Goal: Task Accomplishment & Management: Use online tool/utility

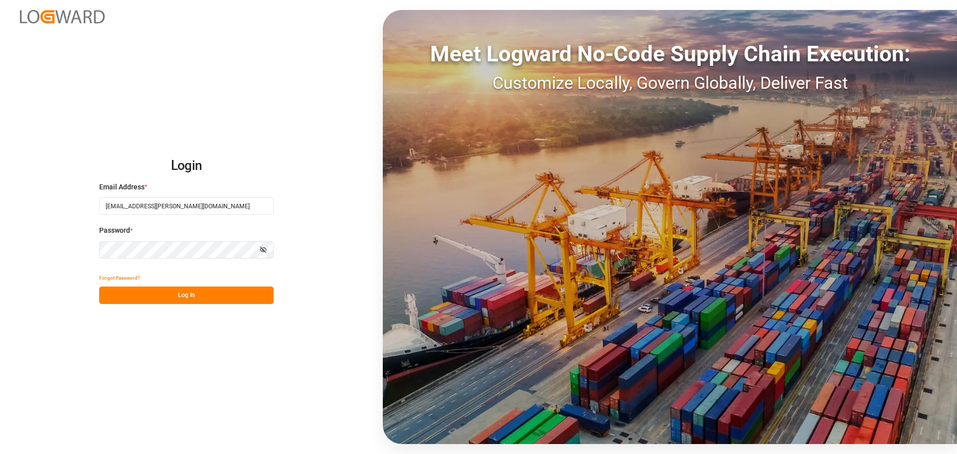
click at [195, 294] on button "Log In" at bounding box center [186, 294] width 174 height 17
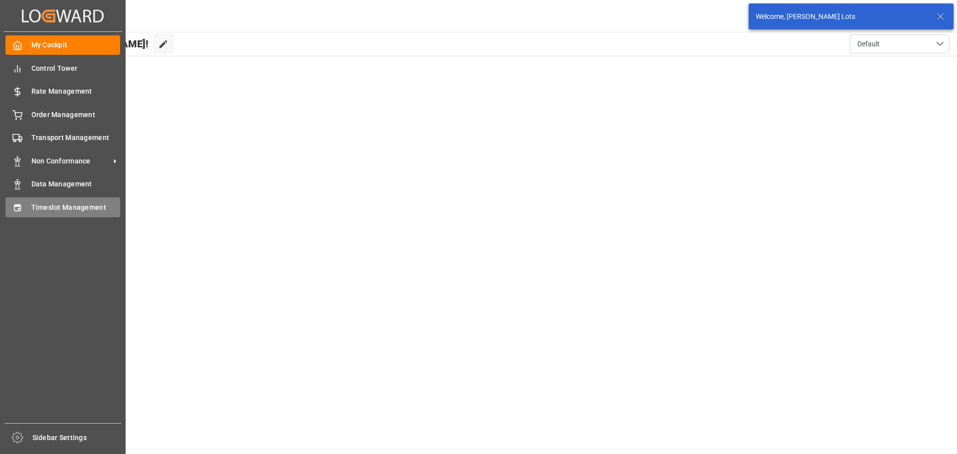
click at [63, 208] on span "Timeslot Management" at bounding box center [75, 207] width 89 height 10
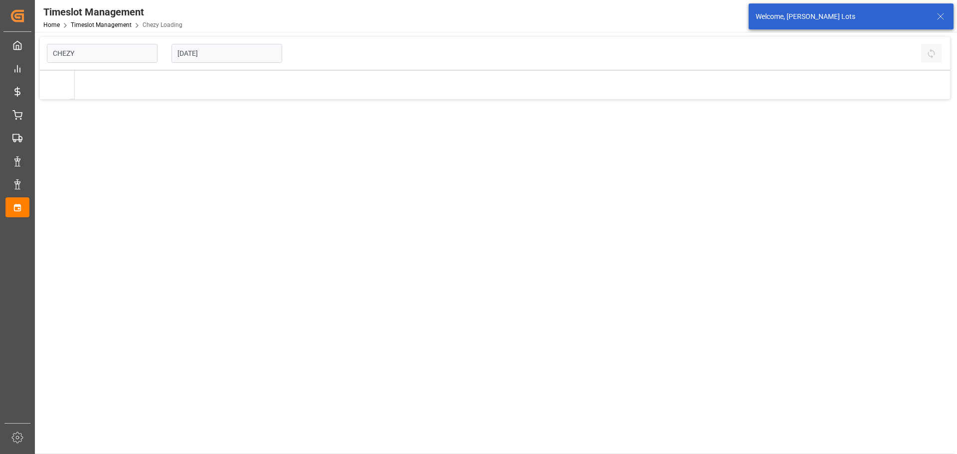
type input "Chezy Loading"
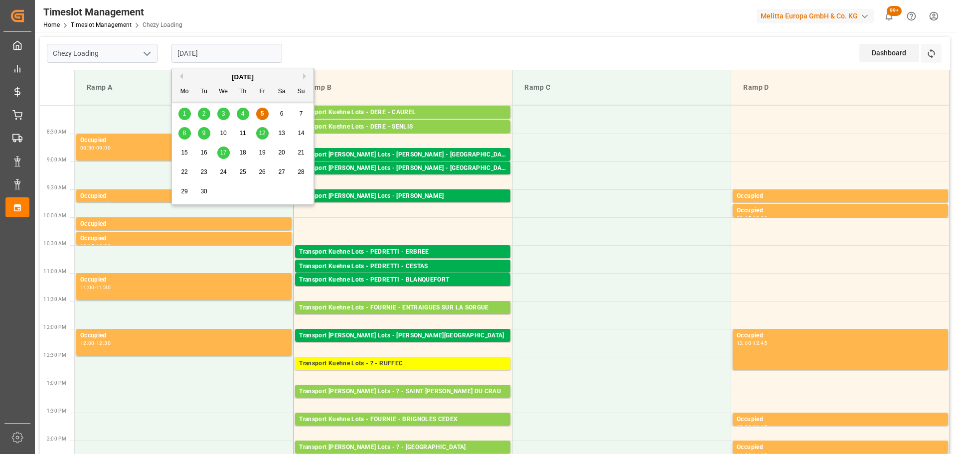
click at [212, 49] on input "[DATE]" at bounding box center [226, 53] width 111 height 19
click at [187, 133] on div "8" at bounding box center [184, 134] width 12 height 12
type input "[DATE]"
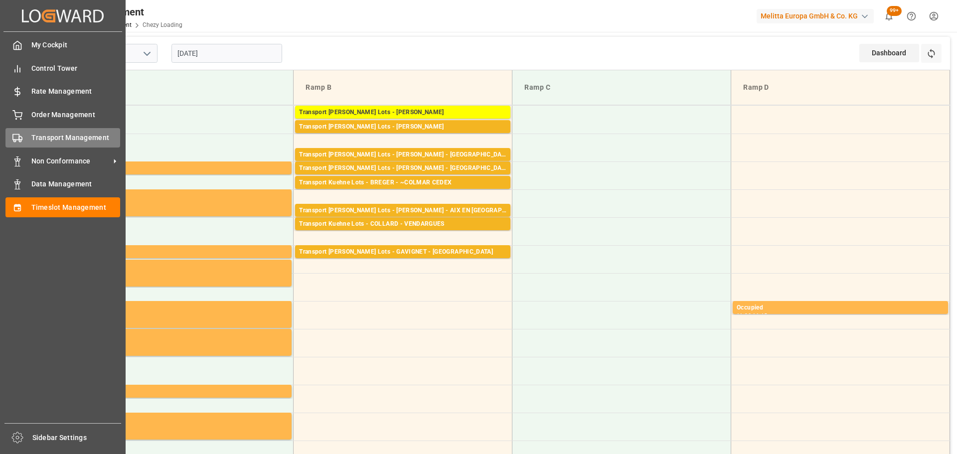
click at [38, 133] on span "Transport Management" at bounding box center [75, 138] width 89 height 10
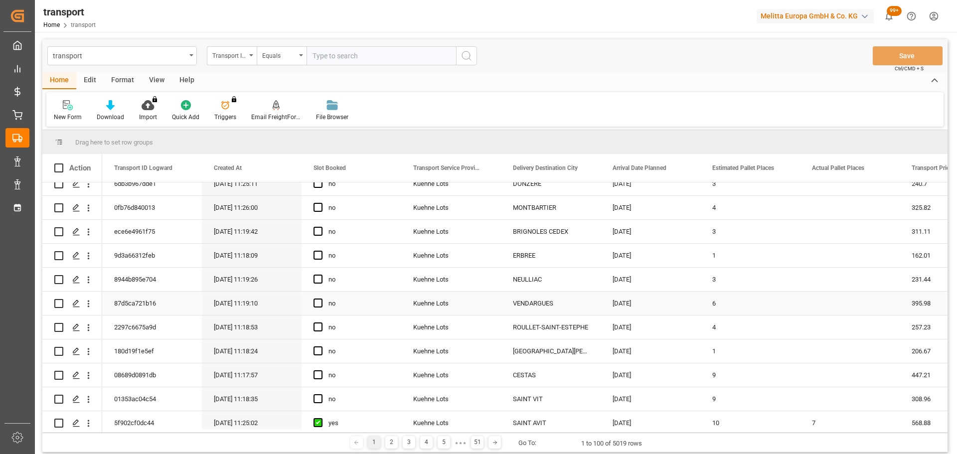
scroll to position [100, 0]
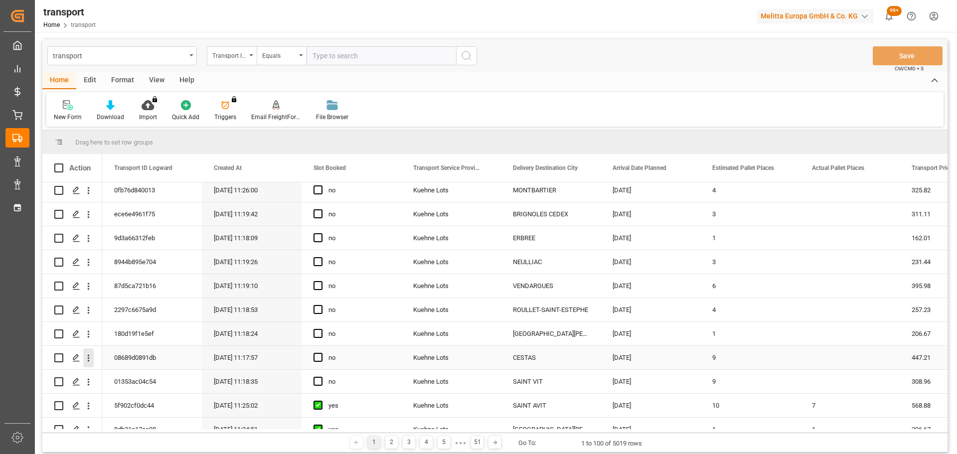
drag, startPoint x: 87, startPoint y: 356, endPoint x: 135, endPoint y: 368, distance: 49.3
click at [87, 356] on icon "open menu" at bounding box center [88, 358] width 10 height 10
click at [133, 374] on span "Open in new tab" at bounding box center [154, 379] width 91 height 10
click at [318, 359] on span "Press SPACE to select this row." at bounding box center [317, 357] width 9 height 9
click at [321, 353] on input "Press SPACE to select this row." at bounding box center [321, 353] width 0 height 0
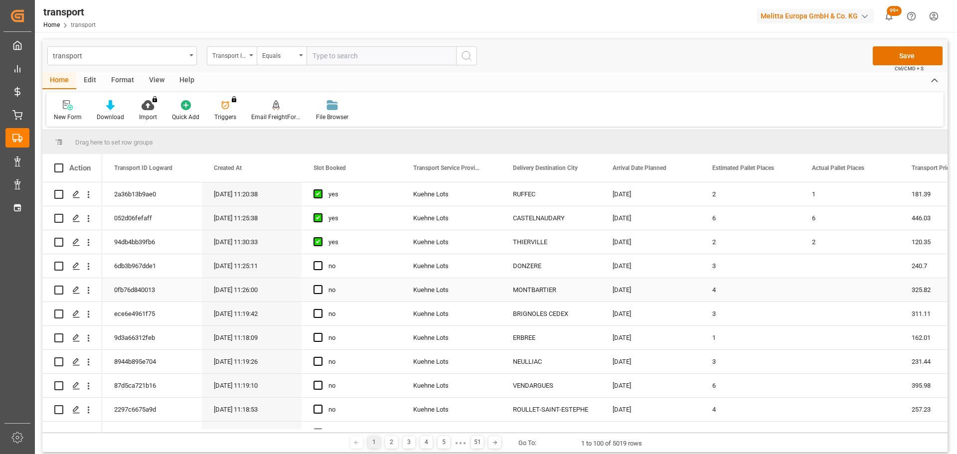
scroll to position [50, 0]
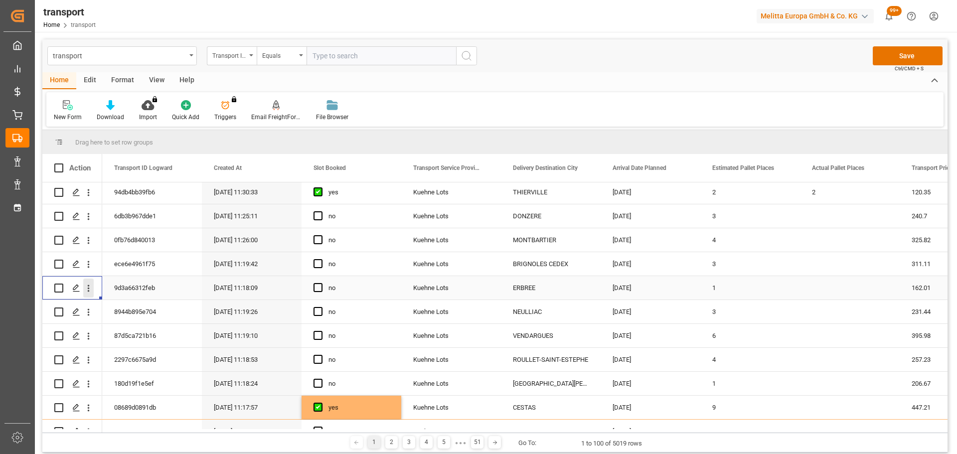
click at [87, 287] on icon "open menu" at bounding box center [88, 288] width 10 height 10
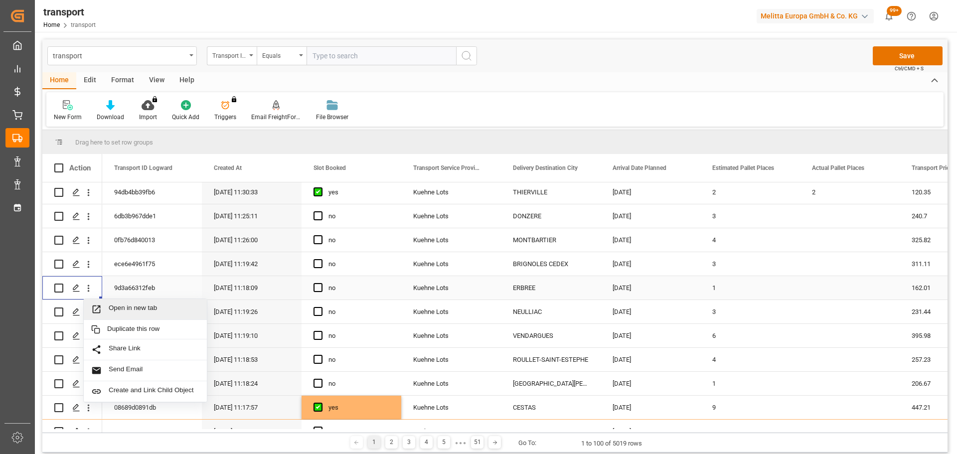
click at [142, 306] on span "Open in new tab" at bounding box center [154, 309] width 91 height 10
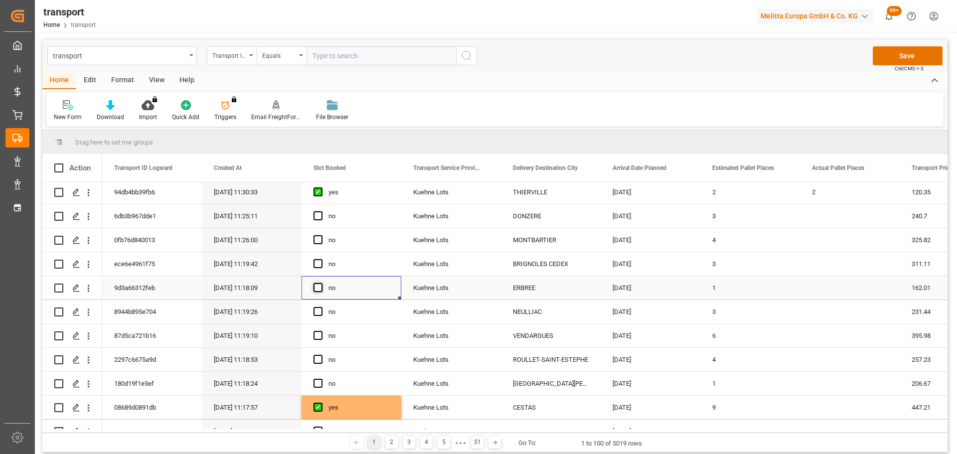
click at [316, 285] on span "Press SPACE to select this row." at bounding box center [317, 287] width 9 height 9
click at [321, 283] on input "Press SPACE to select this row." at bounding box center [321, 283] width 0 height 0
click at [88, 214] on icon "open menu" at bounding box center [89, 216] width 2 height 7
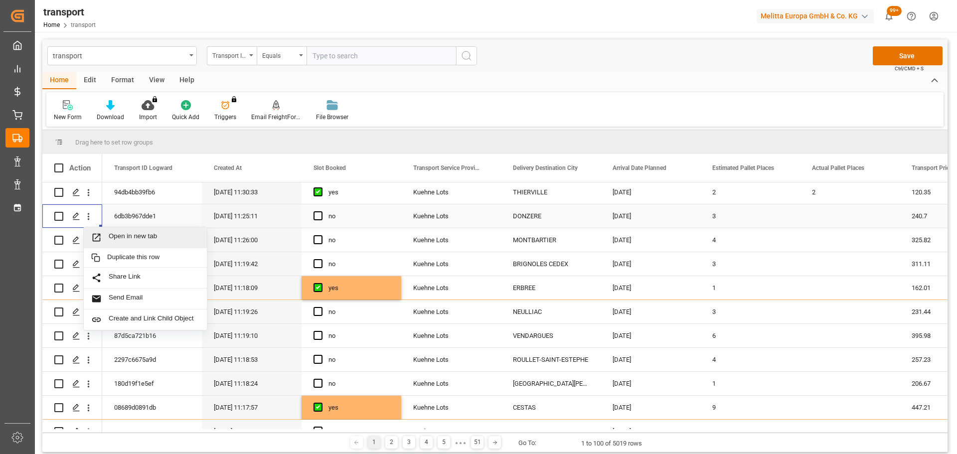
click at [163, 234] on span "Open in new tab" at bounding box center [154, 237] width 91 height 10
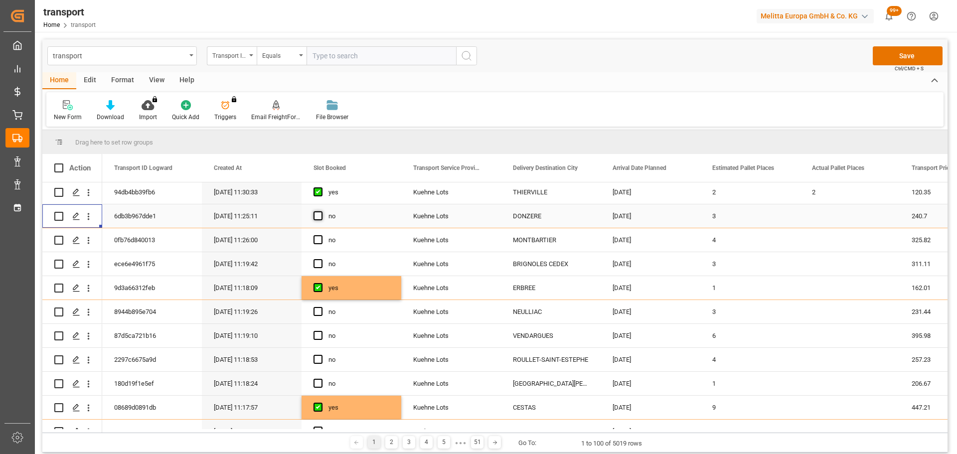
click at [322, 215] on span "Press SPACE to select this row." at bounding box center [317, 215] width 9 height 9
click at [321, 211] on input "Press SPACE to select this row." at bounding box center [321, 211] width 0 height 0
click at [87, 238] on icon "open menu" at bounding box center [88, 240] width 10 height 10
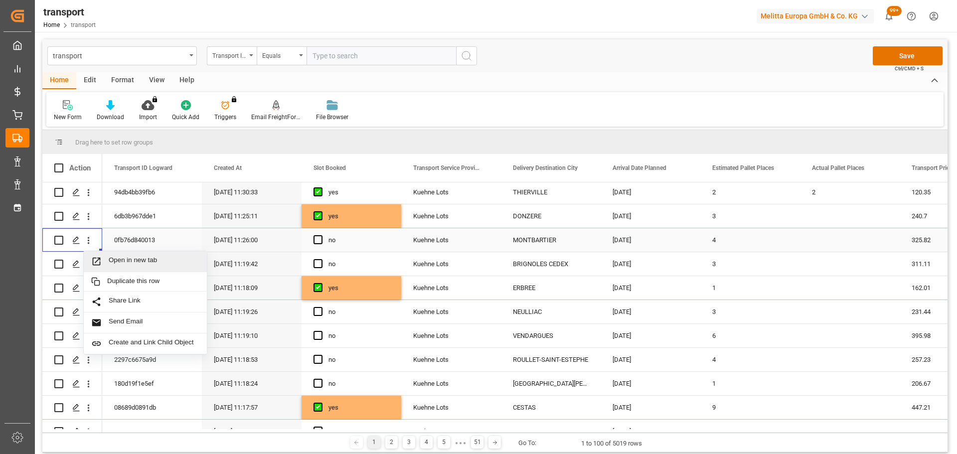
click at [146, 259] on span "Open in new tab" at bounding box center [154, 261] width 91 height 10
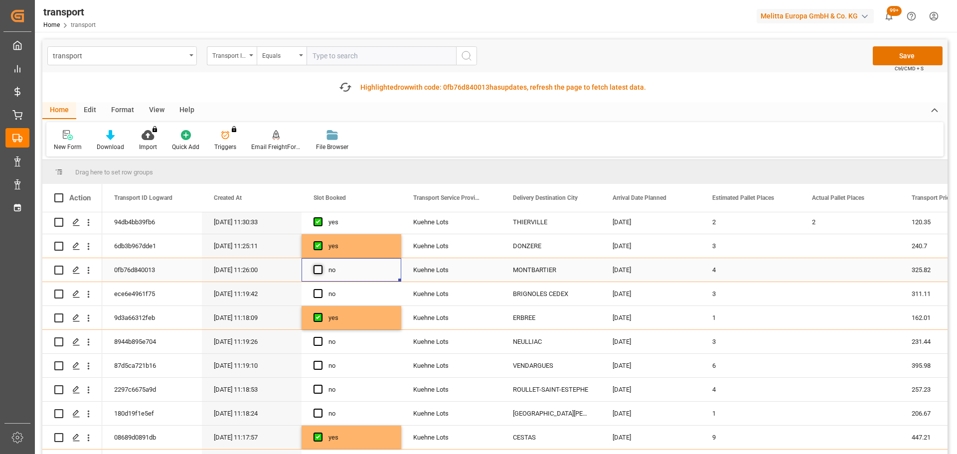
click at [316, 270] on span "Press SPACE to select this row." at bounding box center [317, 269] width 9 height 9
click at [321, 265] on input "Press SPACE to select this row." at bounding box center [321, 265] width 0 height 0
click at [86, 290] on icon "open menu" at bounding box center [88, 294] width 10 height 10
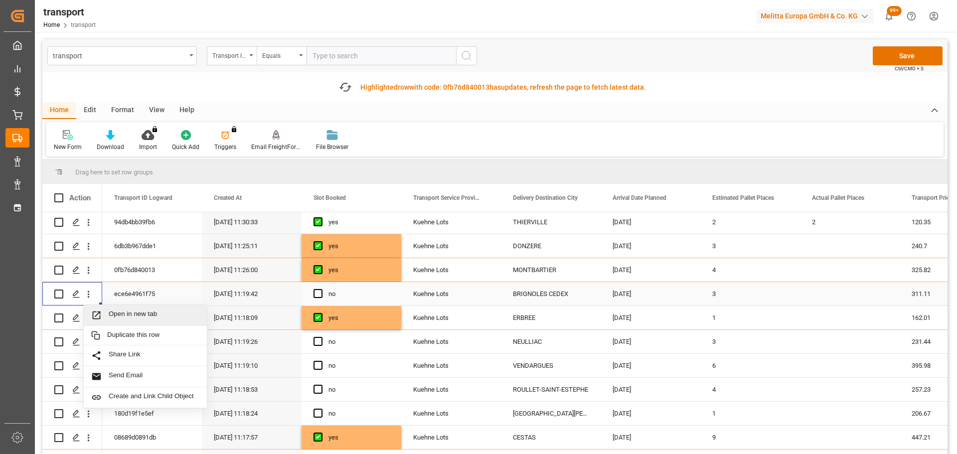
click at [120, 310] on span "Open in new tab" at bounding box center [154, 315] width 91 height 10
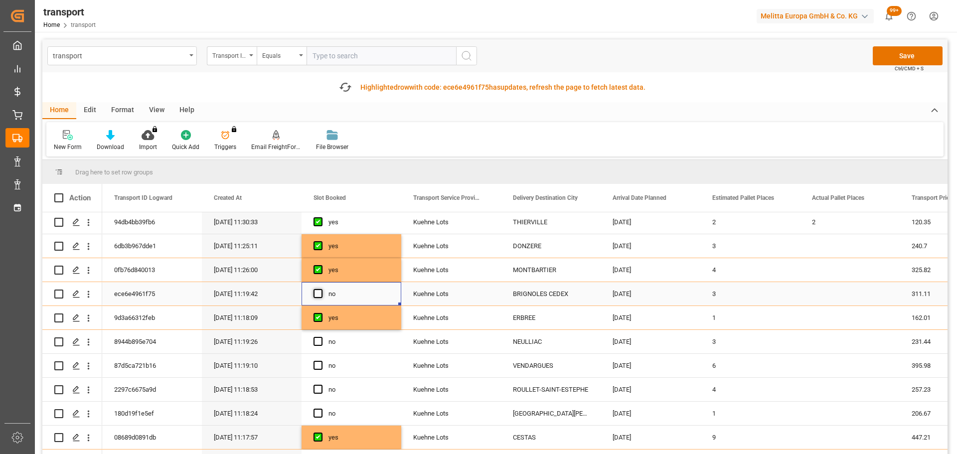
click at [319, 293] on span "Press SPACE to select this row." at bounding box center [317, 293] width 9 height 9
click at [321, 289] on input "Press SPACE to select this row." at bounding box center [321, 289] width 0 height 0
click at [89, 363] on icon "open menu" at bounding box center [89, 366] width 2 height 7
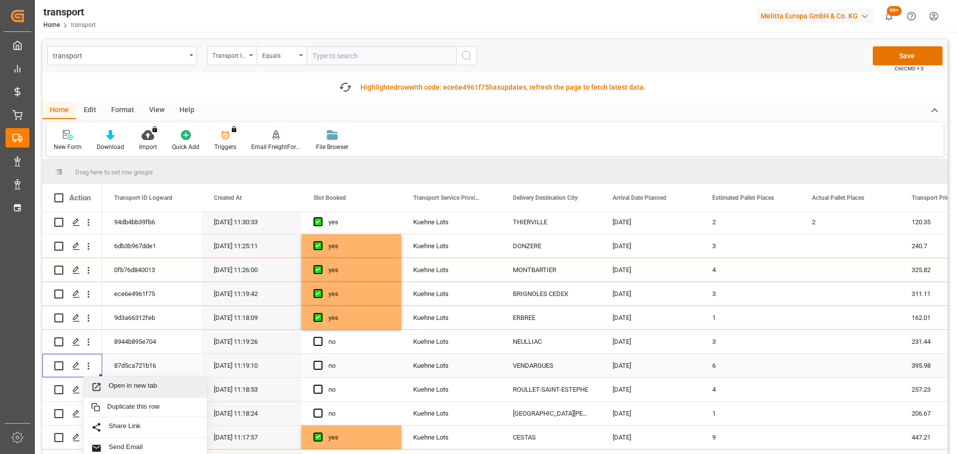
click at [124, 385] on span "Open in new tab" at bounding box center [154, 387] width 91 height 10
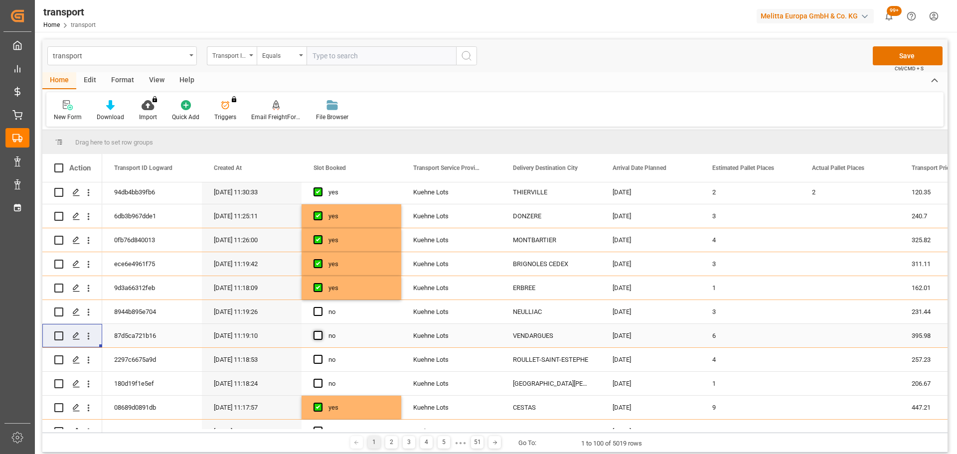
click at [320, 336] on span "Press SPACE to select this row." at bounding box center [317, 335] width 9 height 9
click at [321, 331] on input "Press SPACE to select this row." at bounding box center [321, 331] width 0 height 0
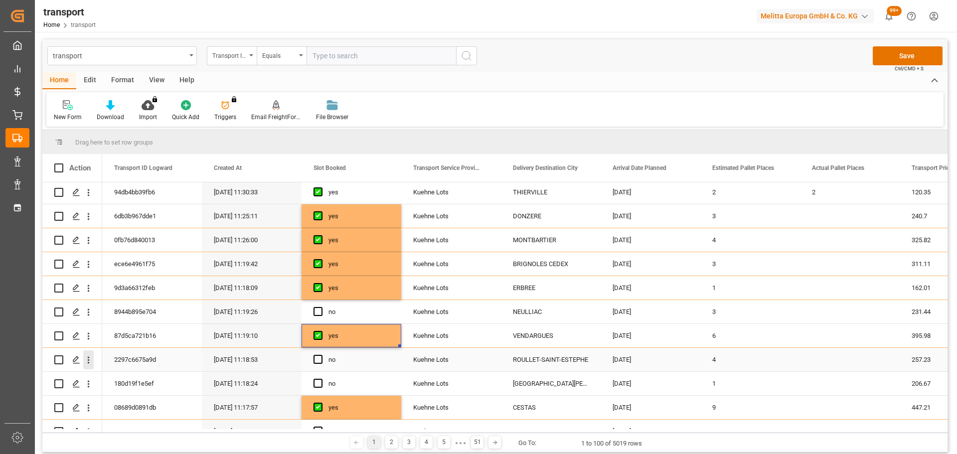
click at [90, 359] on icon "open menu" at bounding box center [88, 360] width 10 height 10
click at [135, 378] on span "Open in new tab" at bounding box center [154, 381] width 91 height 10
click at [315, 361] on span "Press SPACE to select this row." at bounding box center [317, 359] width 9 height 9
click at [321, 355] on input "Press SPACE to select this row." at bounding box center [321, 355] width 0 height 0
click at [86, 378] on button "open menu" at bounding box center [88, 383] width 10 height 19
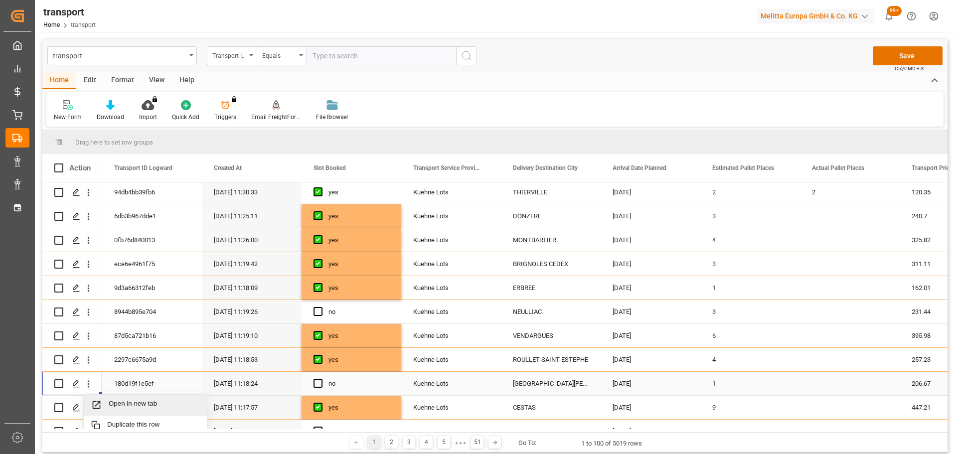
click at [121, 401] on span "Open in new tab" at bounding box center [154, 405] width 91 height 10
click at [315, 384] on span "Press SPACE to select this row." at bounding box center [317, 383] width 9 height 9
click at [321, 379] on input "Press SPACE to select this row." at bounding box center [321, 379] width 0 height 0
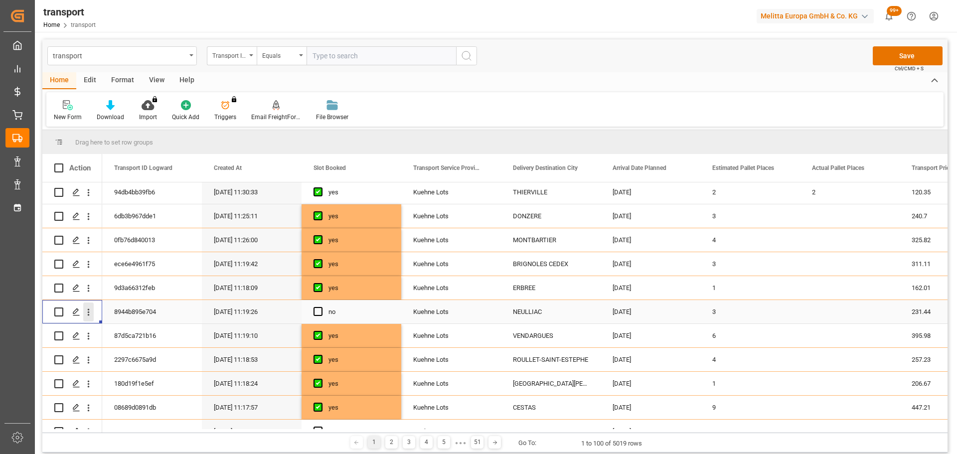
click at [89, 310] on icon "open menu" at bounding box center [89, 312] width 2 height 7
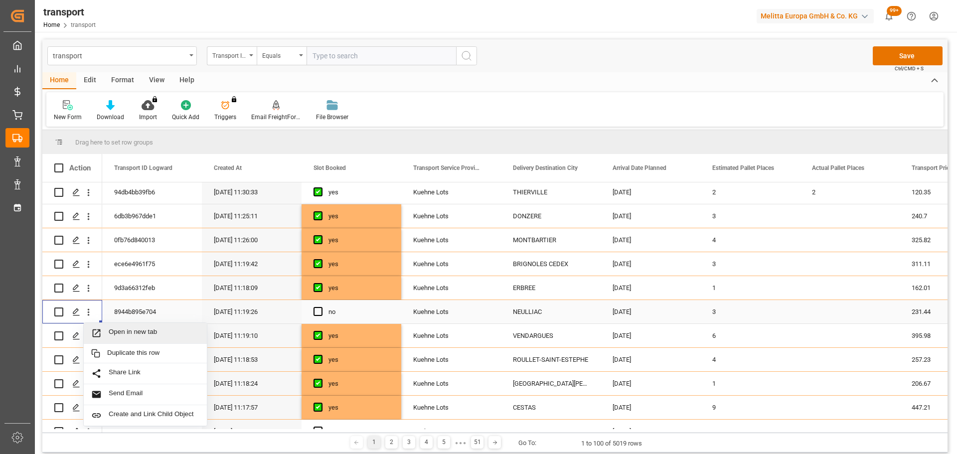
click at [139, 326] on div "Open in new tab" at bounding box center [145, 333] width 123 height 21
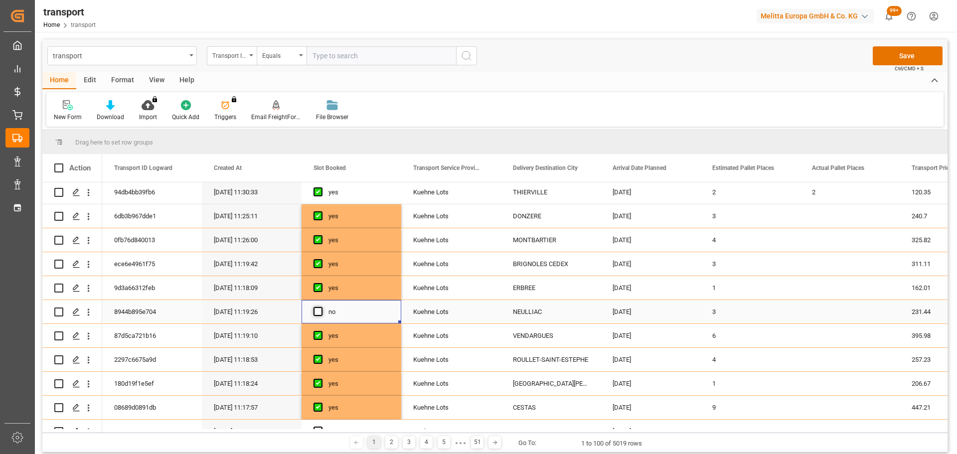
click at [320, 309] on span "Press SPACE to select this row." at bounding box center [317, 311] width 9 height 9
click at [321, 307] on input "Press SPACE to select this row." at bounding box center [321, 307] width 0 height 0
click at [895, 51] on button "Save" at bounding box center [907, 55] width 70 height 19
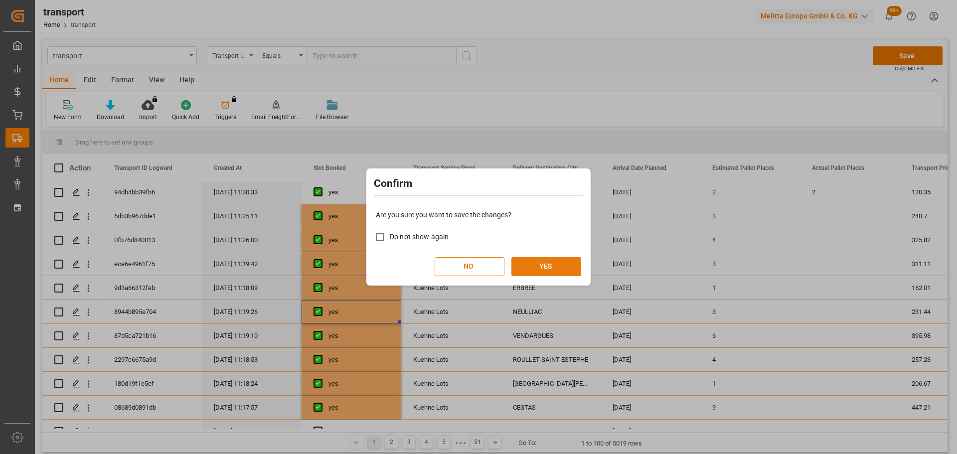
click at [555, 265] on button "YES" at bounding box center [546, 266] width 70 height 19
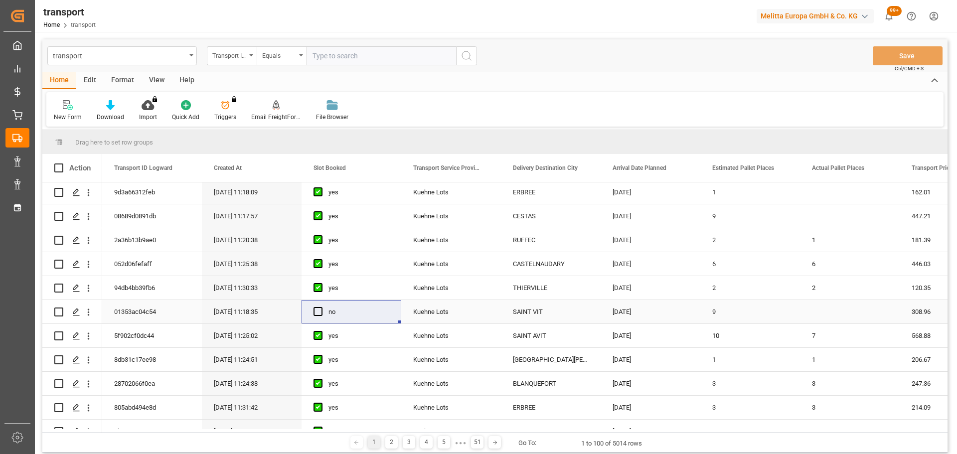
drag, startPoint x: 89, startPoint y: 309, endPoint x: 122, endPoint y: 328, distance: 37.9
click at [89, 309] on icon "open menu" at bounding box center [89, 312] width 2 height 7
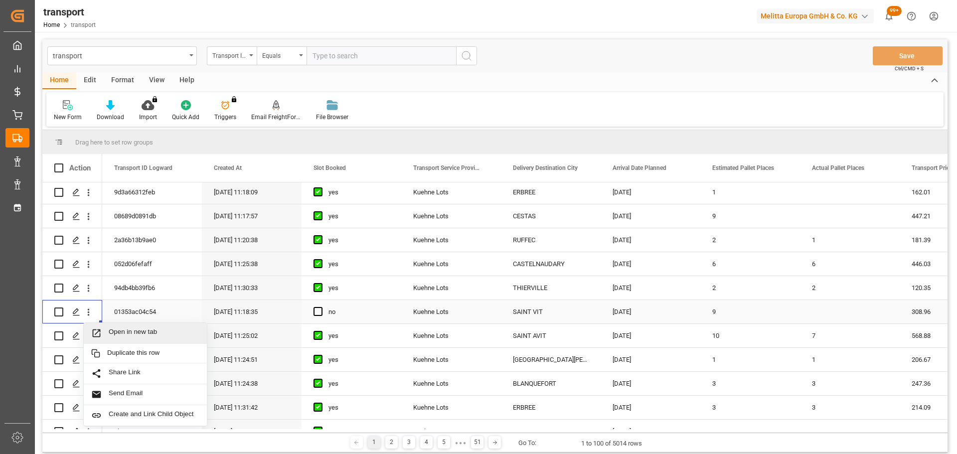
click at [136, 330] on span "Open in new tab" at bounding box center [154, 333] width 91 height 10
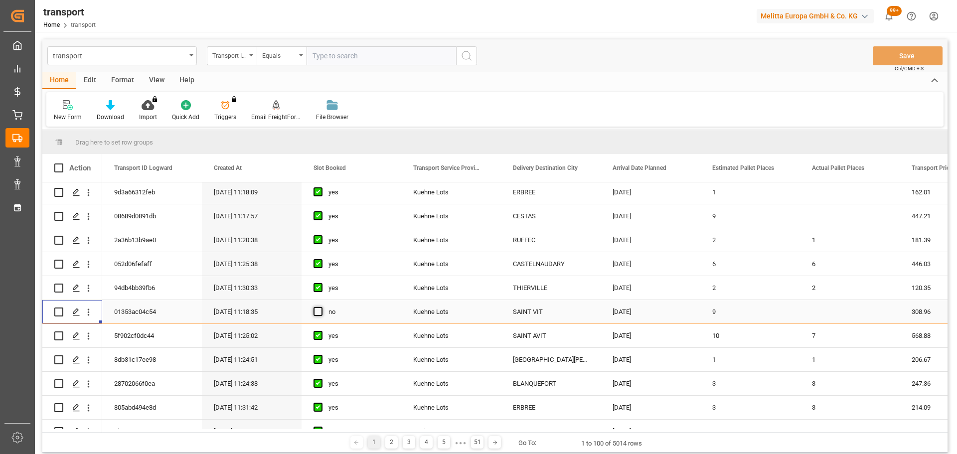
click at [318, 310] on span "Press SPACE to select this row." at bounding box center [317, 311] width 9 height 9
click at [321, 307] on input "Press SPACE to select this row." at bounding box center [321, 307] width 0 height 0
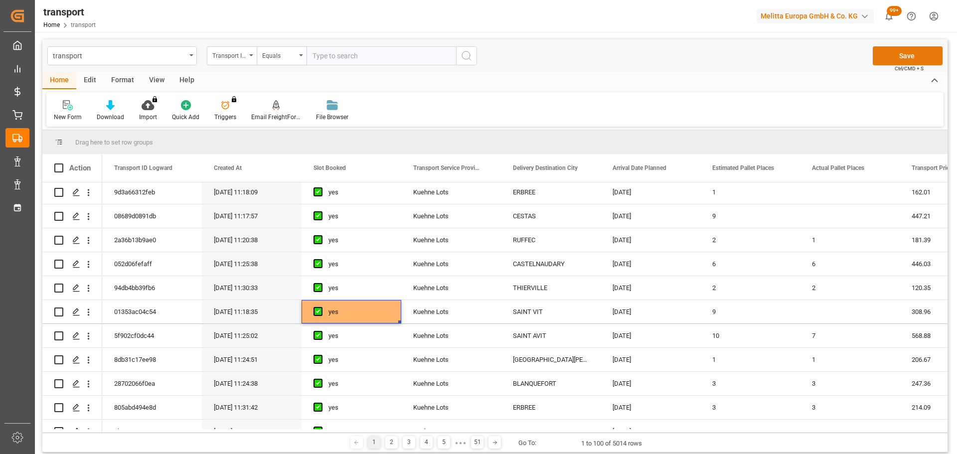
click at [899, 52] on button "Save" at bounding box center [907, 55] width 70 height 19
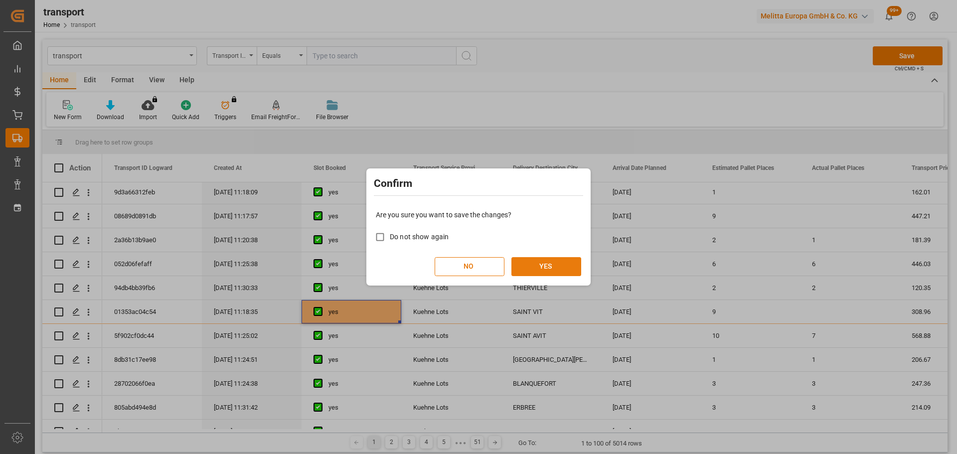
click at [543, 264] on button "YES" at bounding box center [546, 266] width 70 height 19
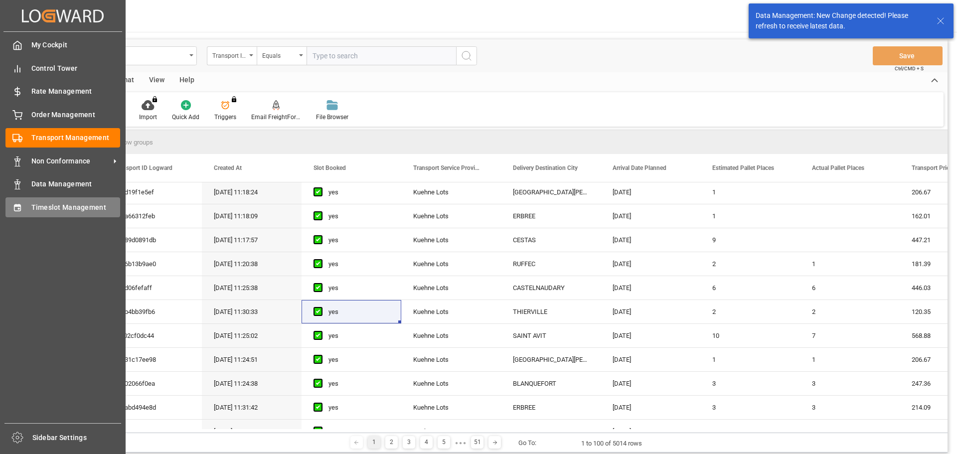
click at [32, 207] on span "Timeslot Management" at bounding box center [75, 207] width 89 height 10
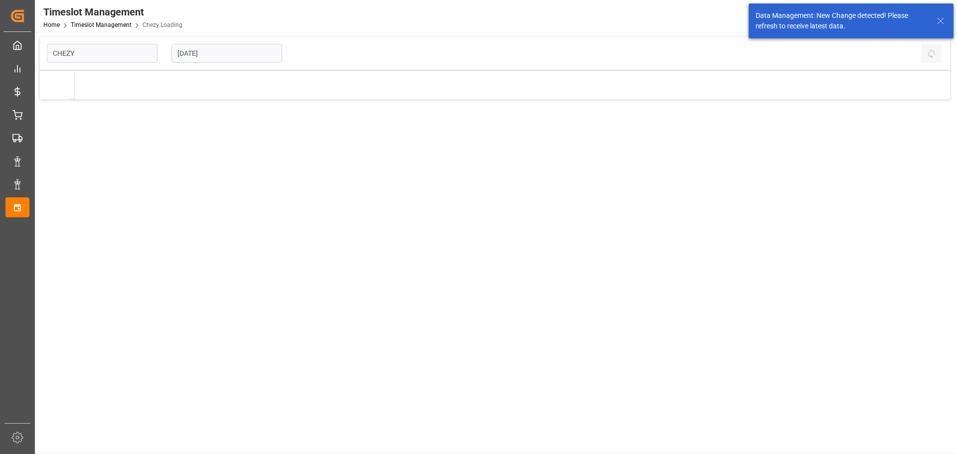
type input "Chezy Loading"
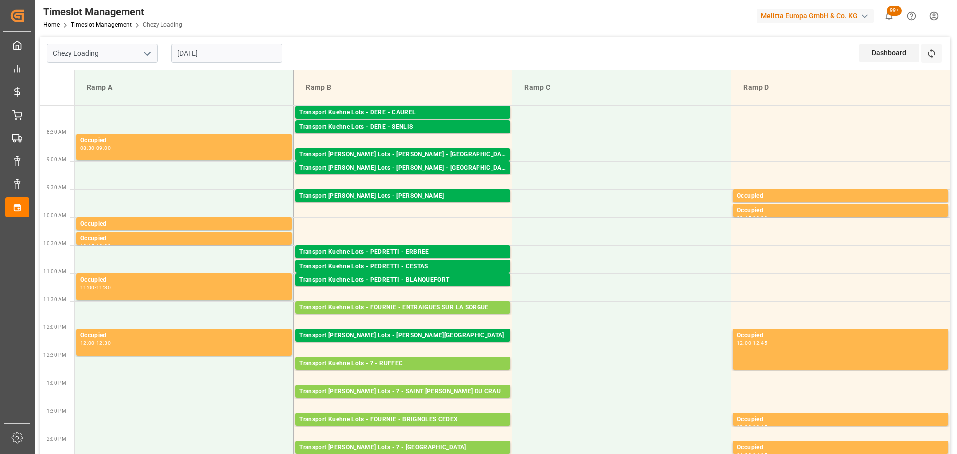
click at [221, 55] on input "05-09-2025" at bounding box center [226, 53] width 111 height 19
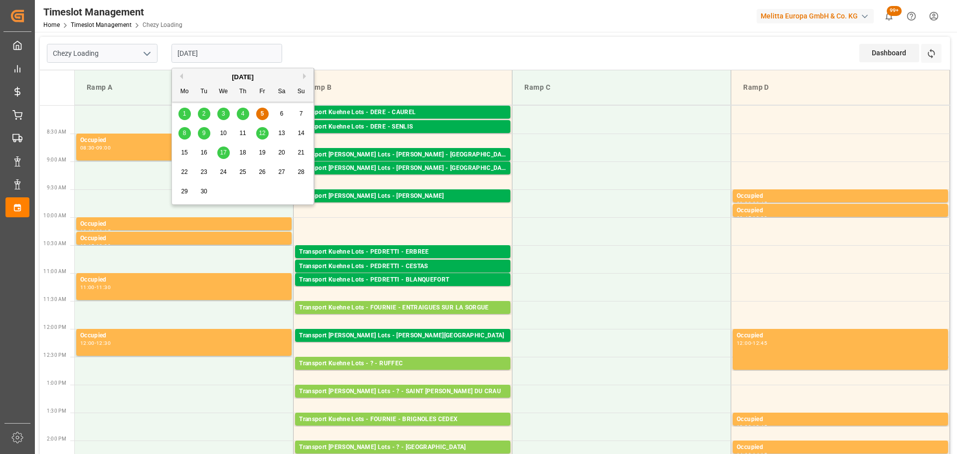
click at [184, 128] on div "8" at bounding box center [184, 134] width 12 height 12
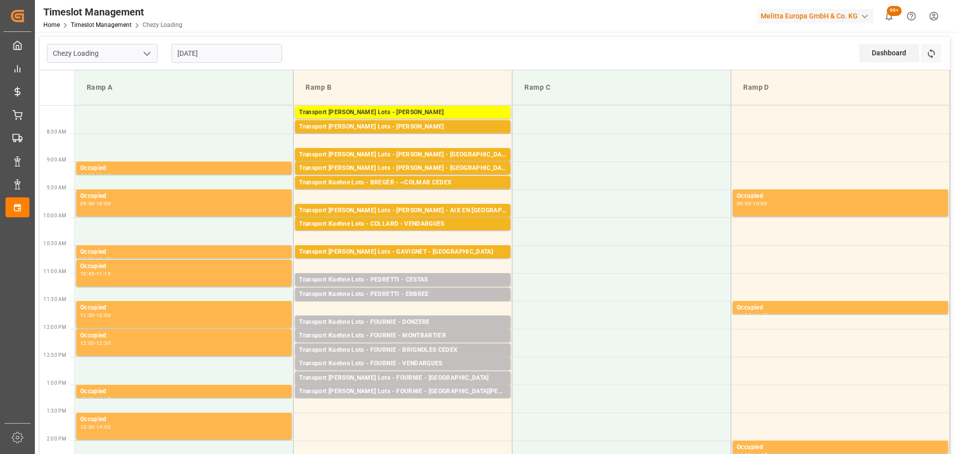
click at [208, 47] on input "08-09-2025" at bounding box center [226, 53] width 111 height 19
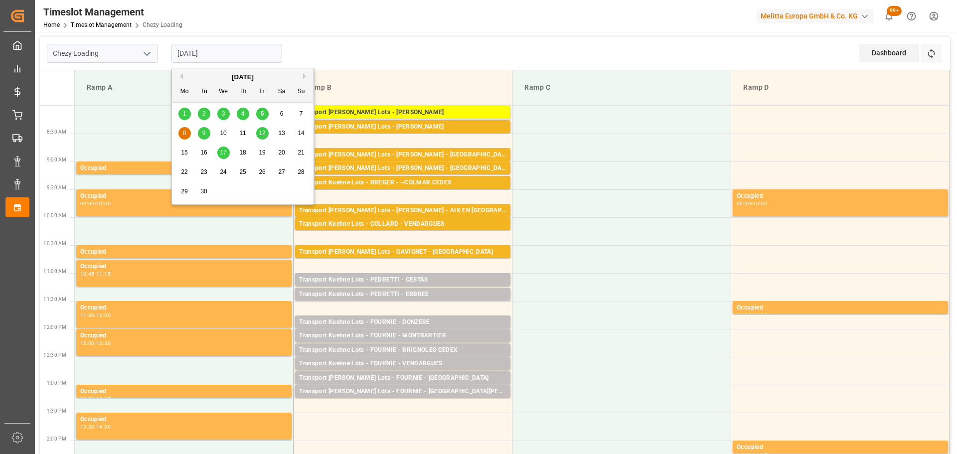
click at [263, 110] on div "5" at bounding box center [262, 114] width 12 height 12
type input "05-09-2025"
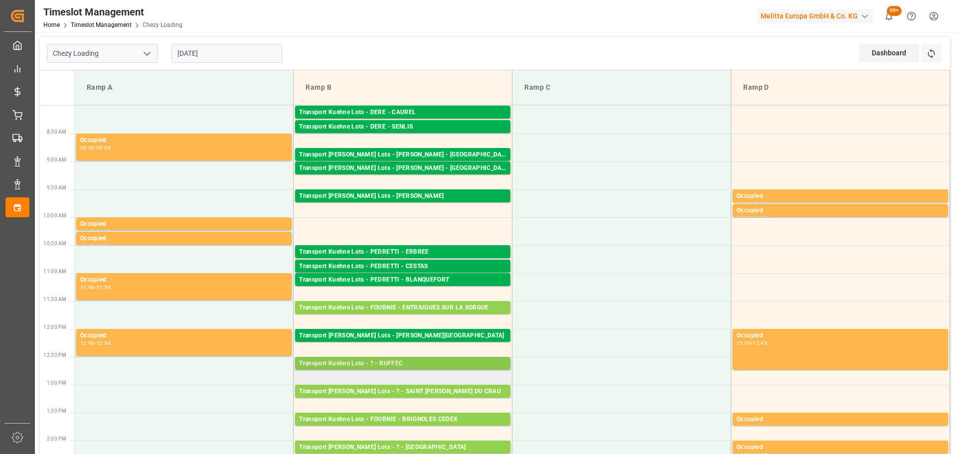
click at [429, 359] on div "Transport Kuehne Lots - ? - RUFFEC" at bounding box center [402, 364] width 207 height 10
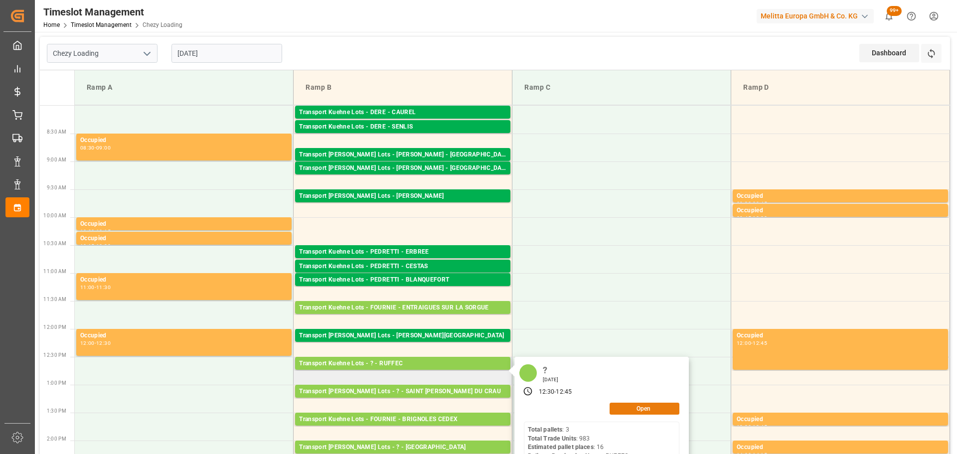
click at [654, 408] on button "Open" at bounding box center [644, 409] width 70 height 12
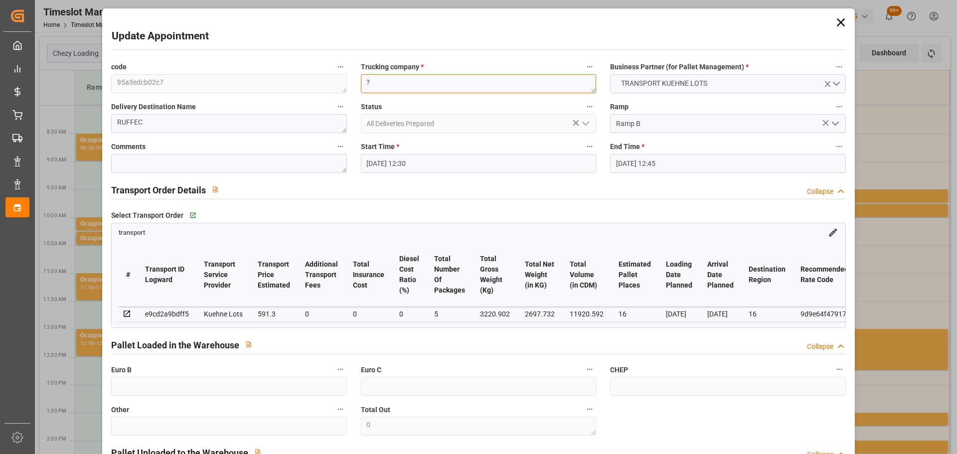
click at [438, 80] on textarea "?" at bounding box center [478, 83] width 235 height 19
type textarea "f"
type textarea "FRELENE"
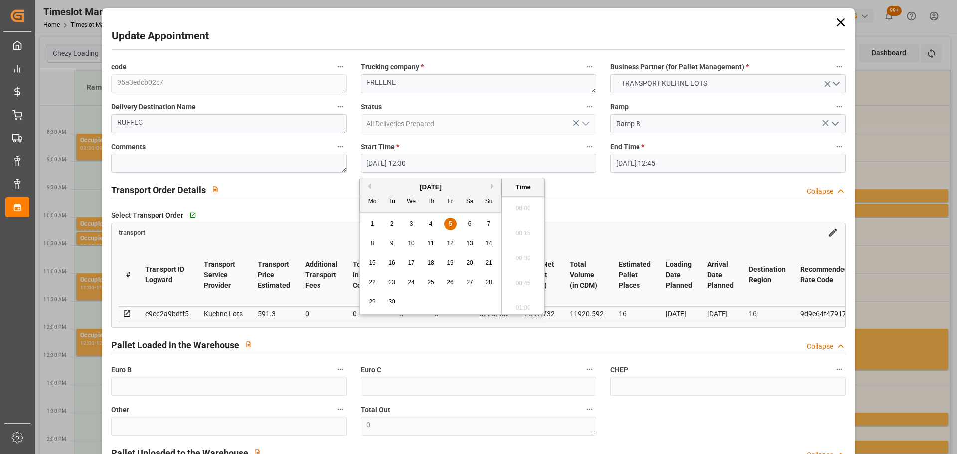
click at [431, 162] on input "05-09-2025 12:30" at bounding box center [478, 163] width 235 height 19
click at [374, 242] on div "8" at bounding box center [372, 244] width 12 height 12
click at [525, 296] on li "13:30" at bounding box center [523, 304] width 42 height 25
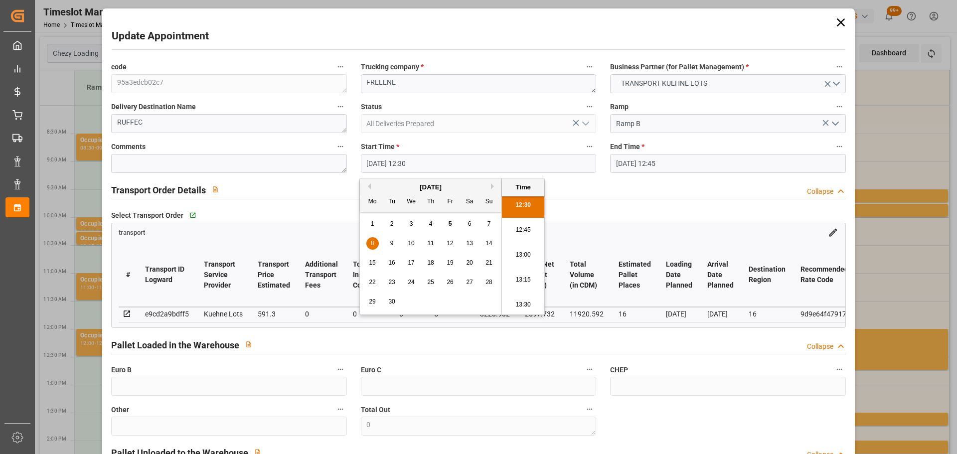
type input "08-09-2025 13:30"
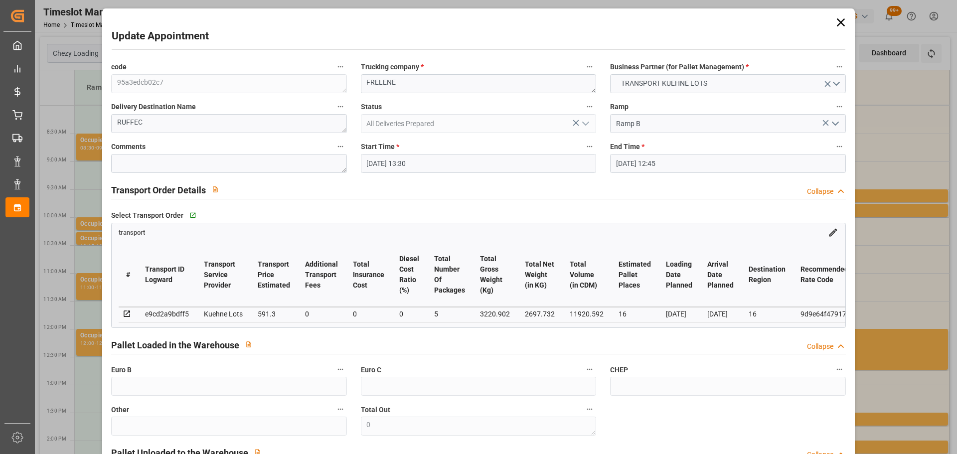
click at [661, 157] on input "05-09-2025 12:45" at bounding box center [727, 163] width 235 height 19
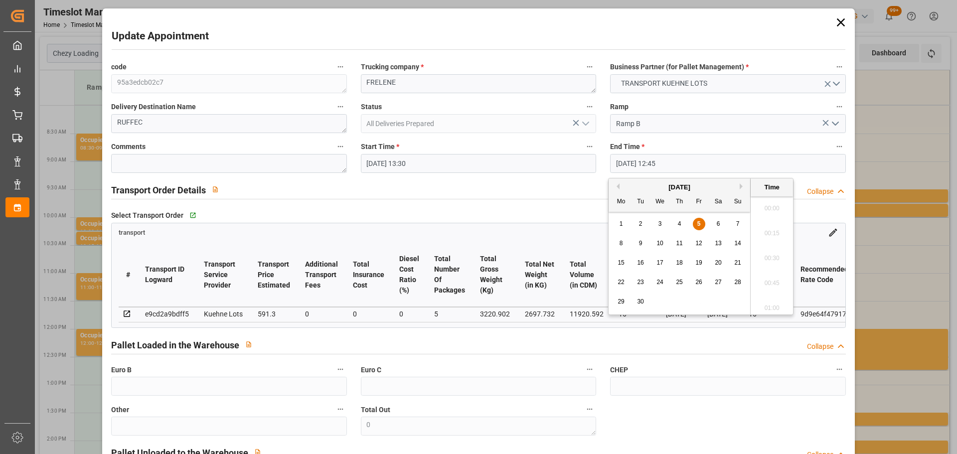
scroll to position [1224, 0]
click at [620, 244] on span "8" at bounding box center [620, 243] width 3 height 7
click at [772, 252] on li "13:45" at bounding box center [771, 255] width 42 height 25
type input "08-09-2025 13:45"
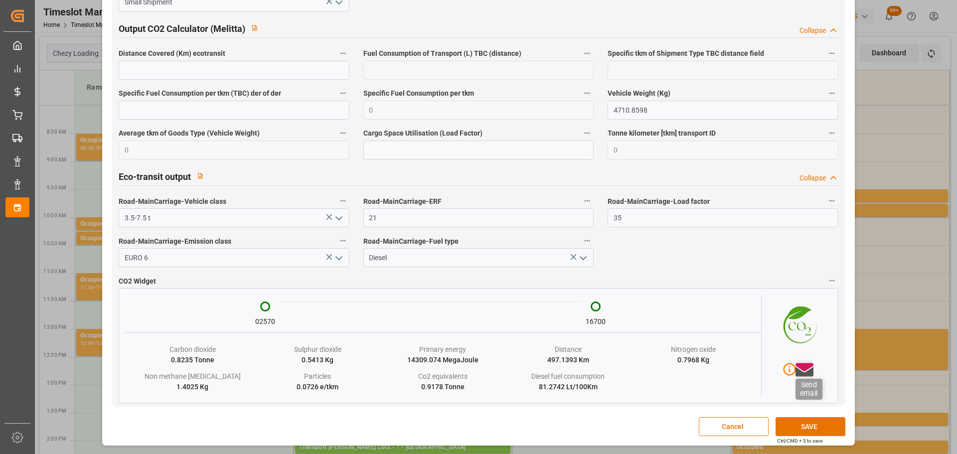
scroll to position [1662, 0]
click at [810, 425] on button "SAVE" at bounding box center [810, 426] width 70 height 19
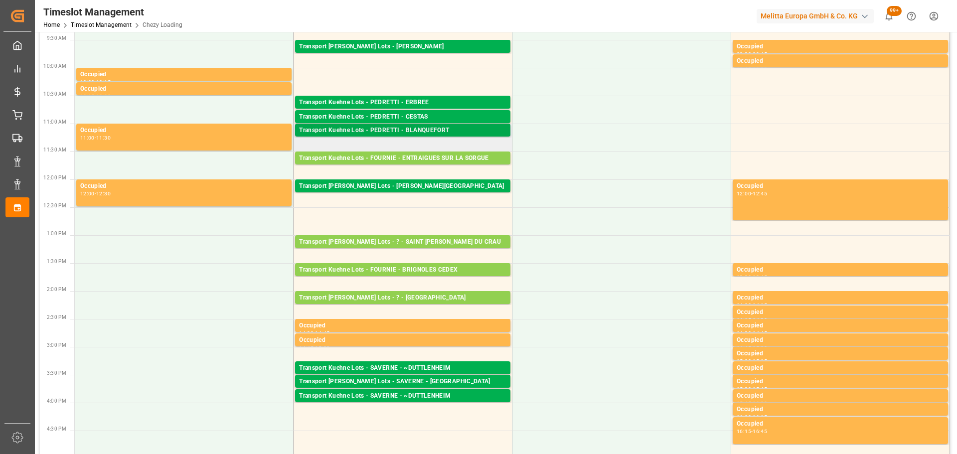
scroll to position [0, 0]
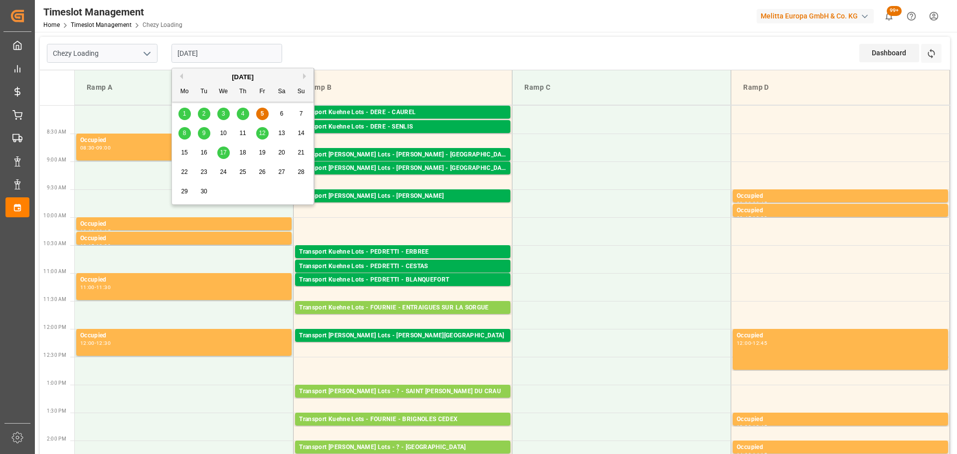
click at [208, 55] on input "05-09-2025" at bounding box center [226, 53] width 111 height 19
click at [186, 133] on div "8" at bounding box center [184, 134] width 12 height 12
type input "08-09-2025"
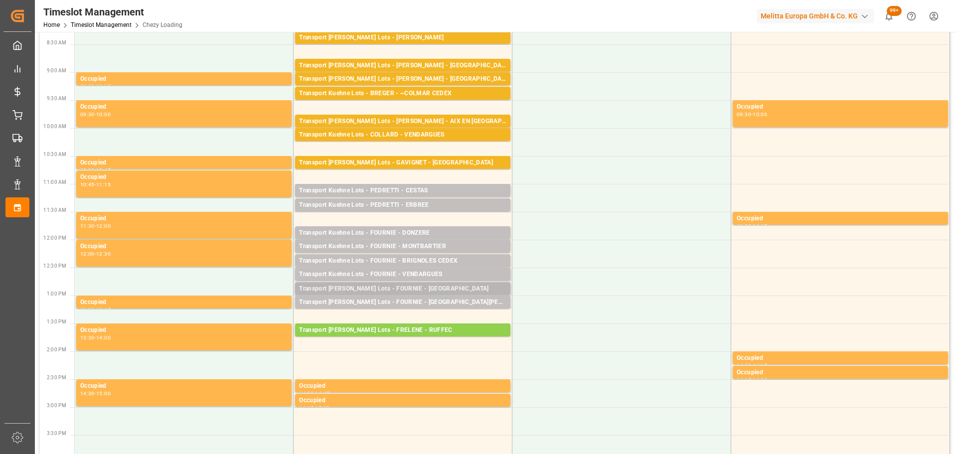
scroll to position [100, 0]
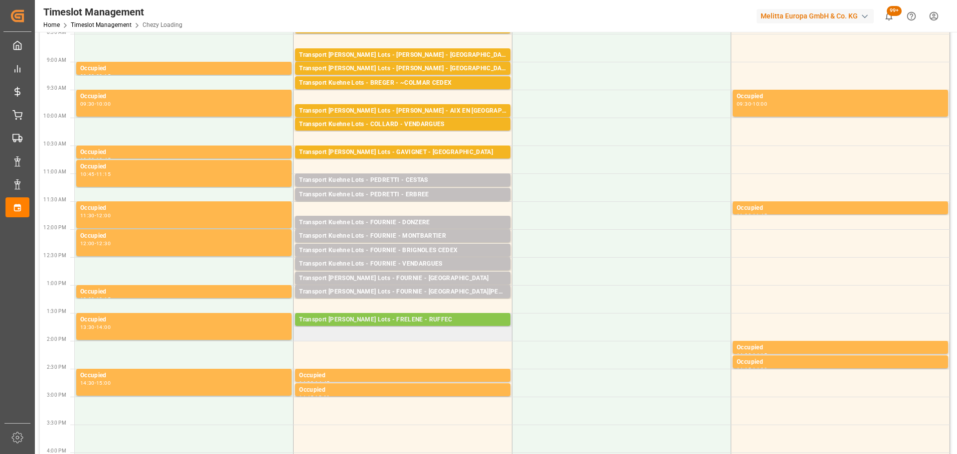
click at [404, 316] on div "Transport Kuehne Lots - FRELENE - RUFFEC" at bounding box center [402, 320] width 207 height 10
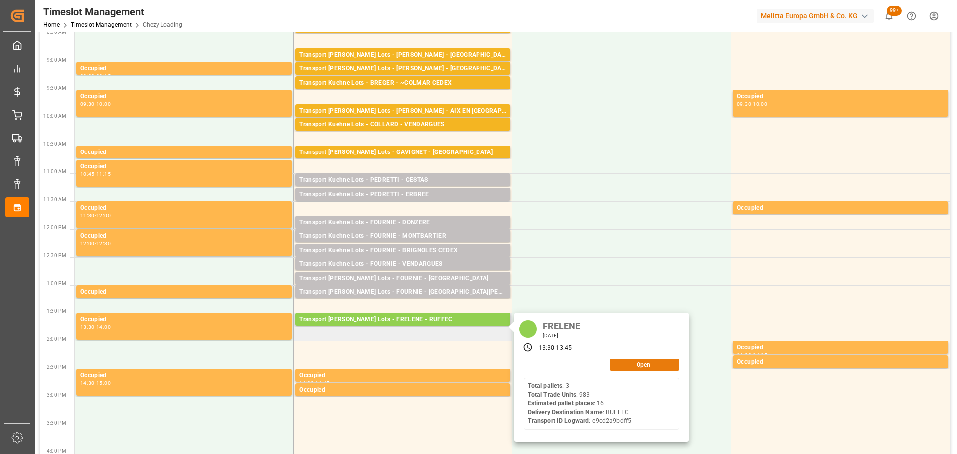
click at [655, 364] on button "Open" at bounding box center [644, 365] width 70 height 12
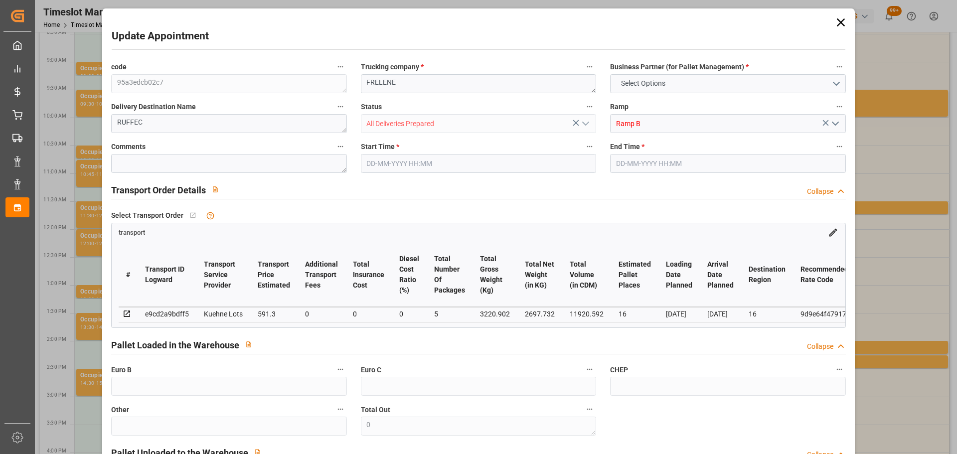
type input "16"
type input "591.3"
type input "0"
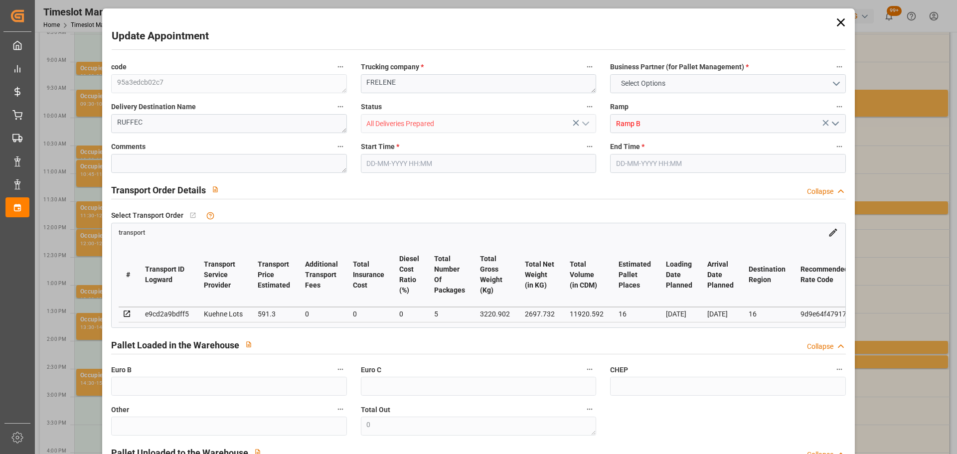
type input "591.3"
type input "0"
type input "5"
type input "2697.732"
type input "4665.158"
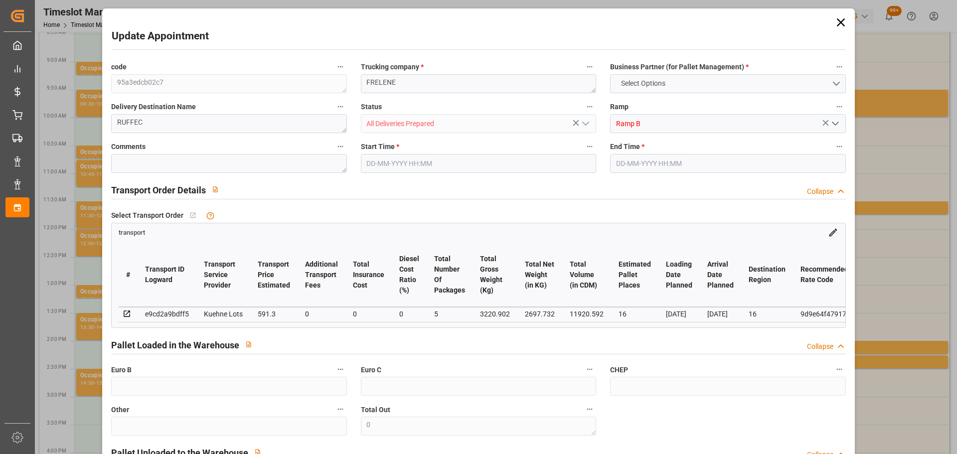
type input "11920.592"
type input "16"
type input "3"
type input "983"
type input "62"
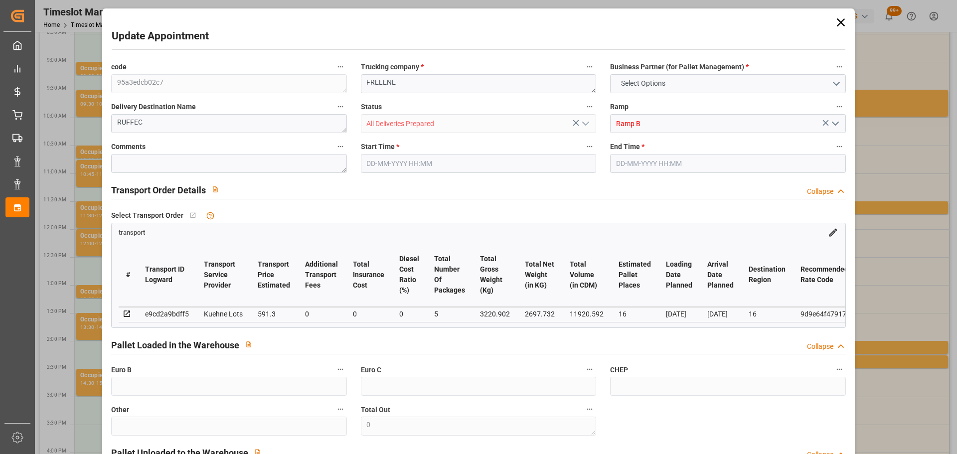
type input "101"
type input "3220.902"
type input "0"
type input "4710.8598"
type input "0"
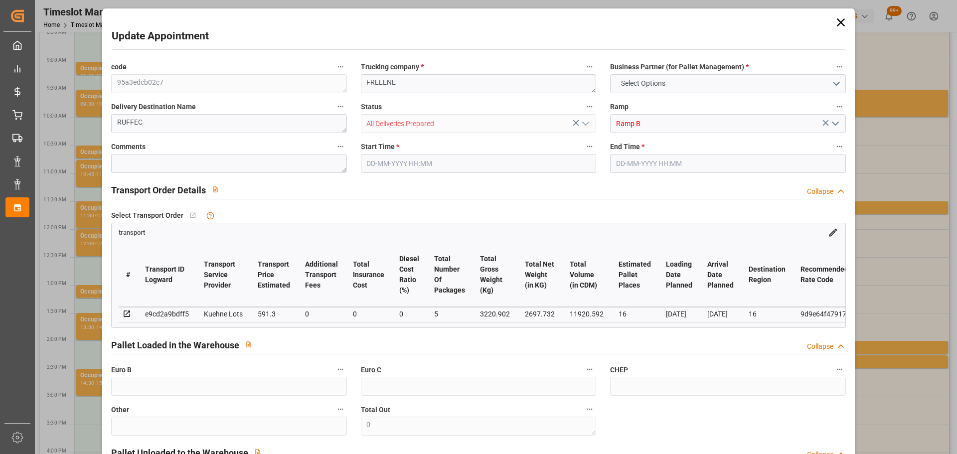
type input "0"
type input "21"
type input "35"
type input "08-09-2025 13:30"
type input "08-09-2025 13:45"
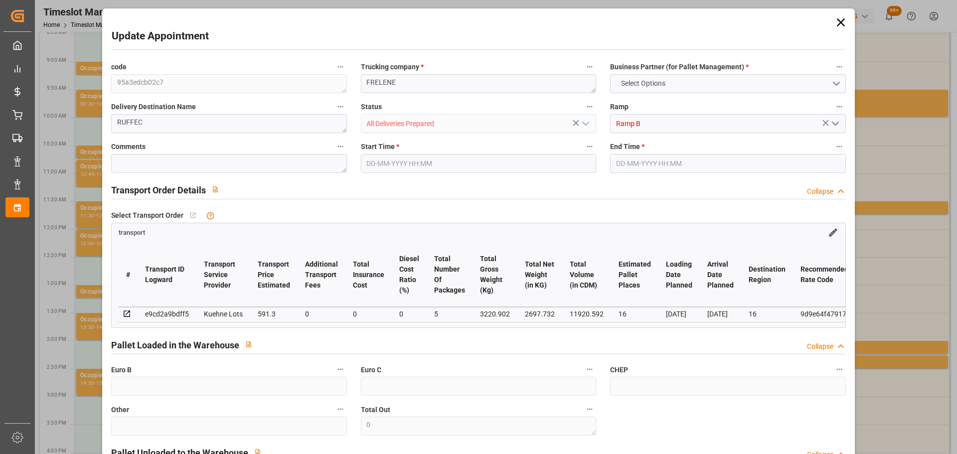
type input "04-09-2025 13:10"
type input "04-09-2025 11:30"
type input "[DATE]"
type input "05-09-2025"
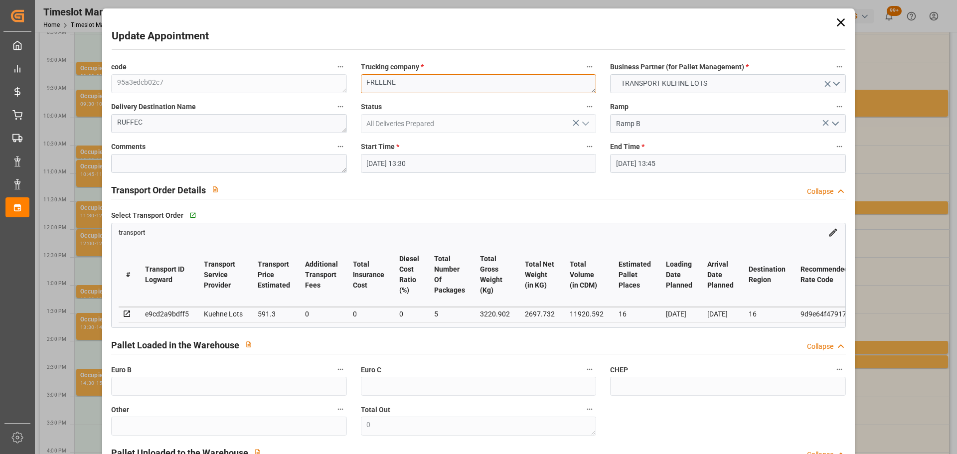
drag, startPoint x: 419, startPoint y: 77, endPoint x: 131, endPoint y: 67, distance: 288.1
click at [131, 67] on div "code 95a3edcb02c7 Trucking company * FRELENE Business Partner (for Pallet Manag…" at bounding box center [478, 302] width 748 height 490
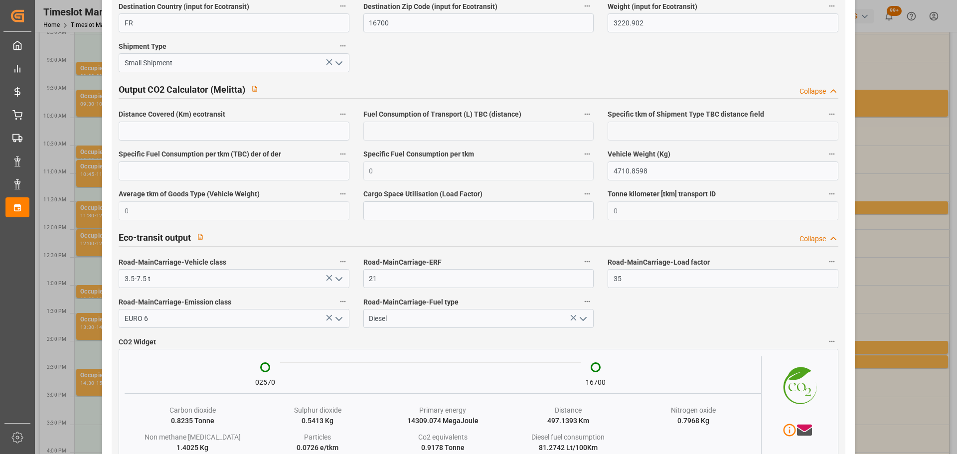
scroll to position [1662, 0]
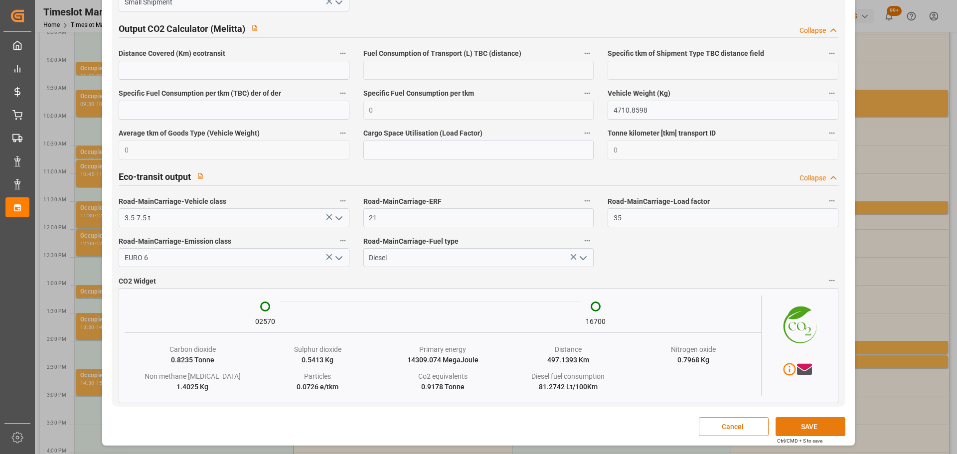
type textarea "?"
click at [797, 427] on button "SAVE" at bounding box center [810, 426] width 70 height 19
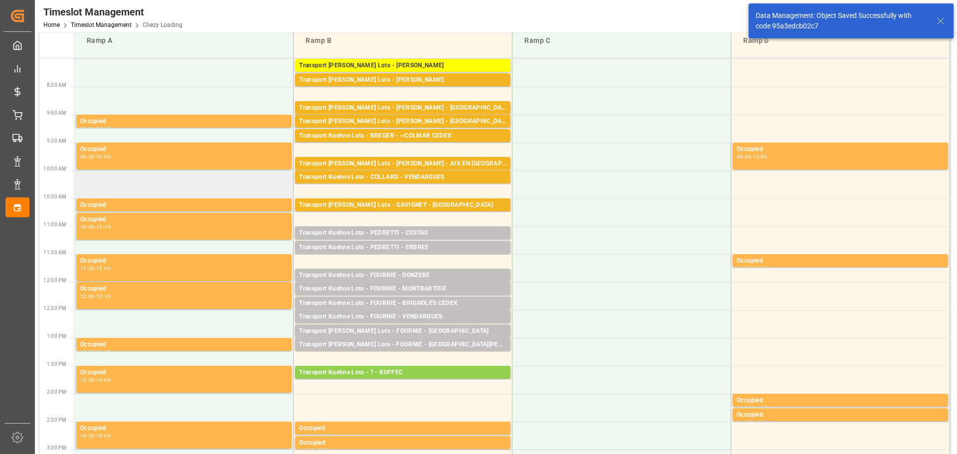
scroll to position [0, 0]
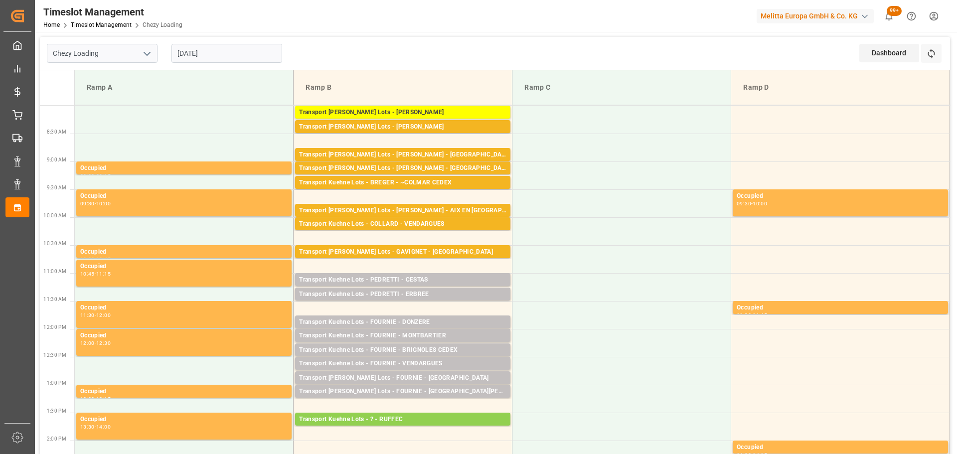
click at [208, 47] on input "08-09-2025" at bounding box center [226, 53] width 111 height 19
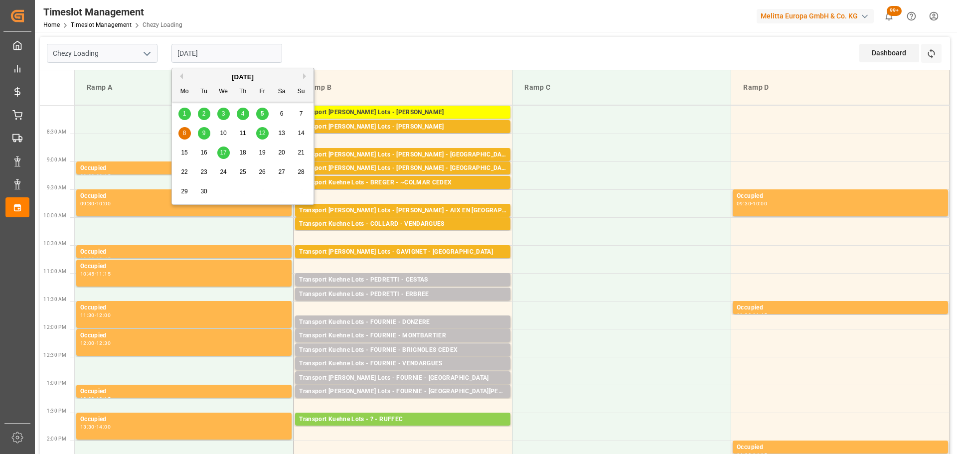
click at [264, 112] on span "5" at bounding box center [262, 113] width 3 height 7
type input "05-09-2025"
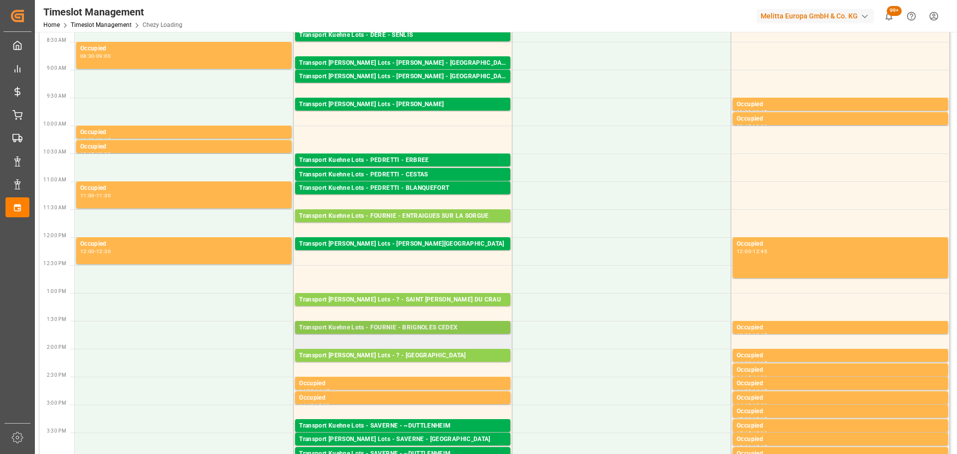
scroll to position [149, 0]
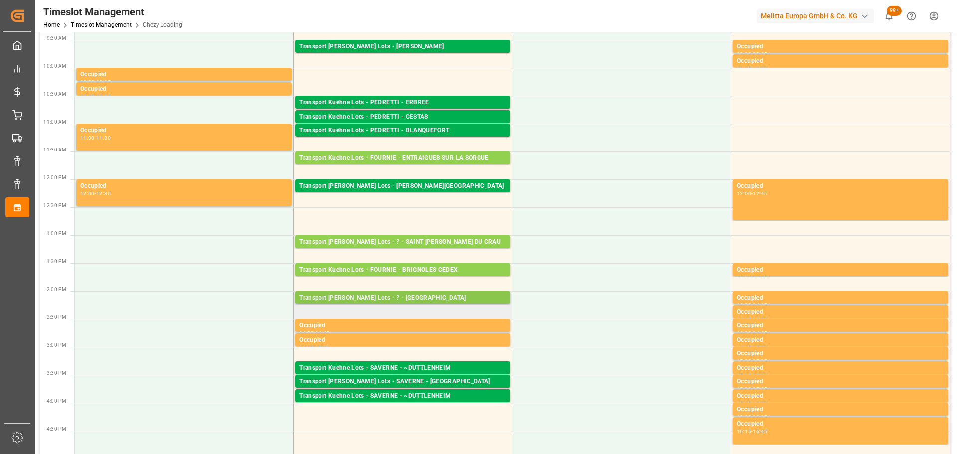
click at [389, 294] on div "Transport Kuehne Lots - ? - MAUCHAMPS" at bounding box center [402, 298] width 207 height 10
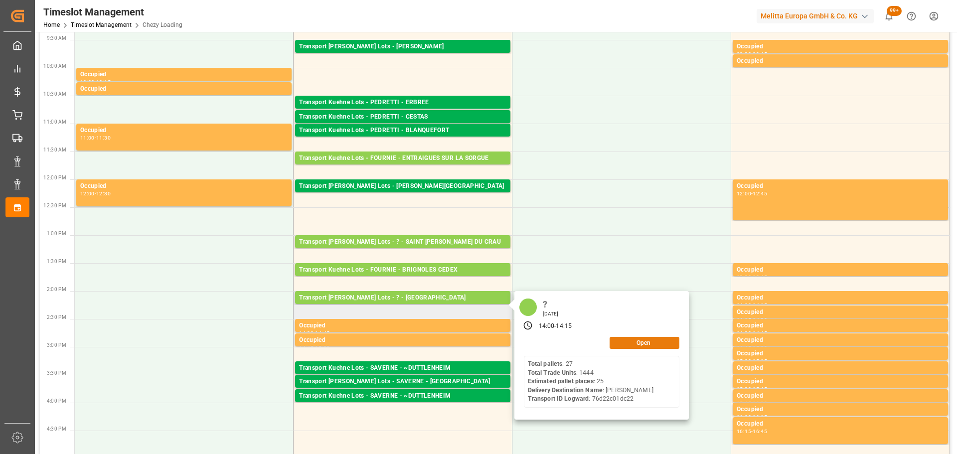
click at [636, 338] on button "Open" at bounding box center [644, 343] width 70 height 12
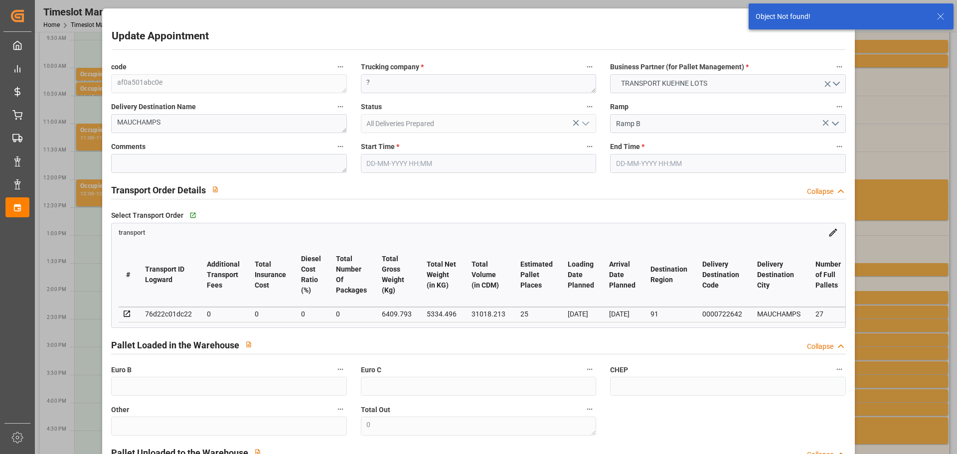
type input "05-09-2025 14:00"
type input "05-09-2025 14:15"
type input "01-09-2025 13:33"
type input "04-09-2025 11:30"
type input "[DATE]"
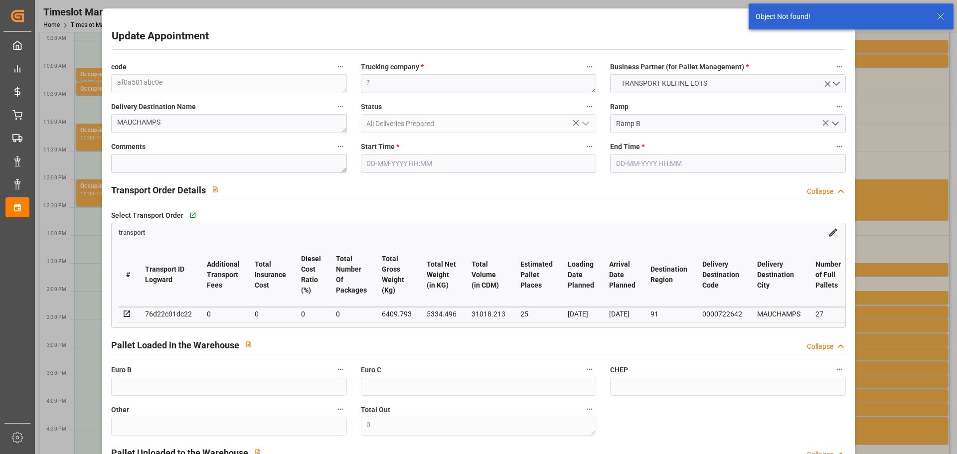
type input "05-09-2025"
click at [387, 79] on textarea "?" at bounding box center [478, 83] width 235 height 19
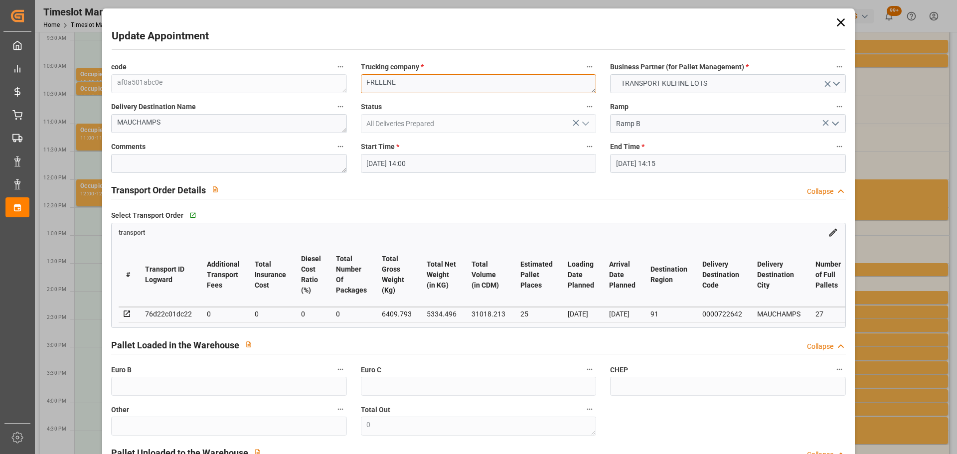
type textarea "FRELENE"
click at [378, 165] on input "05-09-2025 14:00" at bounding box center [478, 163] width 235 height 19
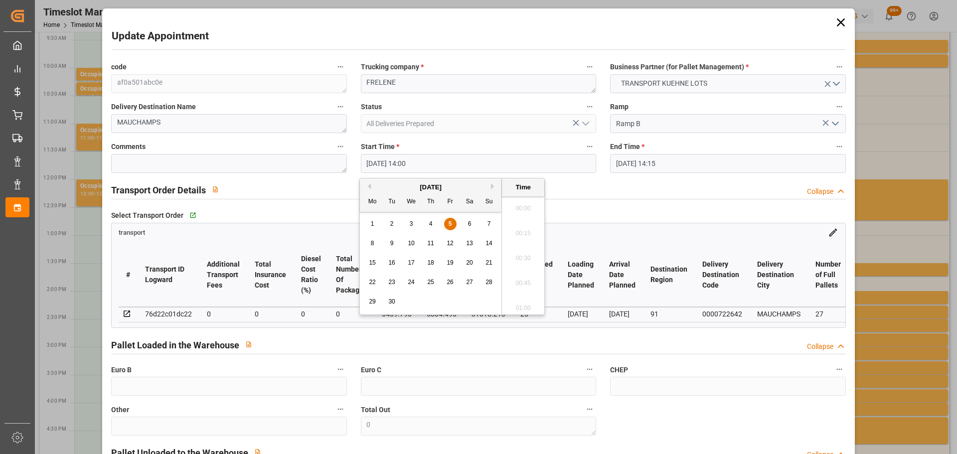
scroll to position [1349, 0]
click at [369, 245] on div "8" at bounding box center [372, 244] width 12 height 12
type input "08-09-2025 14:00"
click at [517, 251] on li "14:00" at bounding box center [523, 255] width 42 height 25
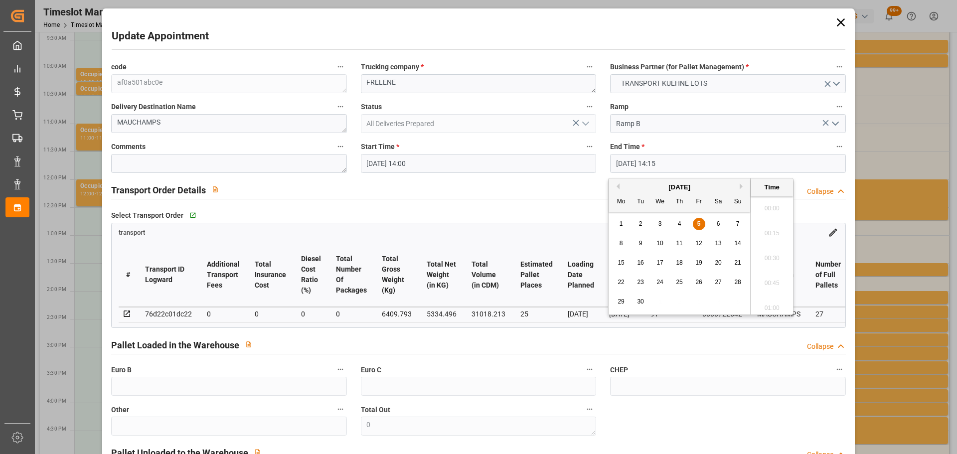
click at [647, 165] on input "05-09-2025 14:15" at bounding box center [727, 163] width 235 height 19
click at [624, 242] on div "8" at bounding box center [621, 244] width 12 height 12
type input "08-09-2025 14:15"
click at [767, 250] on li "14:15" at bounding box center [771, 255] width 42 height 25
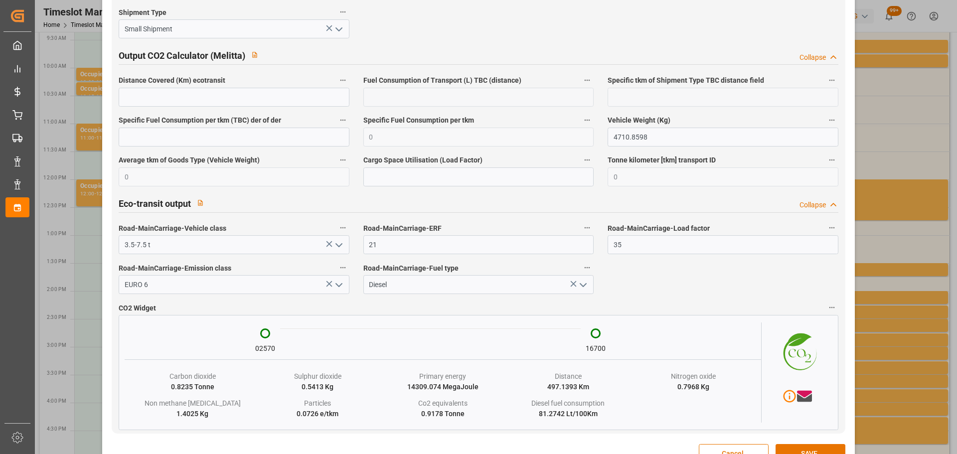
scroll to position [1662, 0]
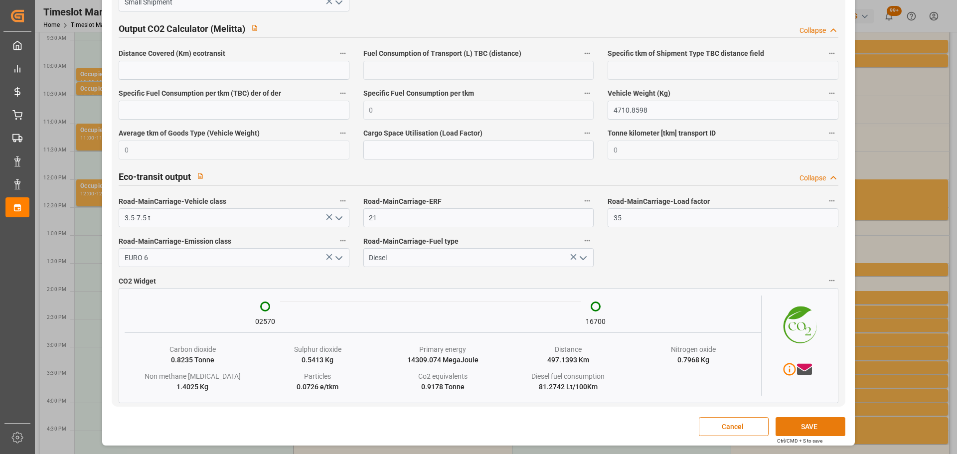
click at [798, 425] on button "SAVE" at bounding box center [810, 426] width 70 height 19
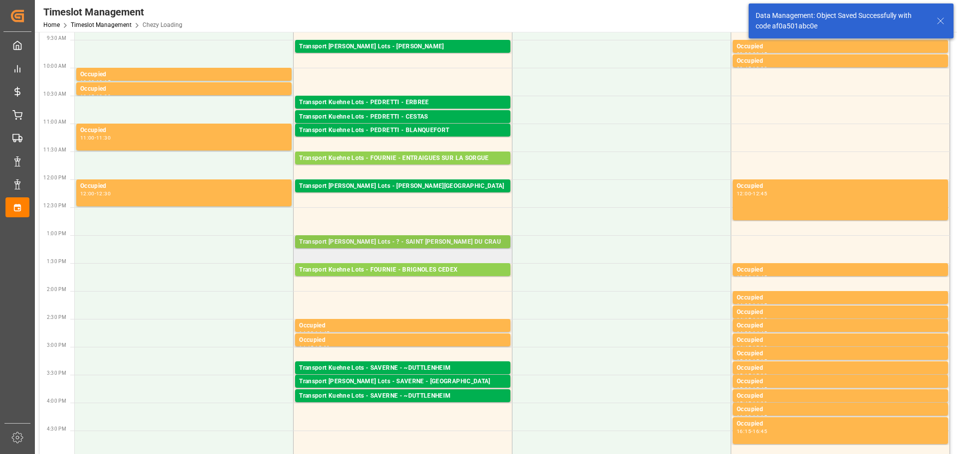
click at [430, 240] on div "Transport Kuehne Lots - ? - SAINT MARTIN DU CRAU" at bounding box center [402, 242] width 207 height 10
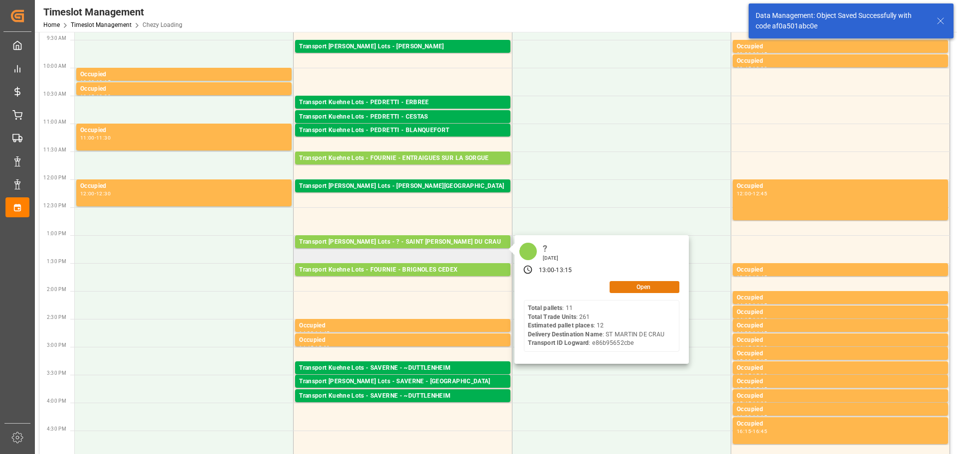
click at [661, 284] on button "Open" at bounding box center [644, 287] width 70 height 12
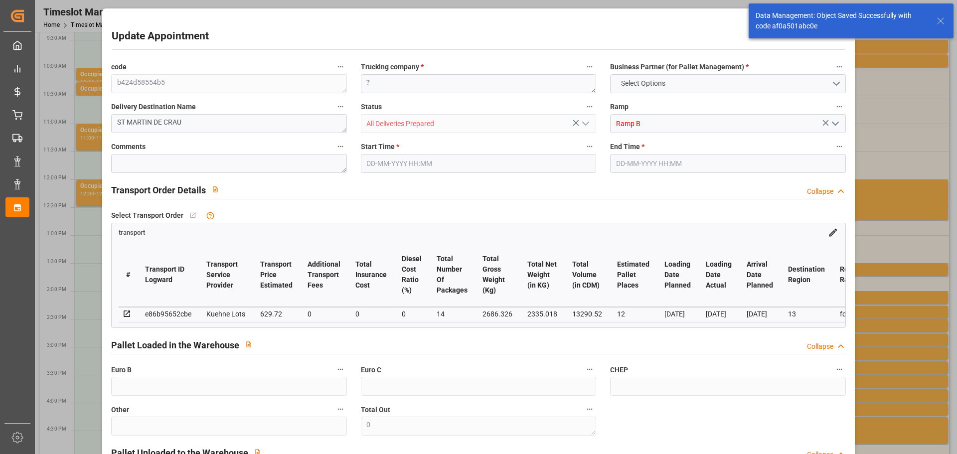
type input "12"
type input "629.72"
type input "0"
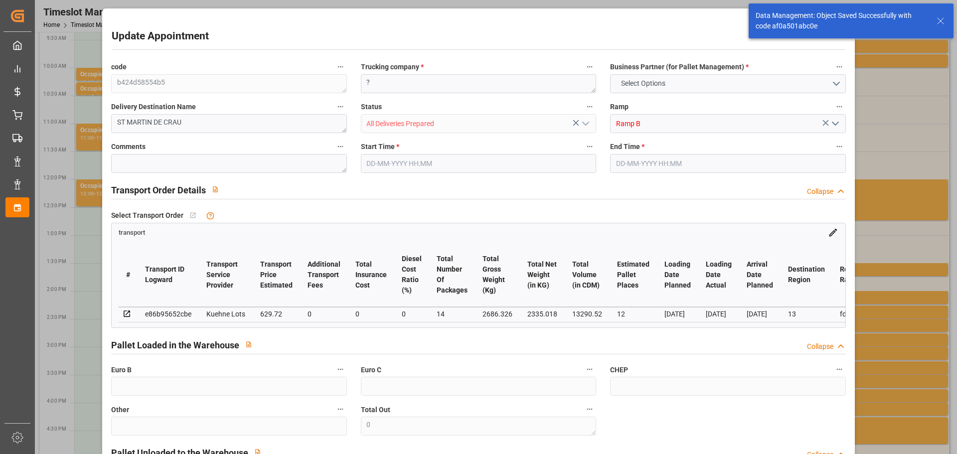
type input "629.72"
type input "0"
type input "14"
type input "2335.018"
type input "3045.302"
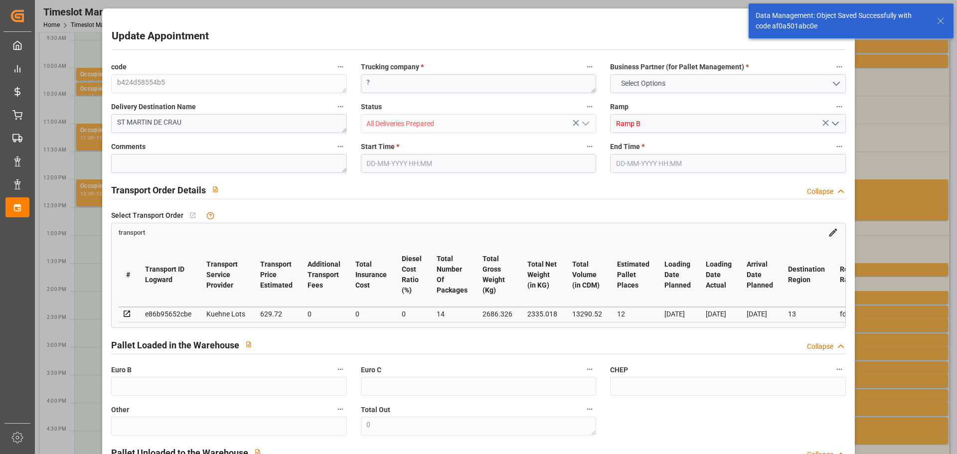
type input "13290.52"
type input "13"
type input "11"
type input "261"
type input "14"
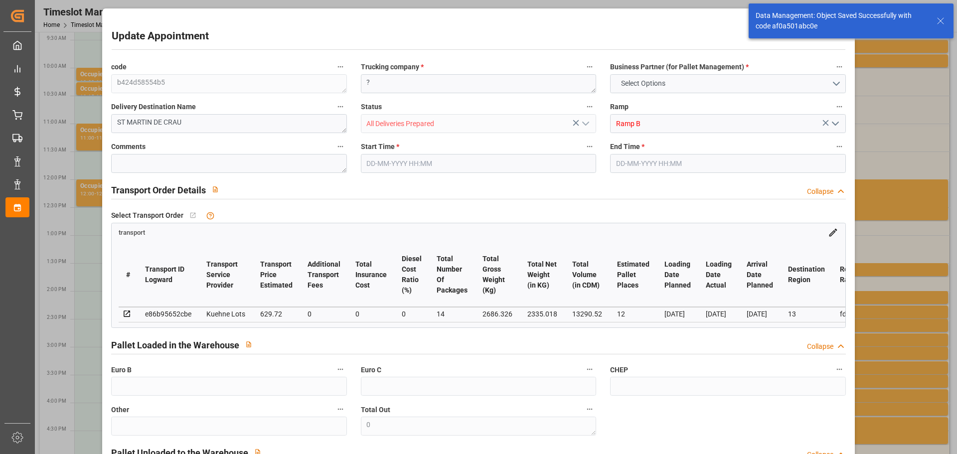
type input "101"
type input "2686.326"
type input "0"
type input "4710.8598"
type input "0"
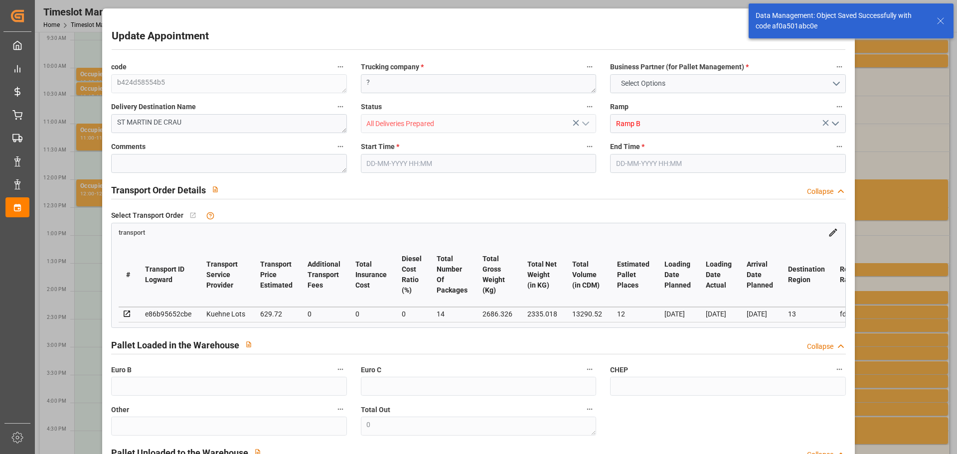
type input "0"
type input "21"
type input "35"
type input "05-09-2025 13:00"
type input "05-09-2025 13:15"
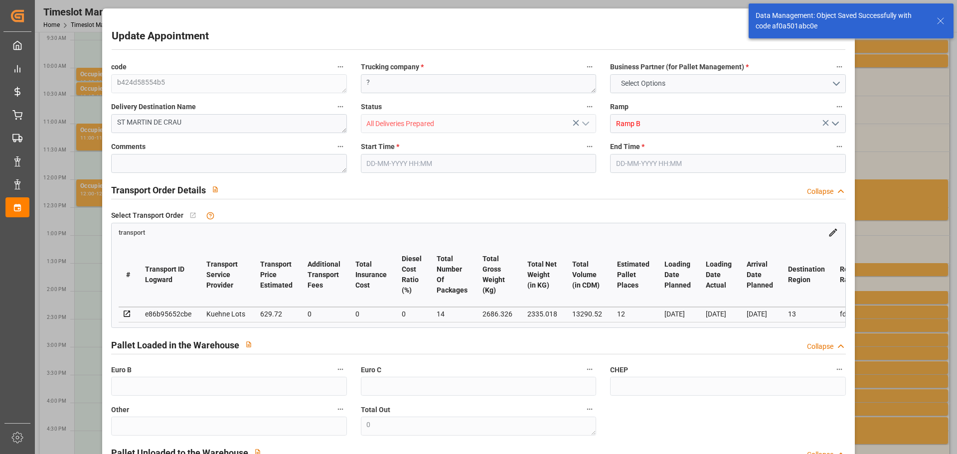
type input "28-08-2025 12:37"
type input "28-08-2025 11:25"
type input "05-09-2025"
type input "03-09-2025"
type input "01-09-2025"
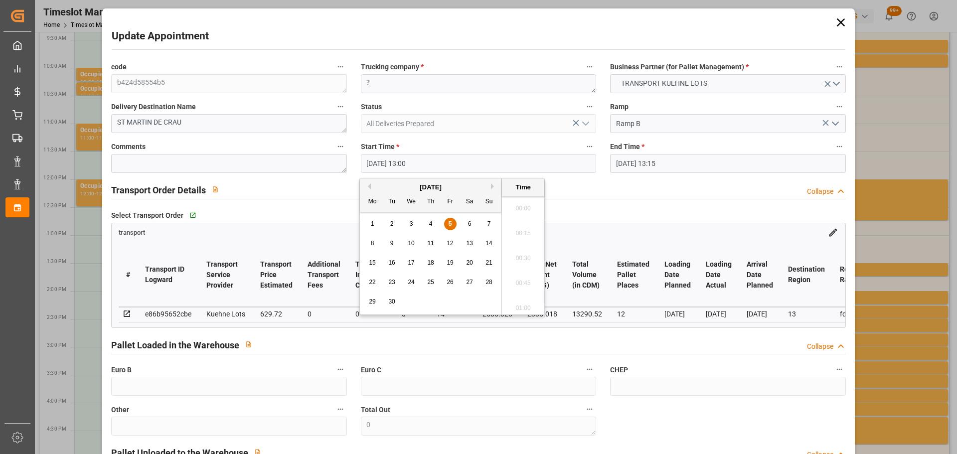
click at [397, 159] on input "05-09-2025 13:00" at bounding box center [478, 163] width 235 height 19
click at [371, 241] on span "8" at bounding box center [372, 243] width 3 height 7
click at [526, 302] on li "14:30" at bounding box center [523, 304] width 42 height 25
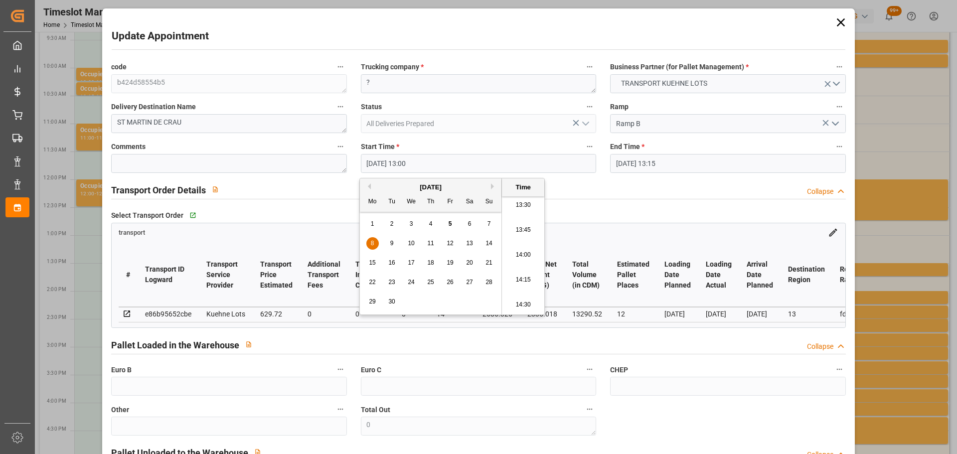
type input "08-09-2025 14:30"
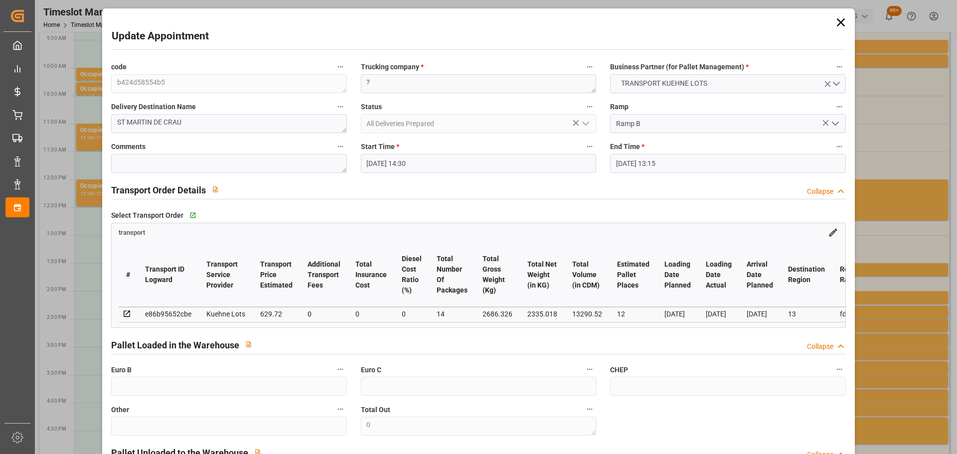
click at [629, 163] on input "05-09-2025 13:15" at bounding box center [727, 163] width 235 height 19
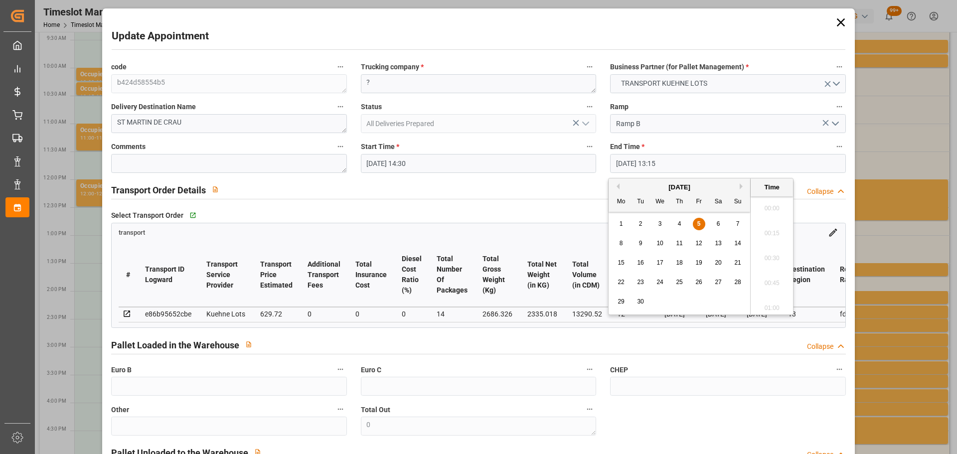
scroll to position [1274, 0]
click at [622, 243] on span "8" at bounding box center [620, 243] width 3 height 7
click at [769, 306] on li "14:45" at bounding box center [771, 304] width 42 height 25
type input "08-09-2025 14:45"
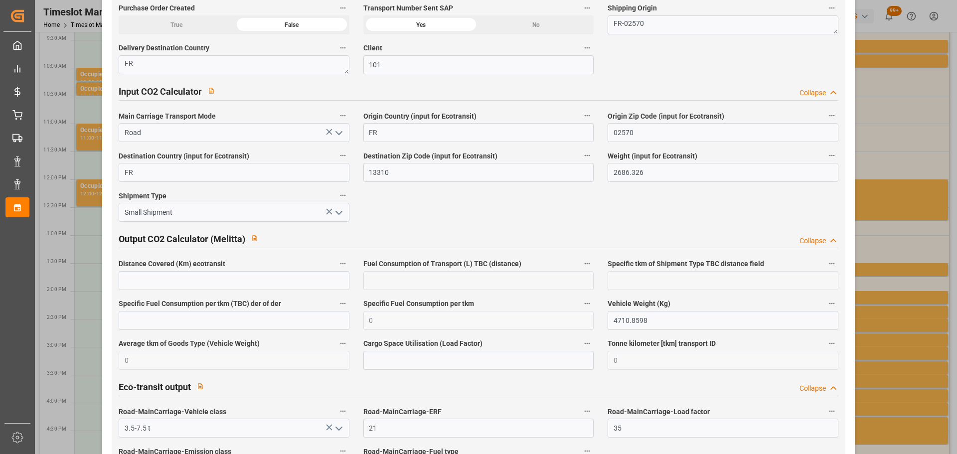
scroll to position [1662, 0]
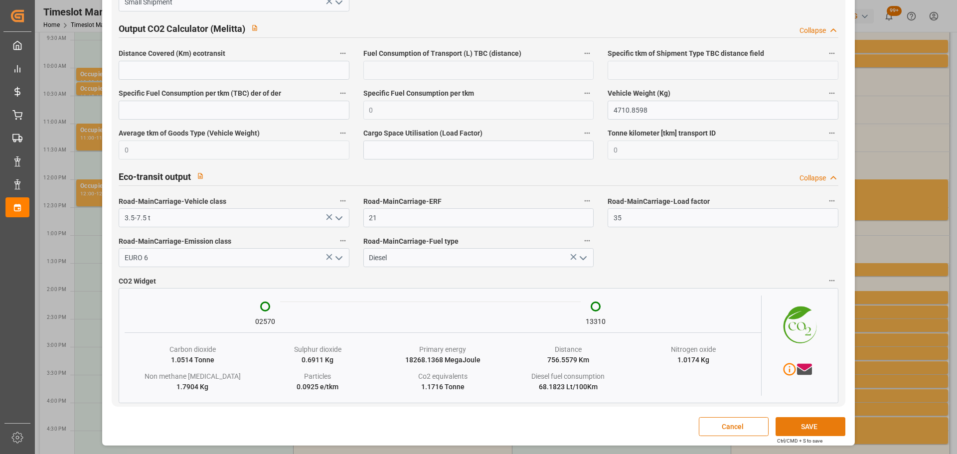
click at [791, 424] on button "SAVE" at bounding box center [810, 426] width 70 height 19
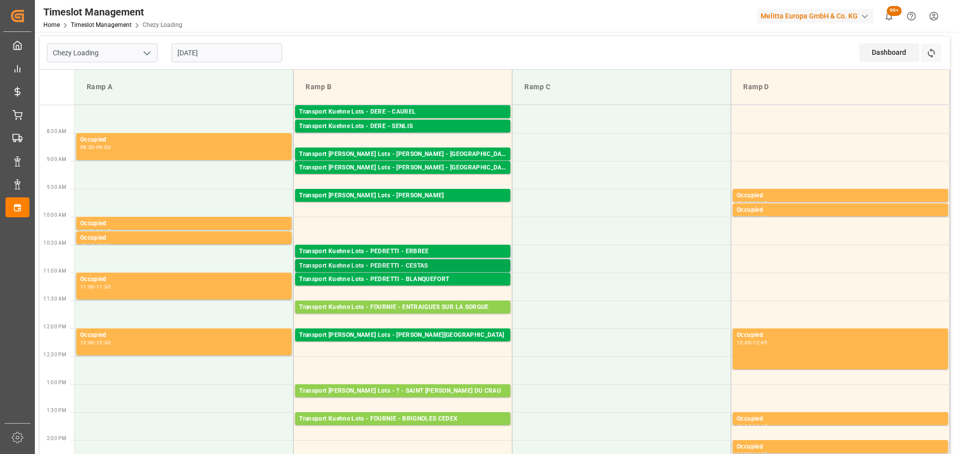
scroll to position [0, 0]
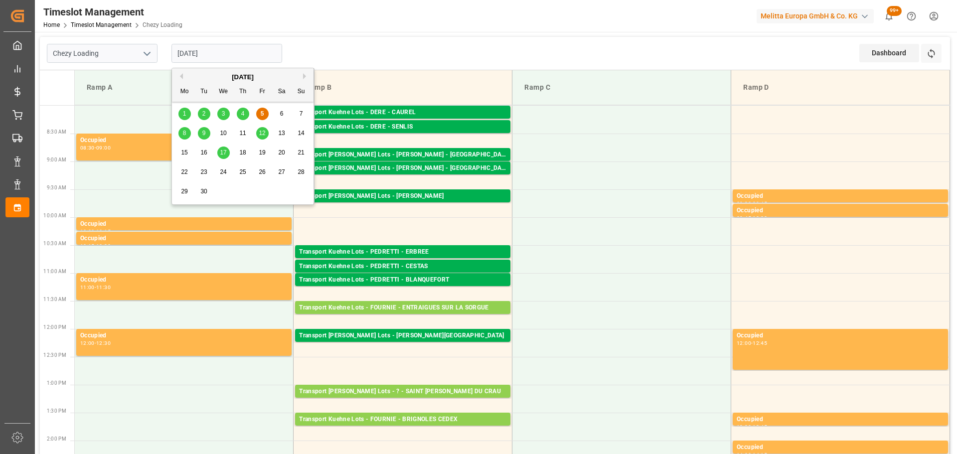
click at [205, 48] on input "05-09-2025" at bounding box center [226, 53] width 111 height 19
click at [184, 131] on span "8" at bounding box center [184, 133] width 3 height 7
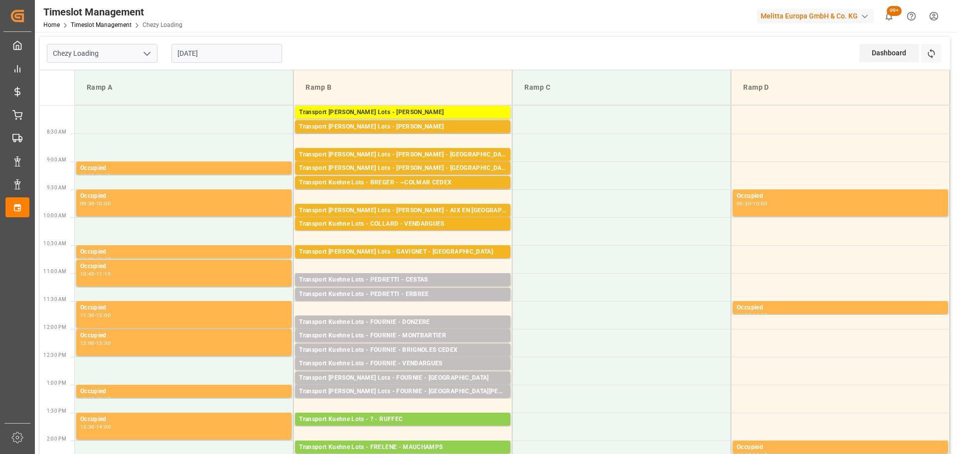
click at [206, 48] on input "08-09-2025" at bounding box center [226, 53] width 111 height 19
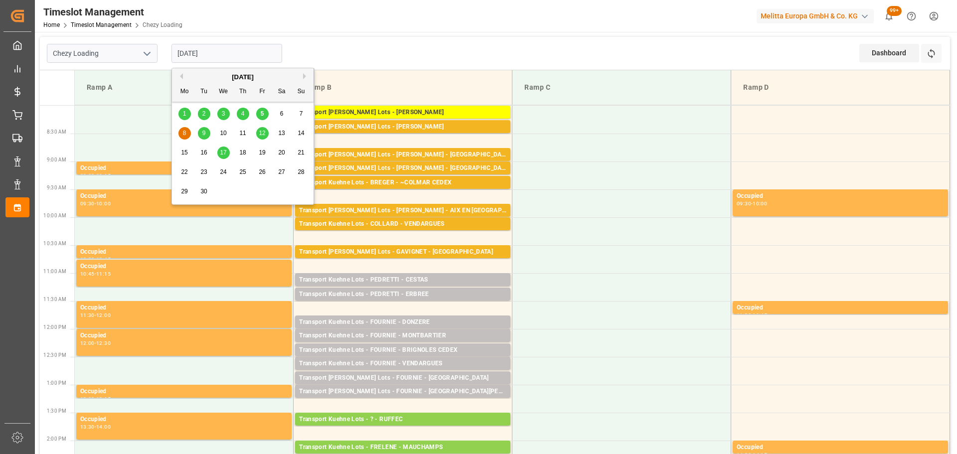
click at [262, 111] on span "5" at bounding box center [262, 113] width 3 height 7
type input "05-09-2025"
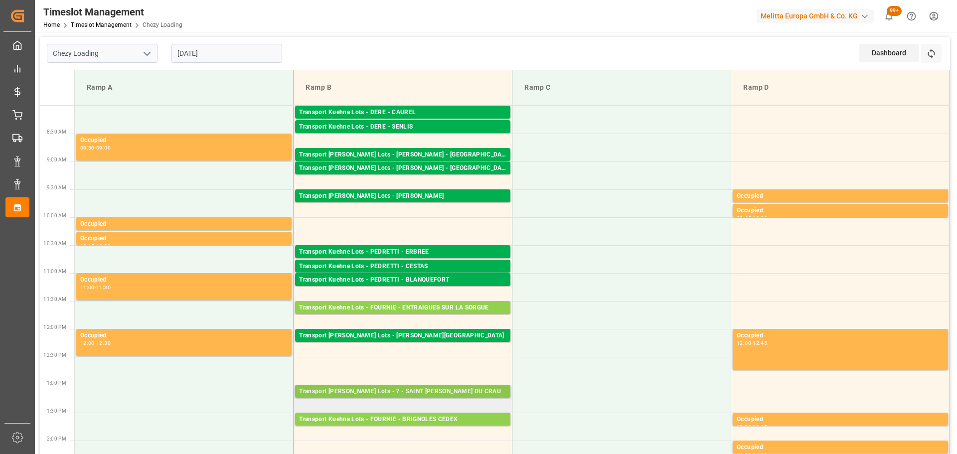
click at [404, 391] on div "Transport Kuehne Lots - ? - SAINT MARTIN DU CRAU" at bounding box center [402, 392] width 207 height 10
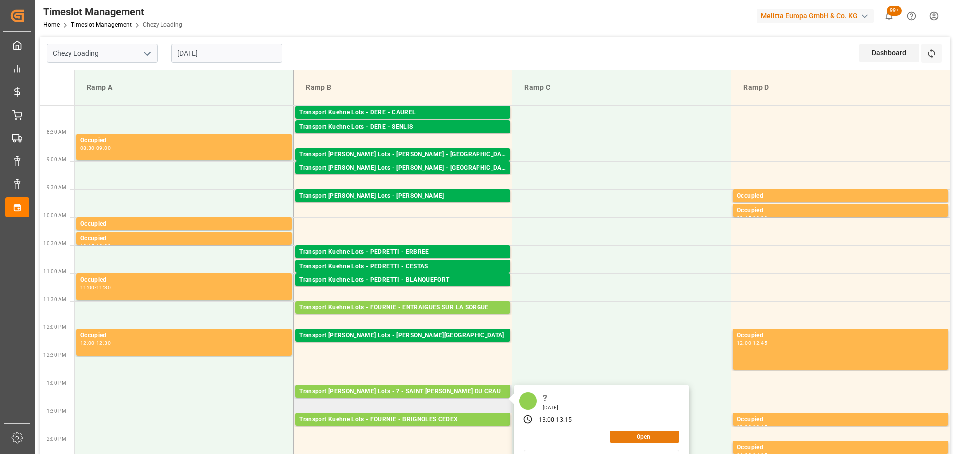
click at [643, 433] on button "Open" at bounding box center [644, 436] width 70 height 12
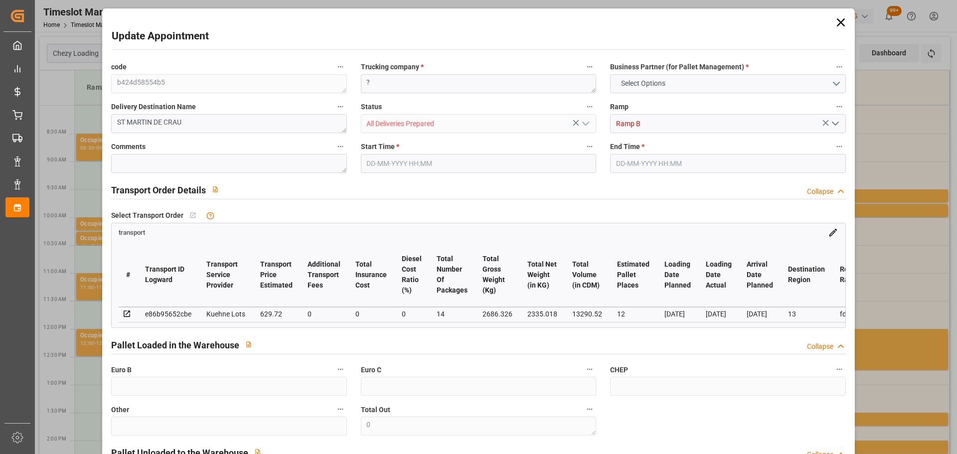
type input "12"
type input "629.72"
type input "0"
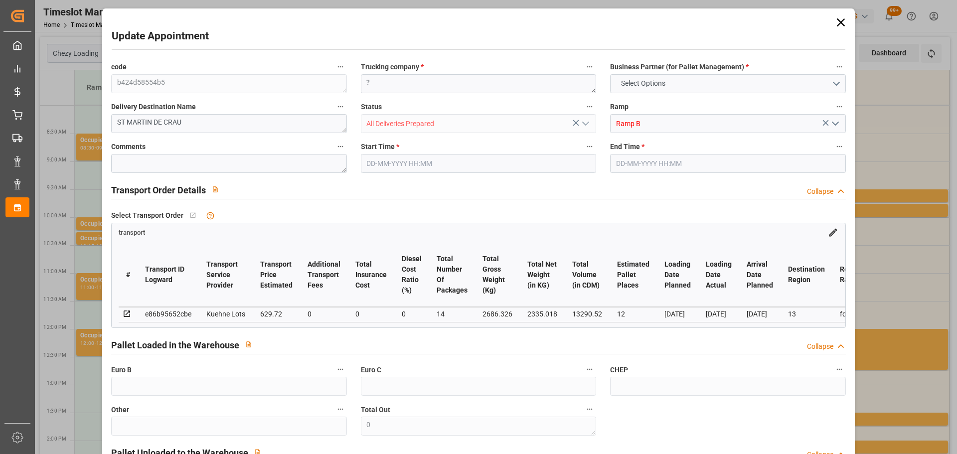
type input "629.72"
type input "0"
type input "14"
type input "2335.018"
type input "3045.302"
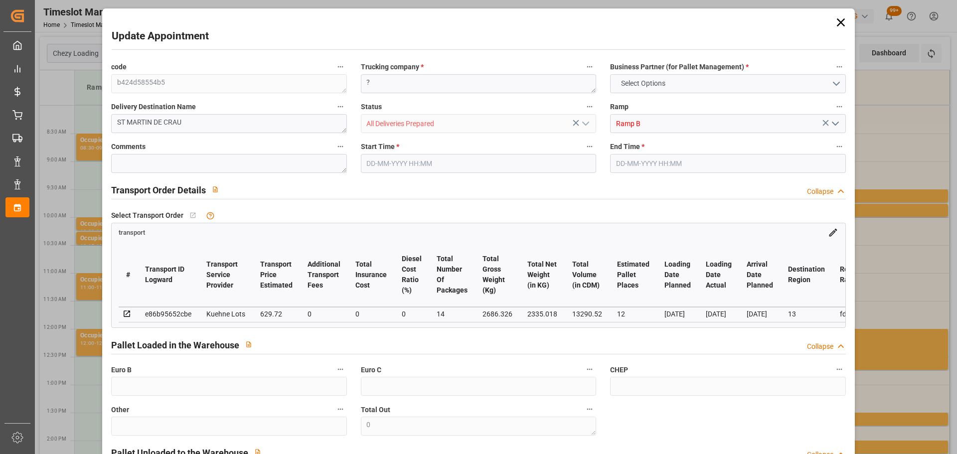
type input "13290.52"
type input "13"
type input "11"
type input "261"
type input "14"
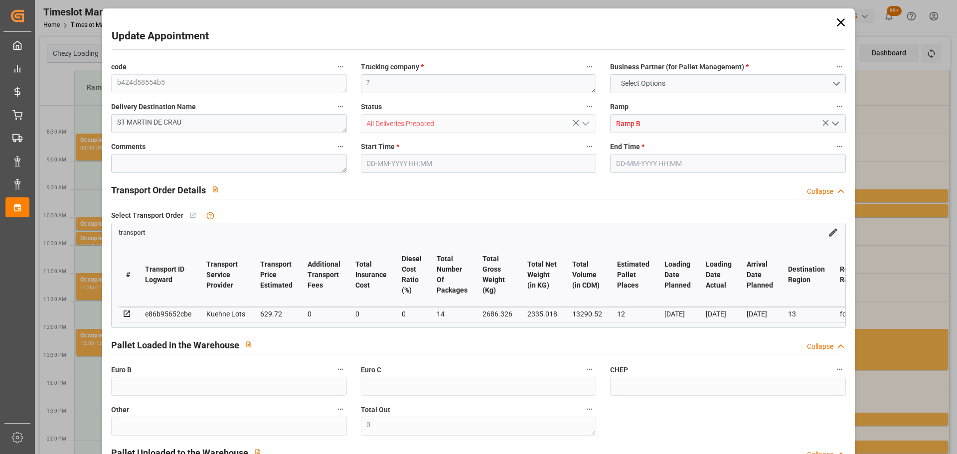
type input "101"
type input "2686.326"
type input "0"
type input "4710.8598"
type input "0"
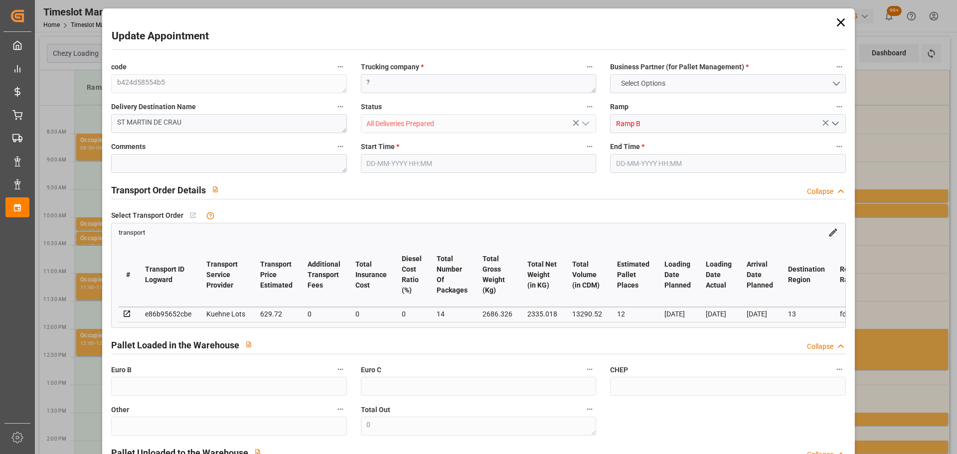
type input "0"
type input "21"
type input "35"
type input "05-09-2025 13:00"
type input "05-09-2025 13:15"
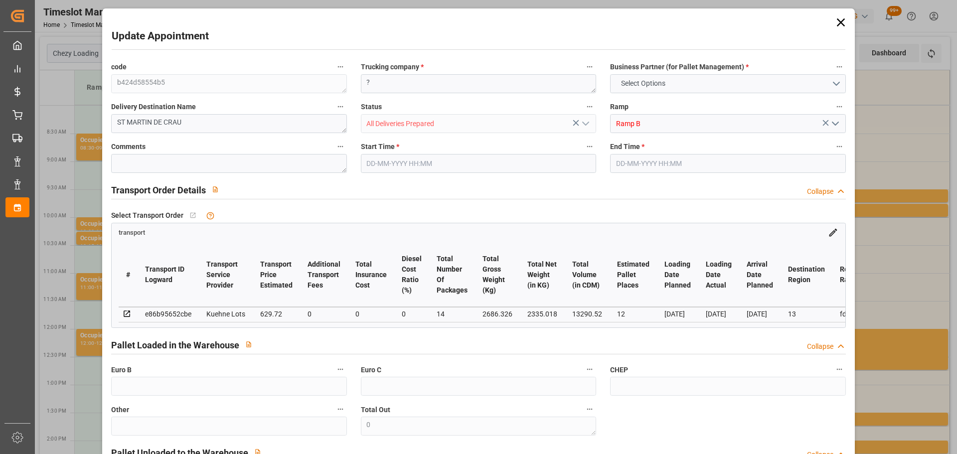
type input "28-08-2025 12:37"
type input "28-08-2025 11:25"
type input "05-09-2025"
type input "03-09-2025"
type input "01-09-2025"
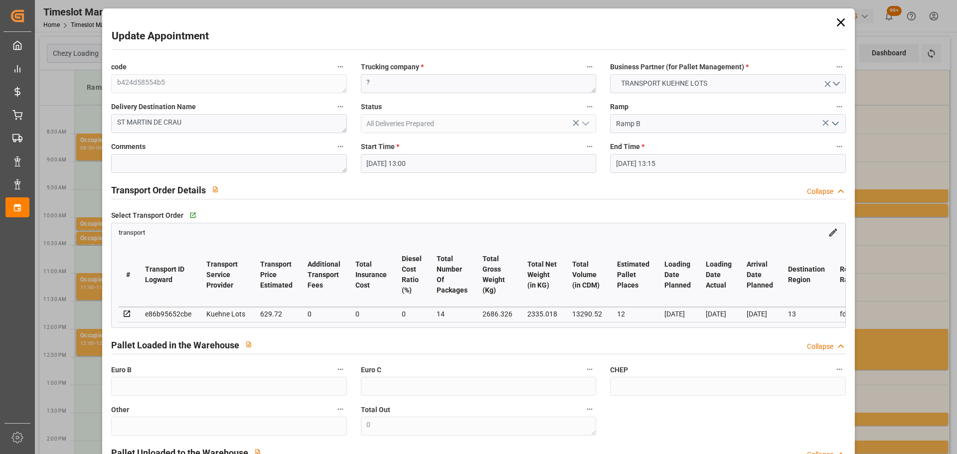
click at [384, 157] on input "05-09-2025 13:00" at bounding box center [478, 163] width 235 height 19
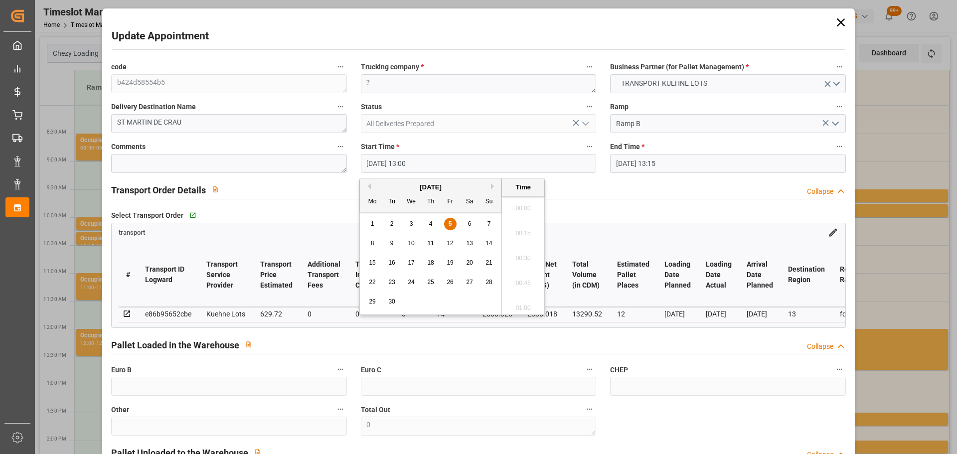
scroll to position [1249, 0]
click at [372, 246] on span "8" at bounding box center [372, 243] width 3 height 7
click at [525, 272] on li "15:15" at bounding box center [523, 280] width 42 height 25
type input "08-09-2025 15:15"
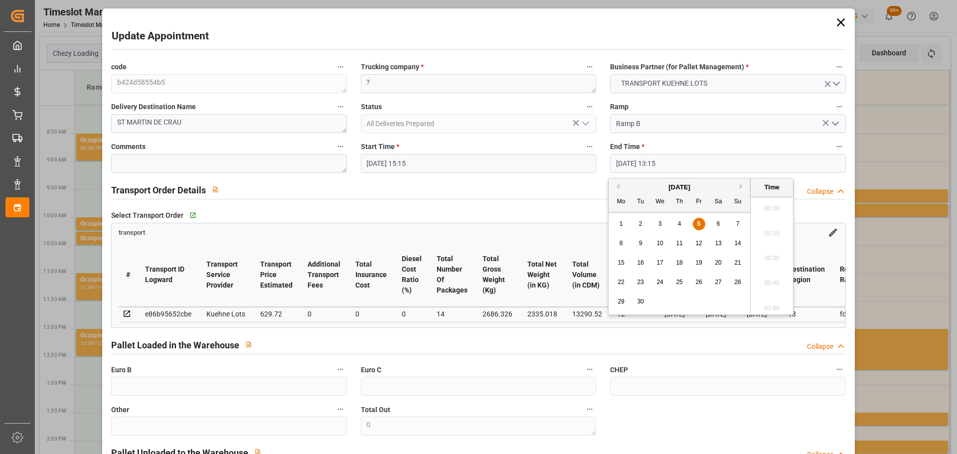
click at [638, 160] on input "05-09-2025 13:15" at bounding box center [727, 163] width 235 height 19
click at [625, 238] on div "8" at bounding box center [621, 244] width 12 height 12
click at [767, 276] on li "15:30" at bounding box center [771, 280] width 42 height 25
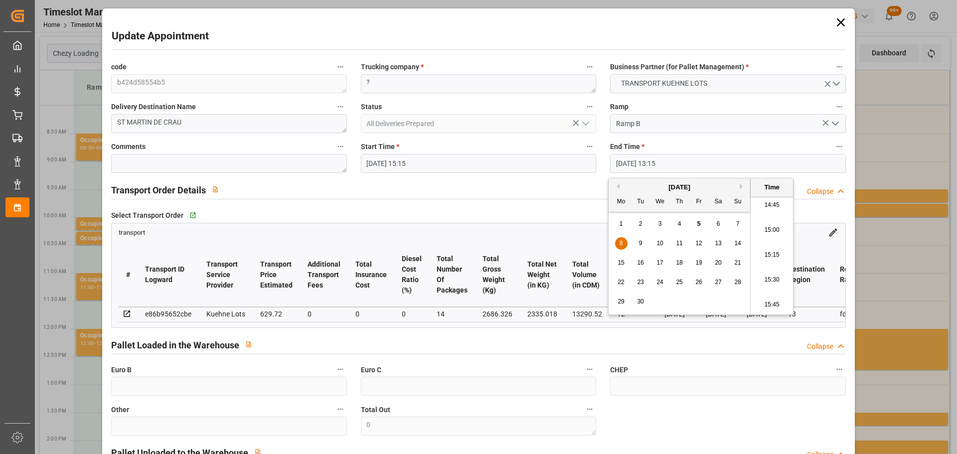
type input "08-09-2025 15:30"
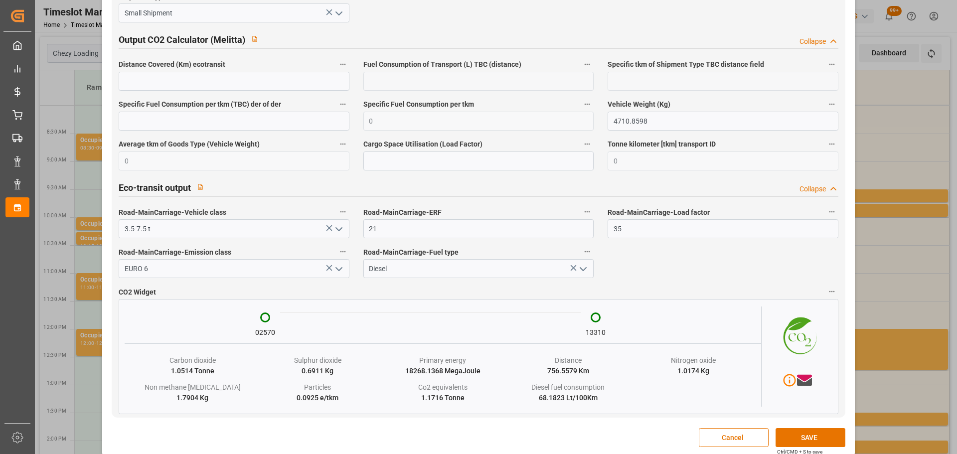
scroll to position [1662, 0]
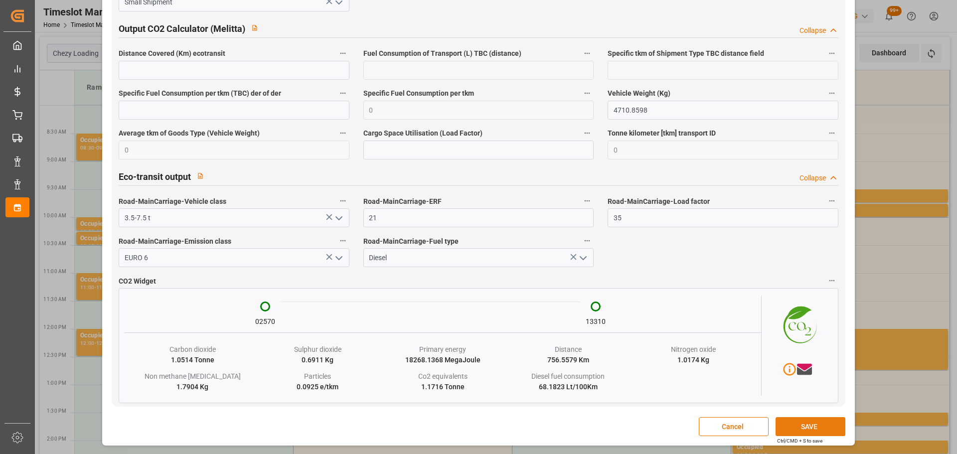
click at [782, 428] on button "SAVE" at bounding box center [810, 426] width 70 height 19
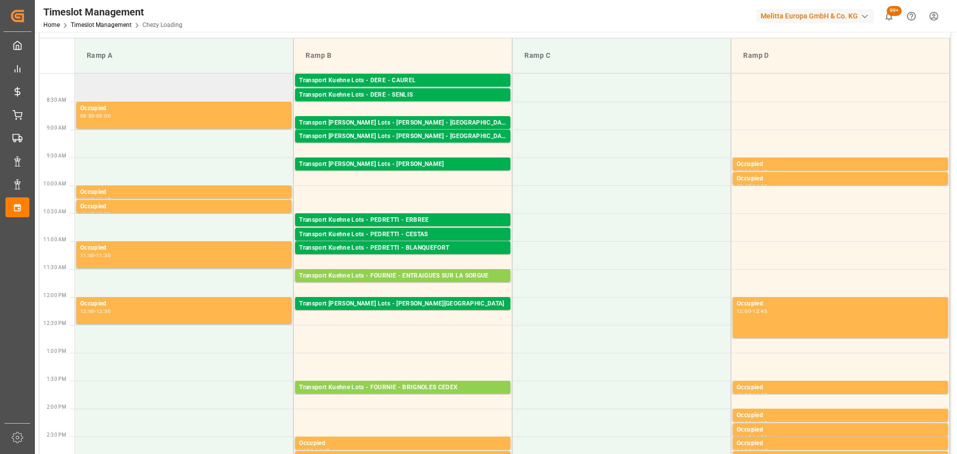
scroll to position [0, 0]
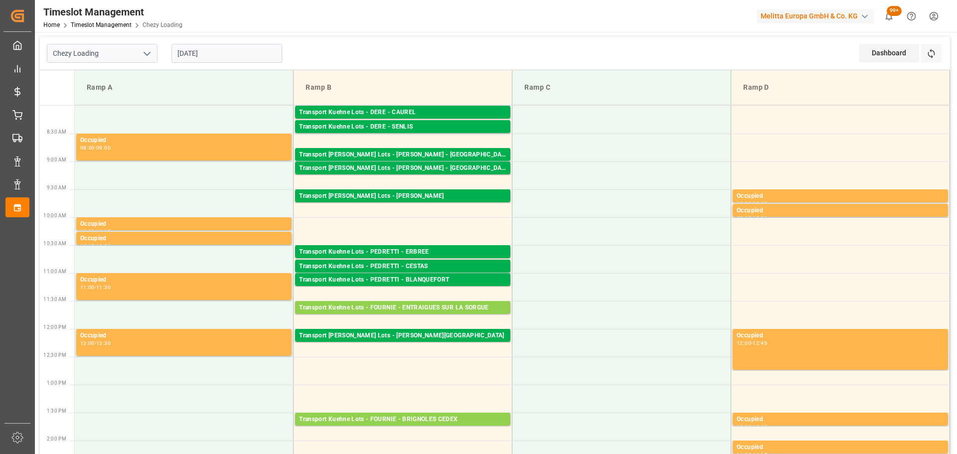
click at [198, 53] on input "05-09-2025" at bounding box center [226, 53] width 111 height 19
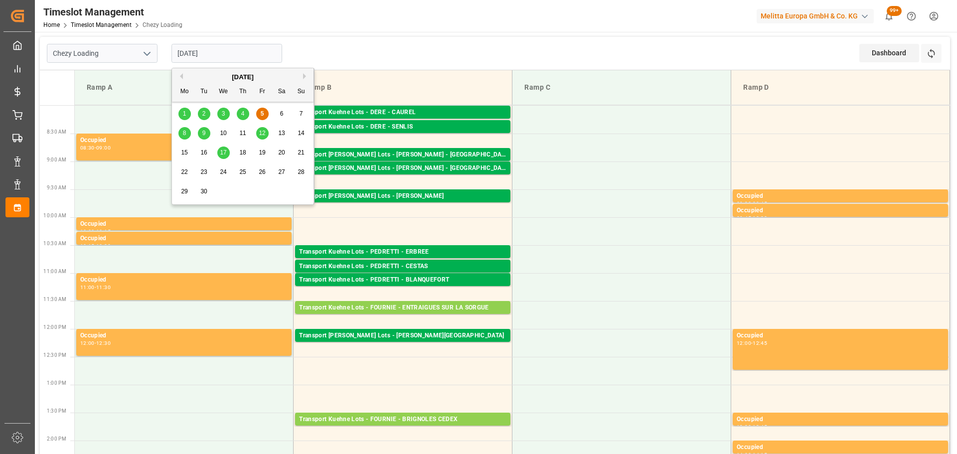
click at [187, 132] on div "8" at bounding box center [184, 134] width 12 height 12
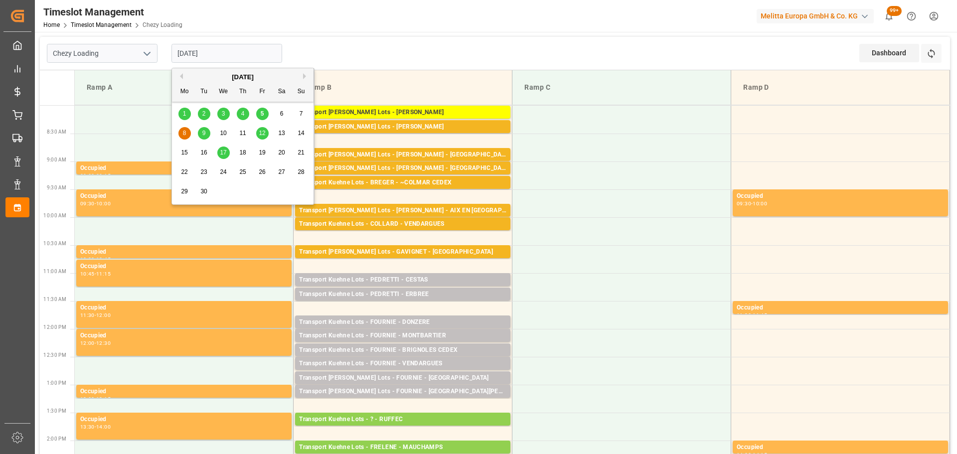
click at [177, 53] on input "08-09-2025" at bounding box center [226, 53] width 111 height 19
click at [261, 111] on span "5" at bounding box center [262, 113] width 3 height 7
type input "05-09-2025"
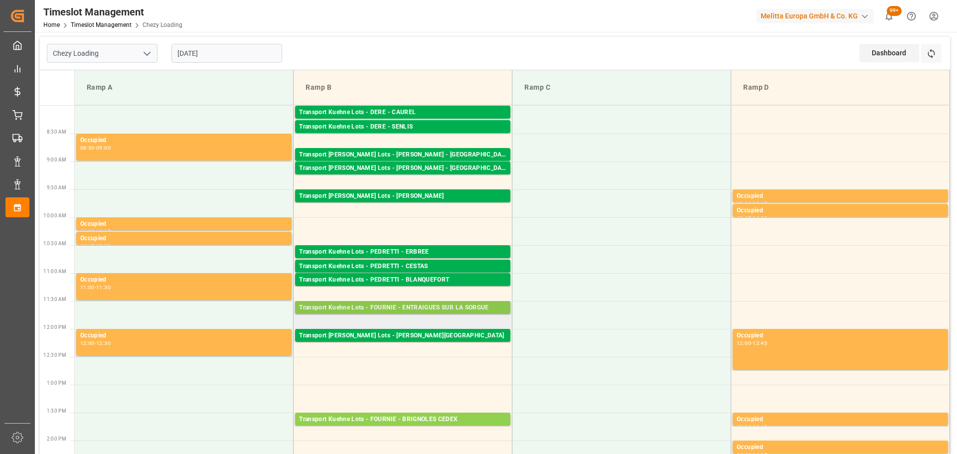
click at [405, 304] on div "Transport Kuehne Lots - FOURNIE - ENTRAIGUES SUR LA SORGUE" at bounding box center [402, 308] width 207 height 10
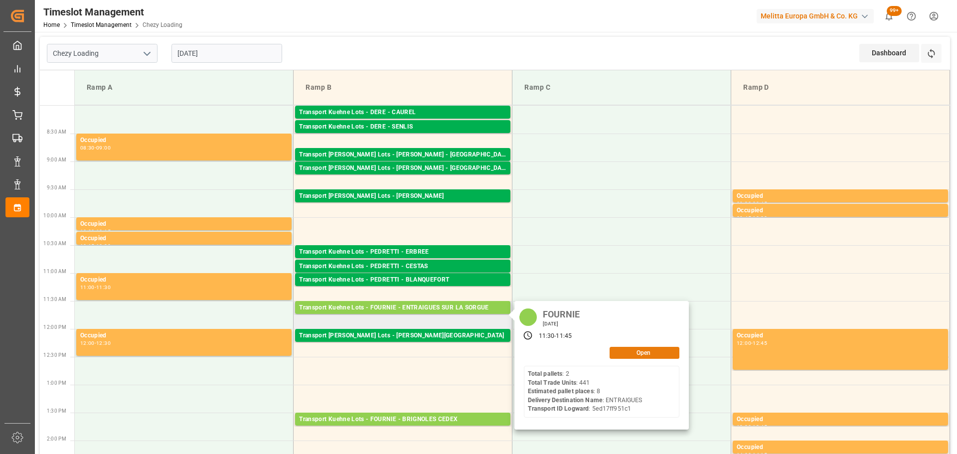
click at [618, 352] on button "Open" at bounding box center [644, 353] width 70 height 12
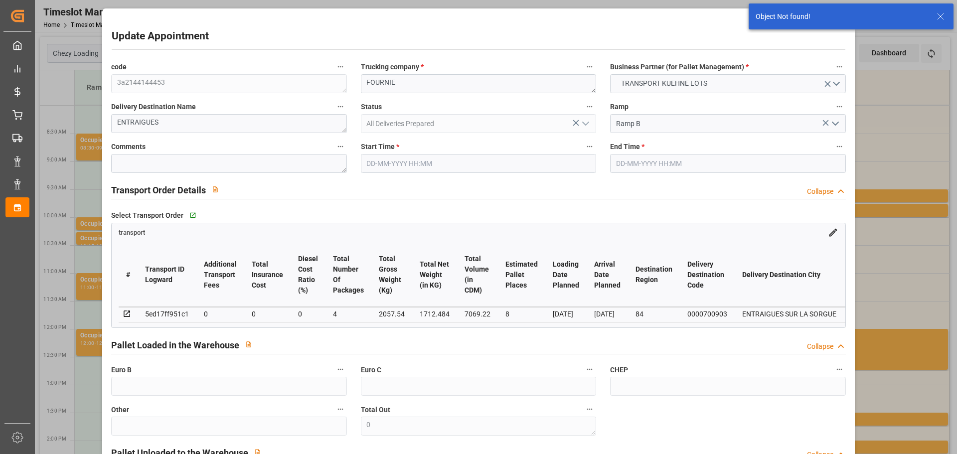
type input "05-09-2025 11:30"
type input "05-09-2025 11:45"
type input "03-09-2025 14:01"
type input "28-08-2025 11:25"
type input "05-09-2025"
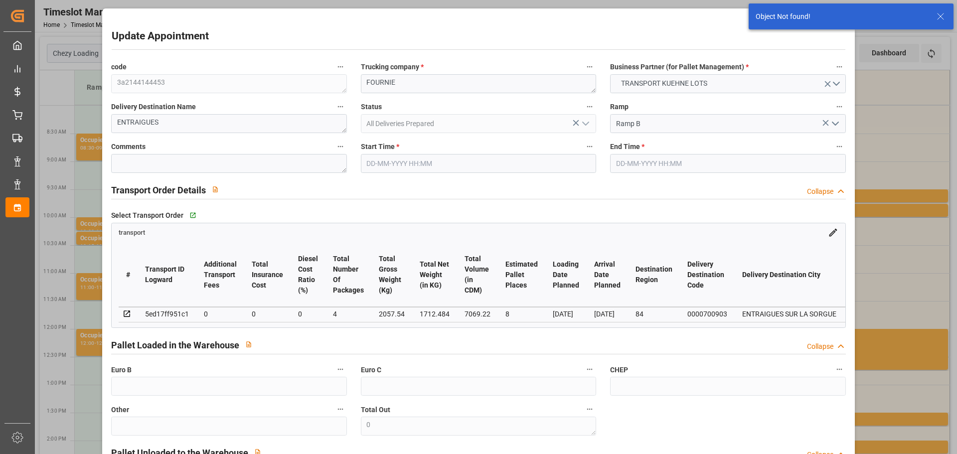
type input "03-09-2025"
type input "01-09-2025"
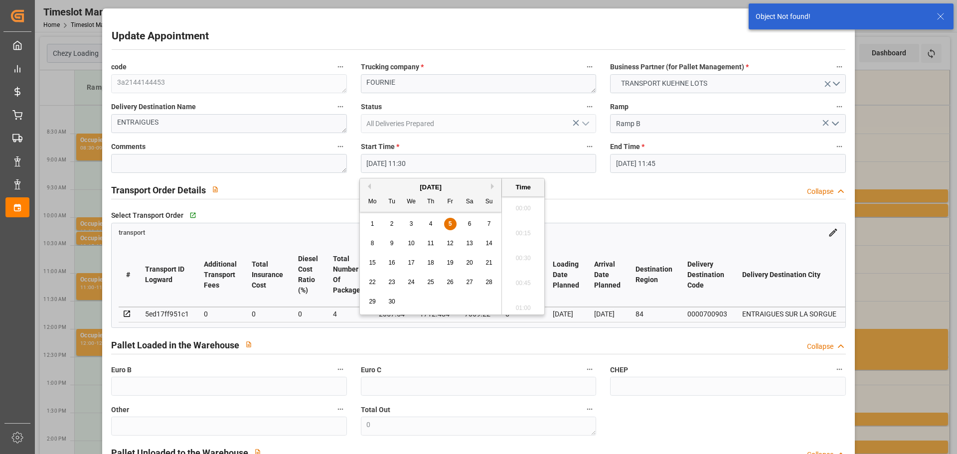
click at [388, 156] on input "05-09-2025 11:30" at bounding box center [478, 163] width 235 height 19
click at [368, 240] on div "8" at bounding box center [372, 244] width 12 height 12
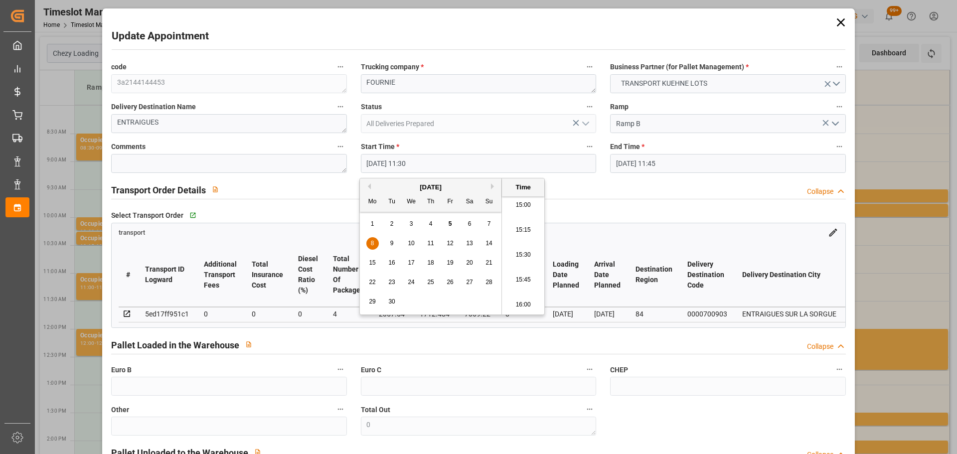
scroll to position [1548, 0]
click at [521, 224] on li "15:45" at bounding box center [523, 230] width 42 height 25
type input "08-09-2025 15:45"
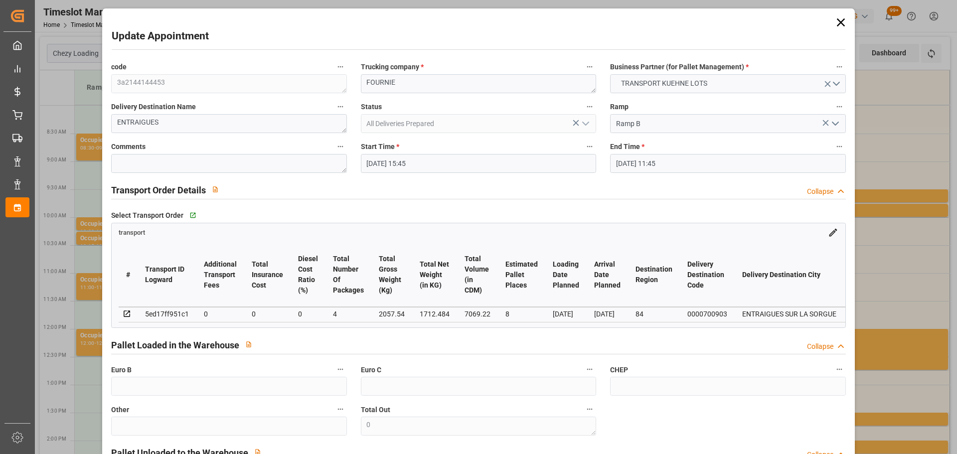
click at [627, 158] on input "05-09-2025 11:45" at bounding box center [727, 163] width 235 height 19
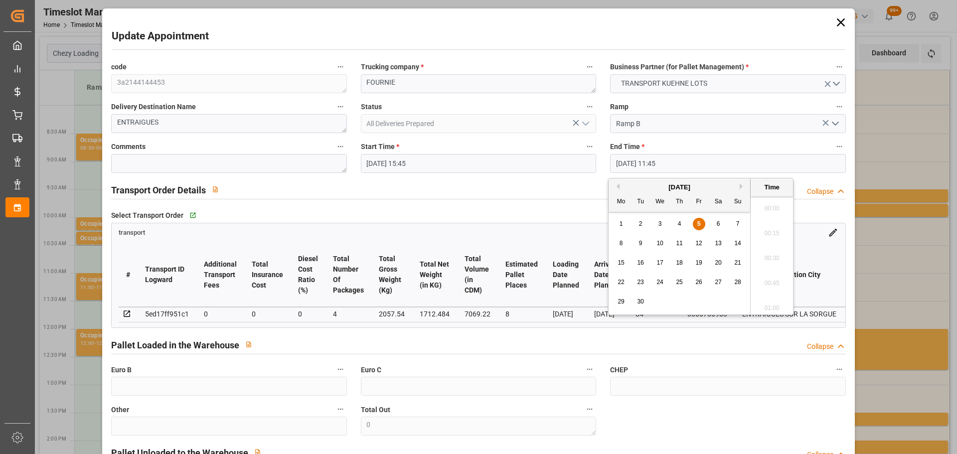
scroll to position [1125, 0]
click at [621, 237] on div "8" at bounding box center [621, 243] width 12 height 12
click at [771, 242] on ul "00:00 00:15 00:30 00:45 01:00 01:15 01:30 01:45 02:00 02:15 02:30 02:45 03:00 0…" at bounding box center [771, 255] width 42 height 118
click at [765, 222] on li "16:00" at bounding box center [771, 230] width 42 height 25
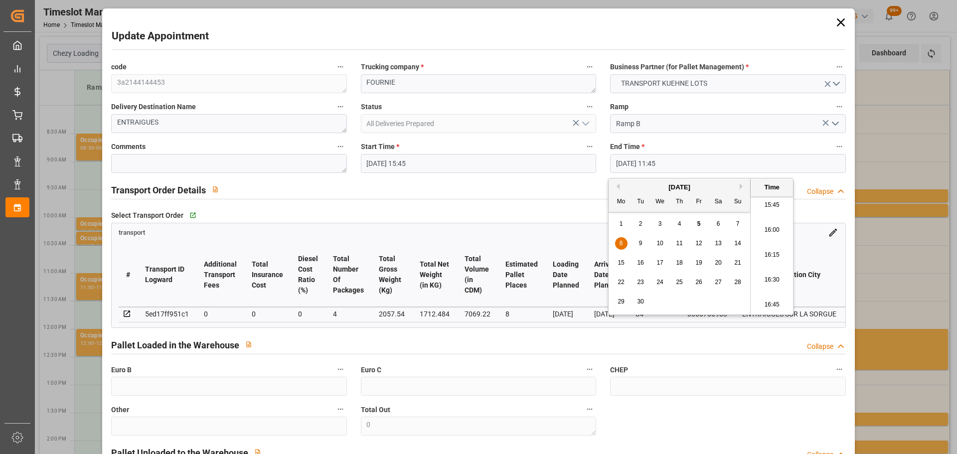
type input "08-09-2025 16:00"
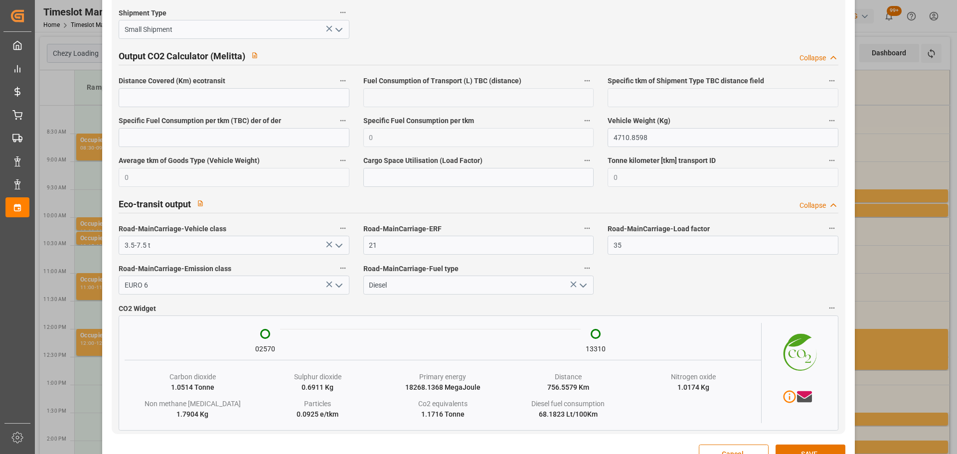
scroll to position [1662, 0]
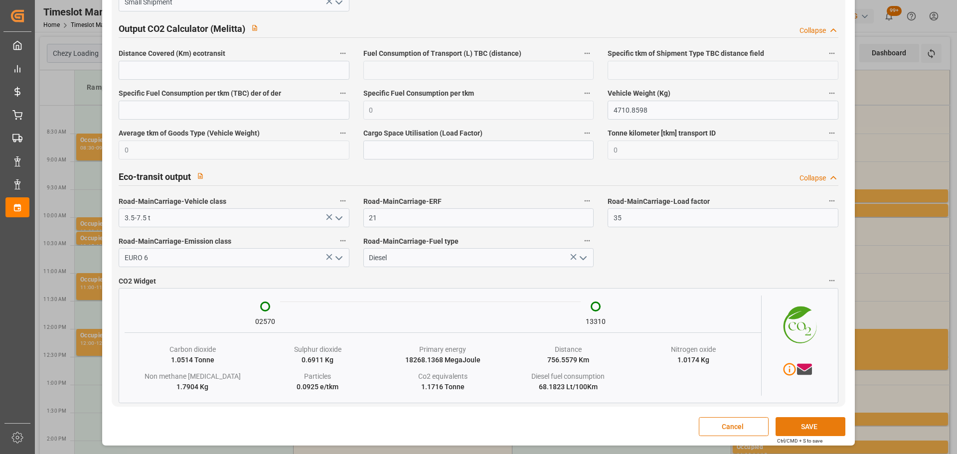
click at [798, 420] on button "SAVE" at bounding box center [810, 426] width 70 height 19
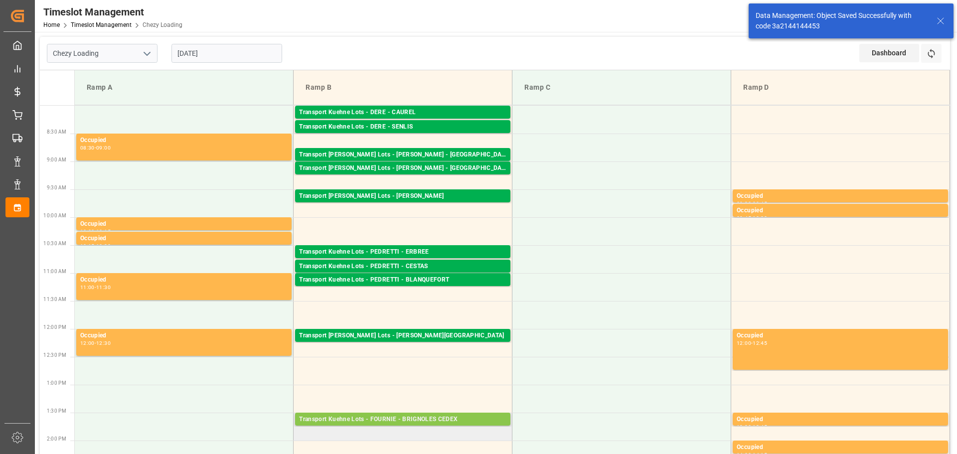
click at [410, 419] on div "Transport Kuehne Lots - FOURNIE - BRIGNOLES CEDEX" at bounding box center [402, 420] width 207 height 10
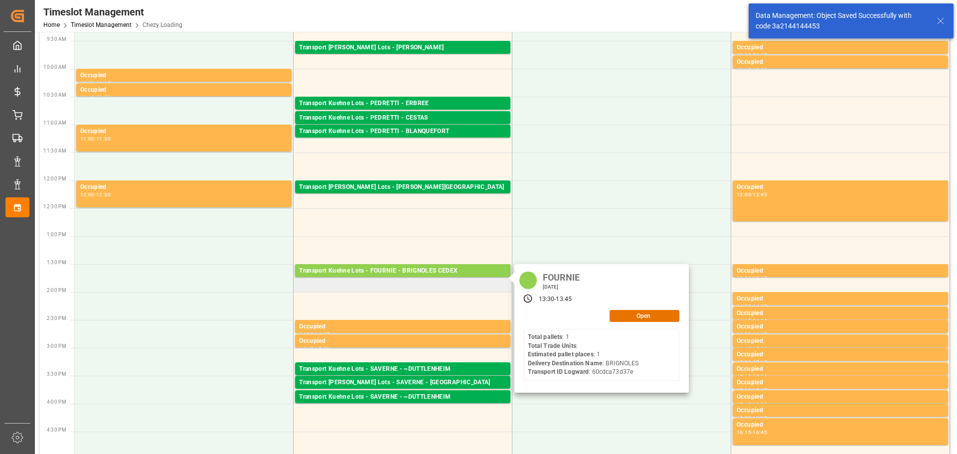
scroll to position [149, 0]
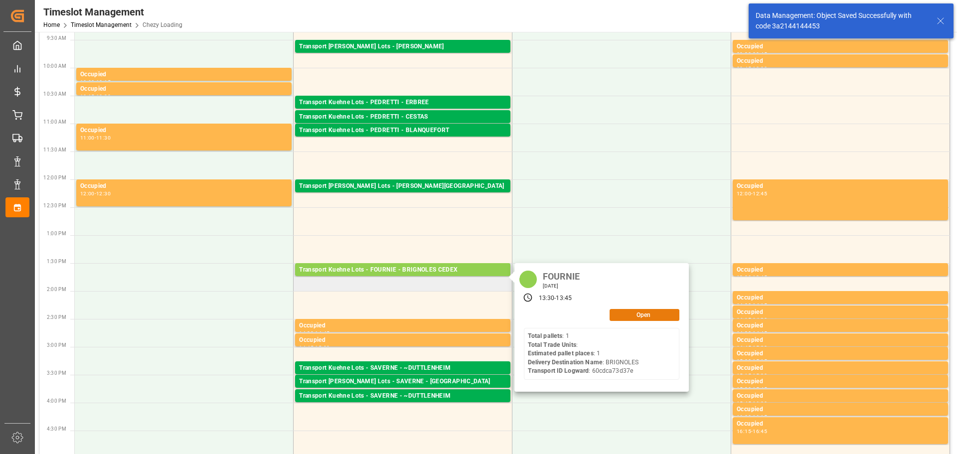
click at [648, 311] on button "Open" at bounding box center [644, 315] width 70 height 12
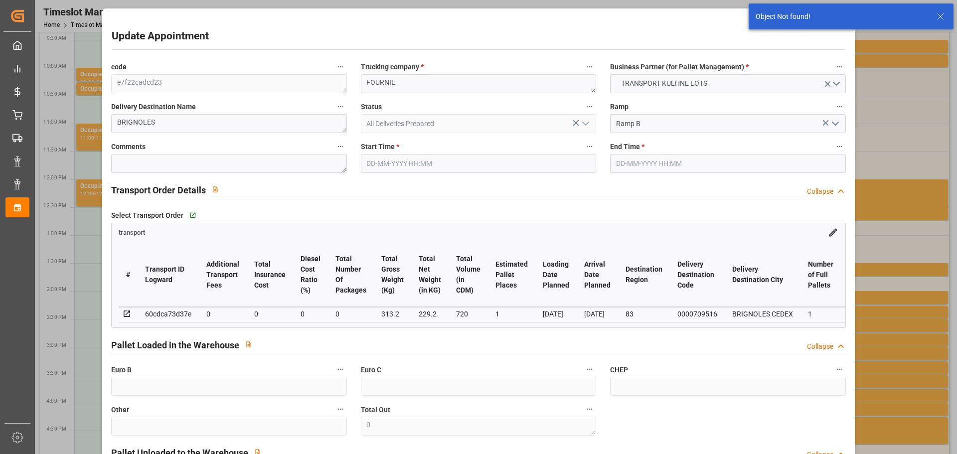
type input "05-09-2025 13:30"
type input "05-09-2025 13:45"
type input "04-09-2025 14:25"
type input "28-08-2025 11:25"
type input "05-09-2025"
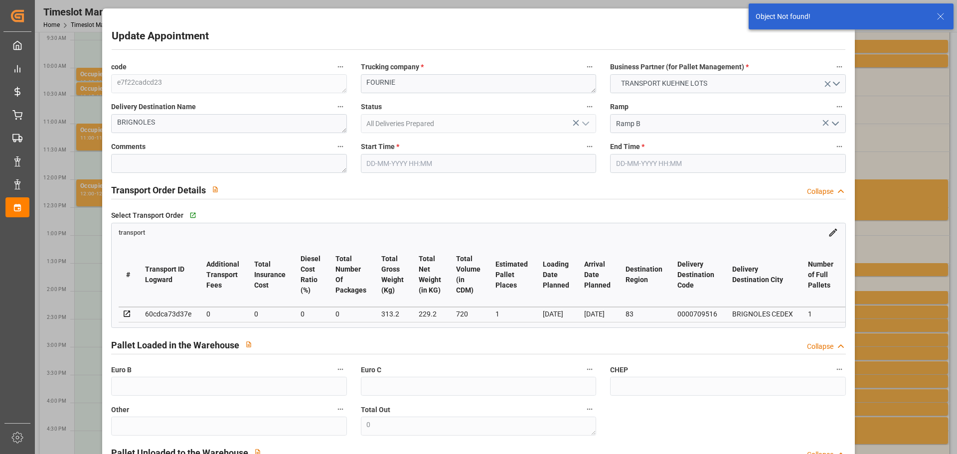
type input "03-09-2025"
type input "01-09-2025"
drag, startPoint x: 389, startPoint y: 162, endPoint x: 394, endPoint y: 168, distance: 7.5
click at [390, 162] on input "05-09-2025 13:30" at bounding box center [478, 163] width 235 height 19
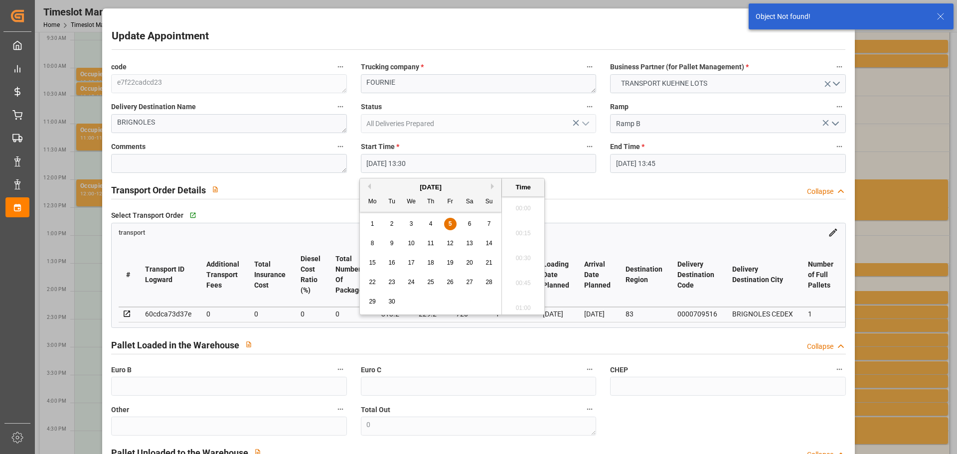
scroll to position [1299, 0]
click at [373, 240] on span "8" at bounding box center [372, 243] width 3 height 7
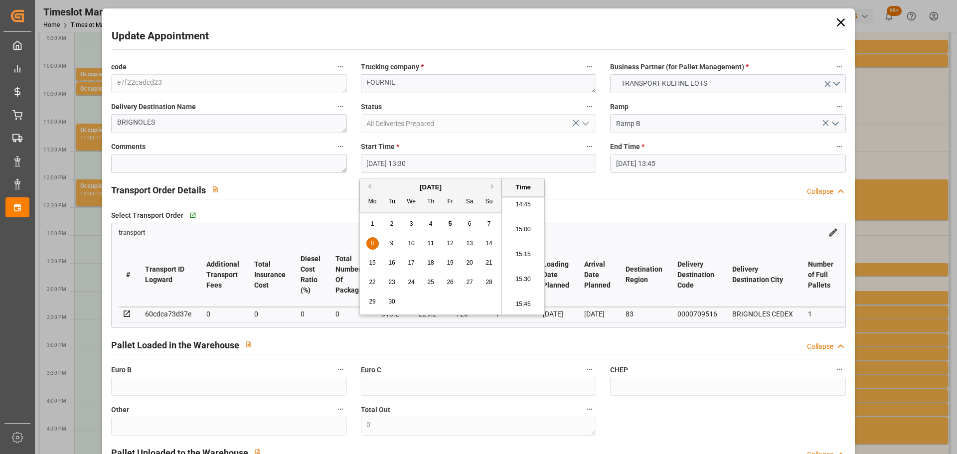
scroll to position [1498, 0]
click at [525, 300] on li "16:00" at bounding box center [523, 304] width 42 height 25
type input "08-09-2025 16:00"
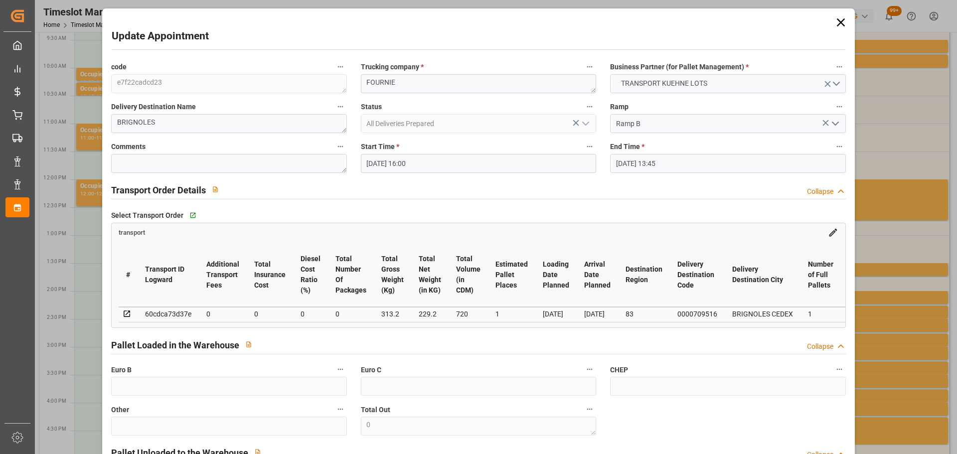
click at [645, 159] on input "05-09-2025 13:45" at bounding box center [727, 163] width 235 height 19
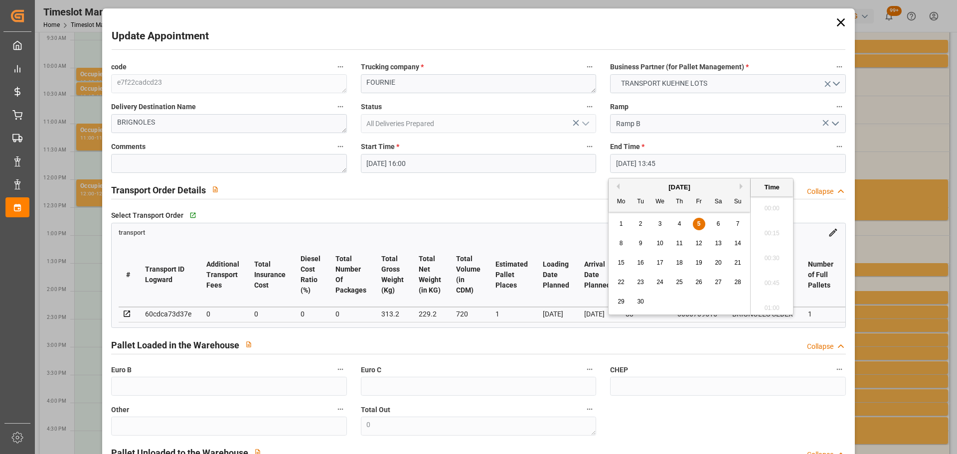
scroll to position [1324, 0]
click at [623, 244] on div "8" at bounding box center [621, 244] width 12 height 12
click at [766, 300] on li "16:15" at bounding box center [771, 304] width 42 height 25
type input "08-09-2025 16:15"
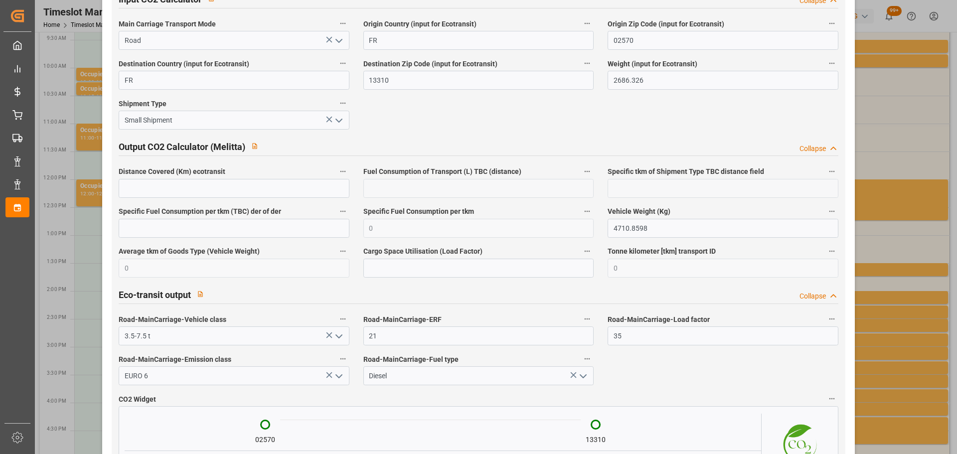
scroll to position [1662, 0]
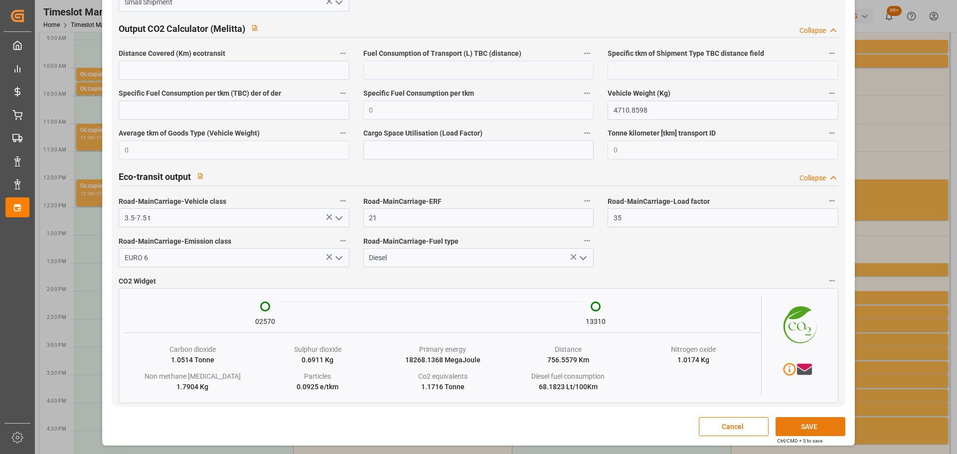
click at [815, 421] on button "SAVE" at bounding box center [810, 426] width 70 height 19
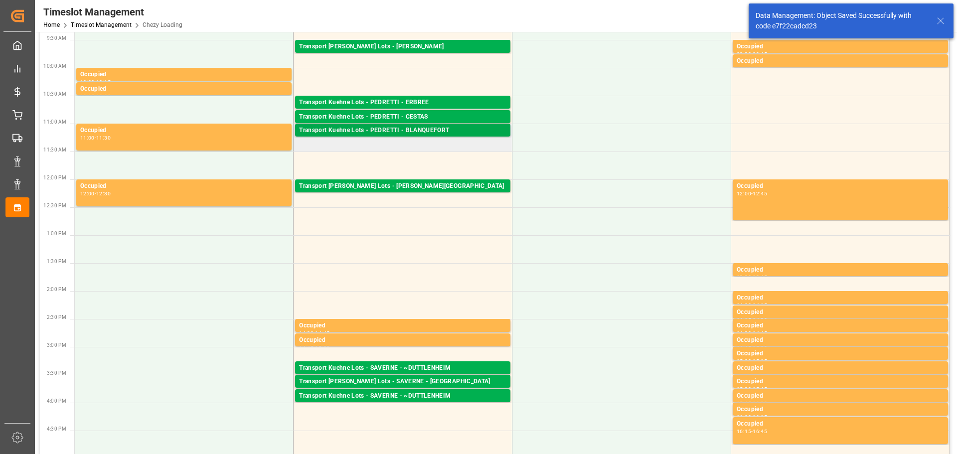
scroll to position [0, 0]
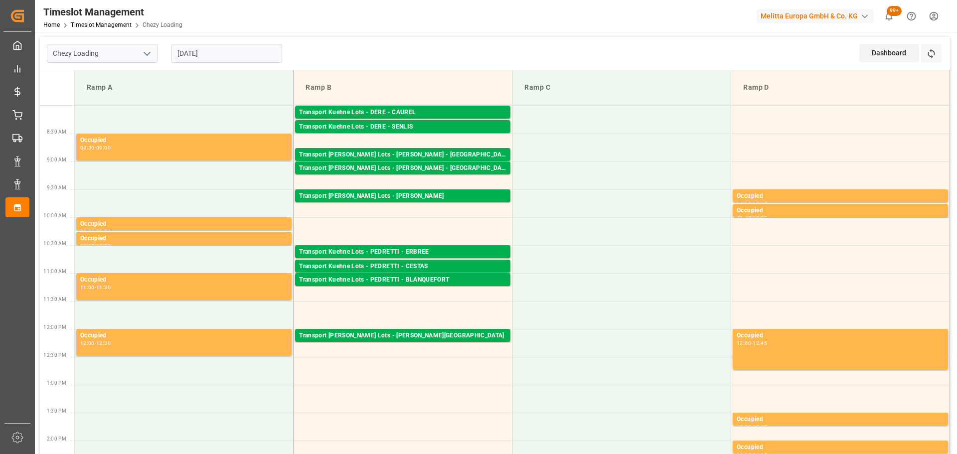
click at [237, 54] on input "05-09-2025" at bounding box center [226, 53] width 111 height 19
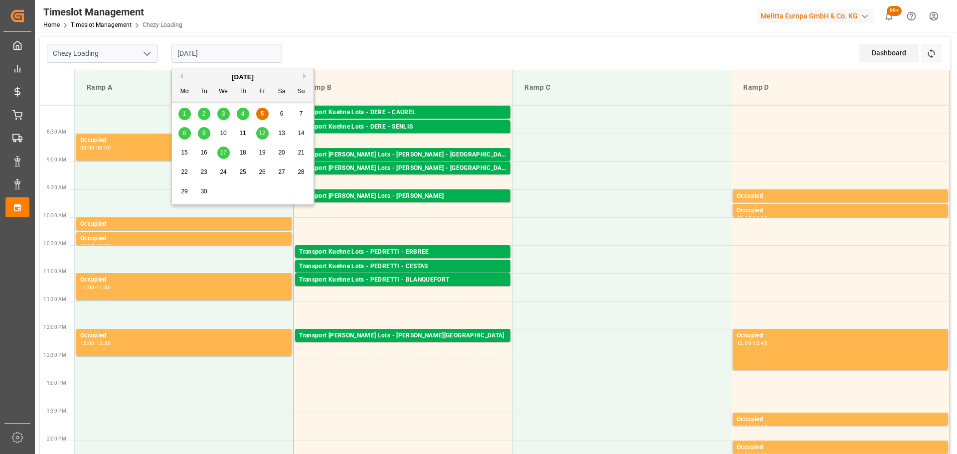
click at [203, 133] on span "9" at bounding box center [203, 133] width 3 height 7
type input "[DATE]"
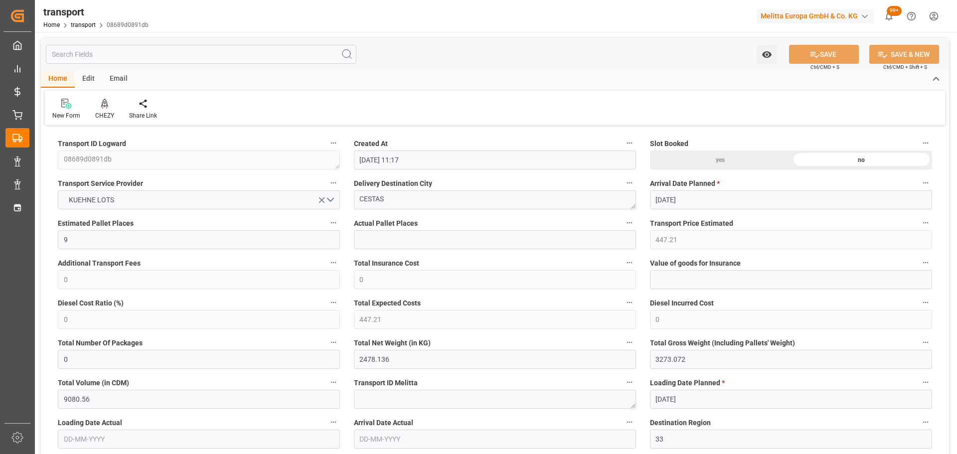
click at [101, 105] on icon at bounding box center [104, 104] width 7 height 10
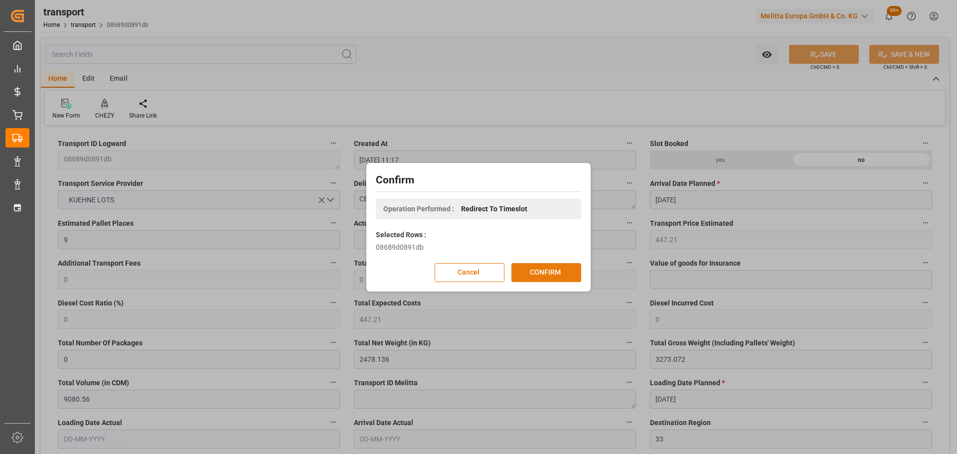
click at [558, 267] on button "CONFIRM" at bounding box center [546, 272] width 70 height 19
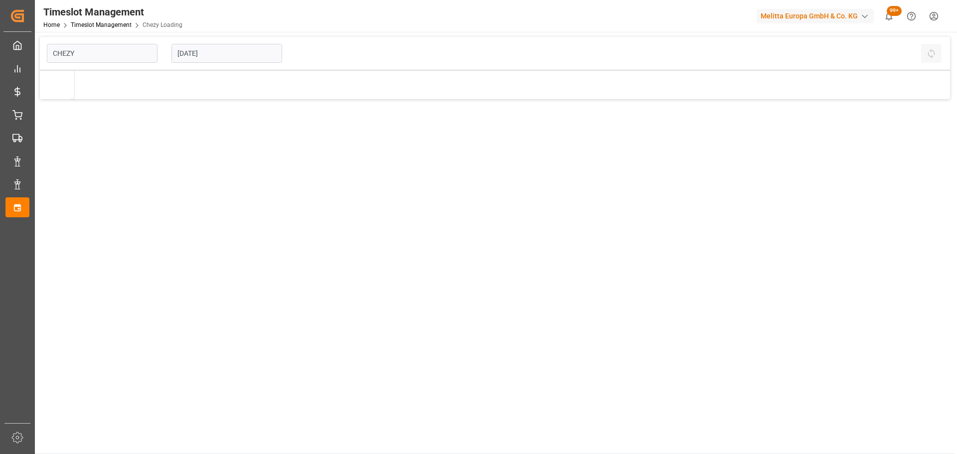
type input "Chezy Loading"
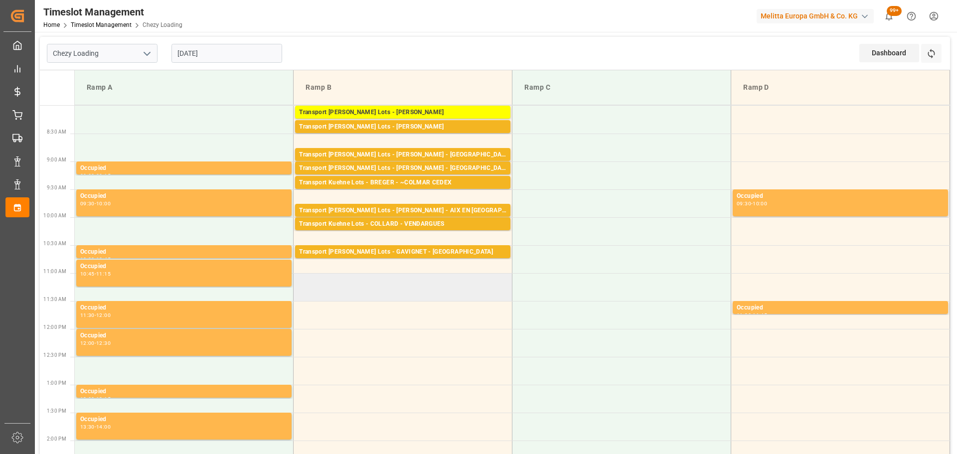
click at [302, 295] on td at bounding box center [402, 287] width 219 height 28
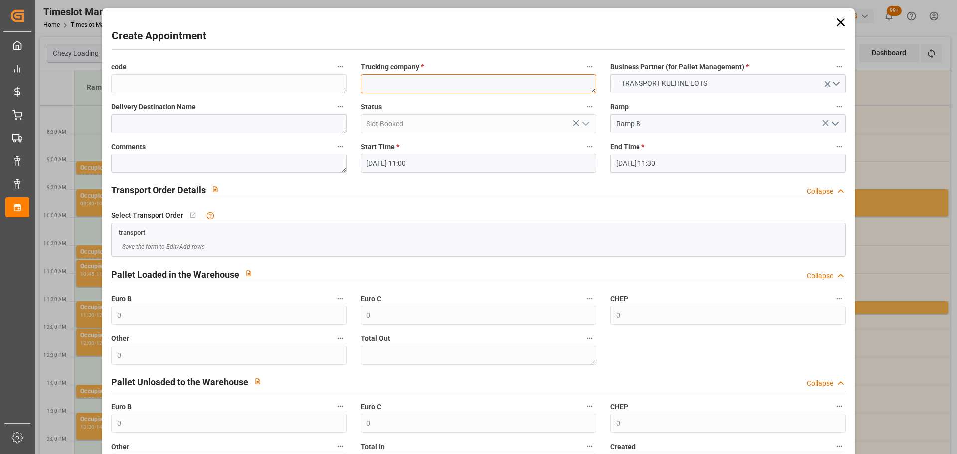
click at [394, 88] on textarea at bounding box center [478, 83] width 235 height 19
type textarea "PEDRETTI"
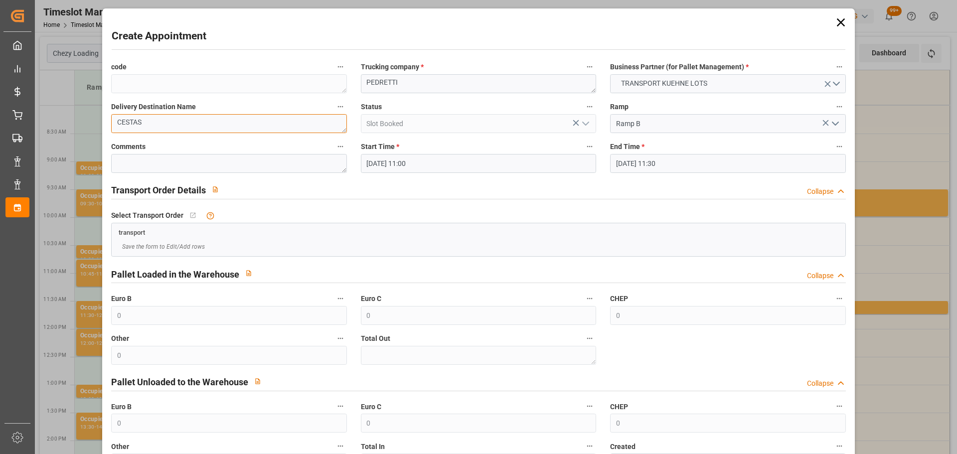
scroll to position [50, 0]
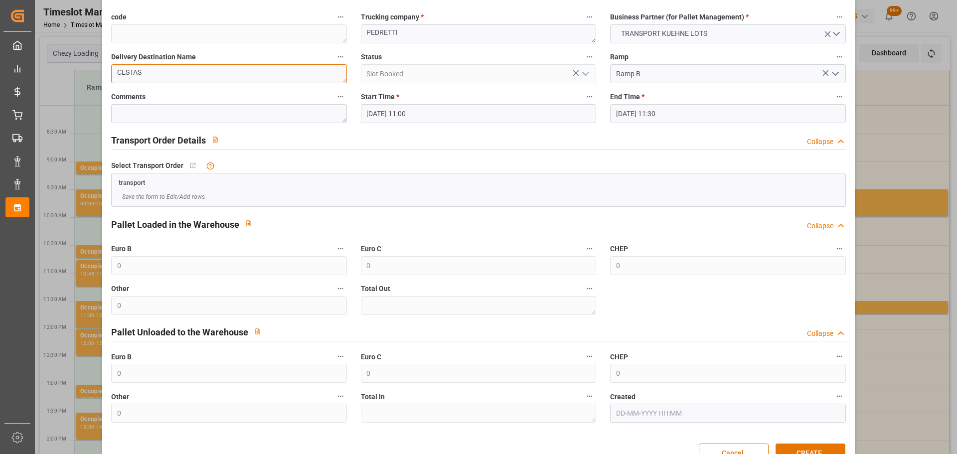
type textarea "CESTAS"
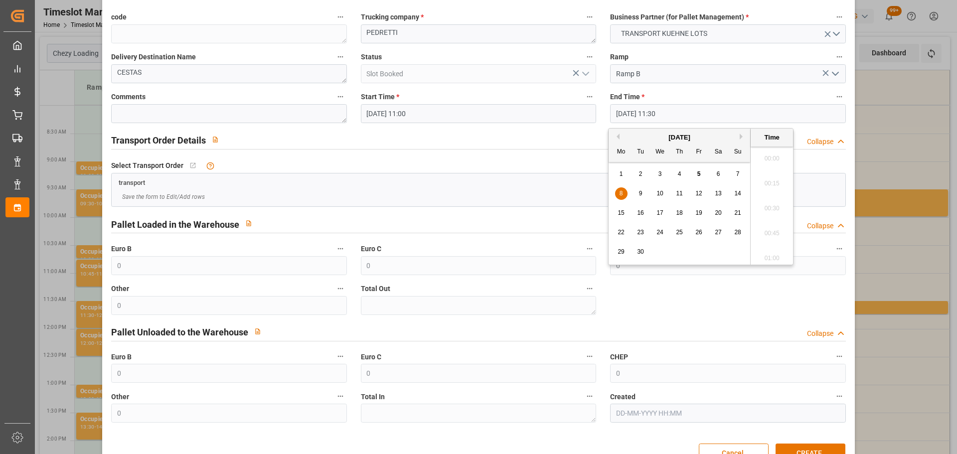
click at [655, 110] on input "08-09-2025 11:30" at bounding box center [727, 113] width 235 height 19
click at [628, 193] on div "8 9 10 11 12 13 14" at bounding box center [679, 193] width 136 height 19
click at [621, 193] on span "8" at bounding box center [620, 193] width 3 height 7
click at [761, 181] on li "11:15" at bounding box center [771, 180] width 42 height 25
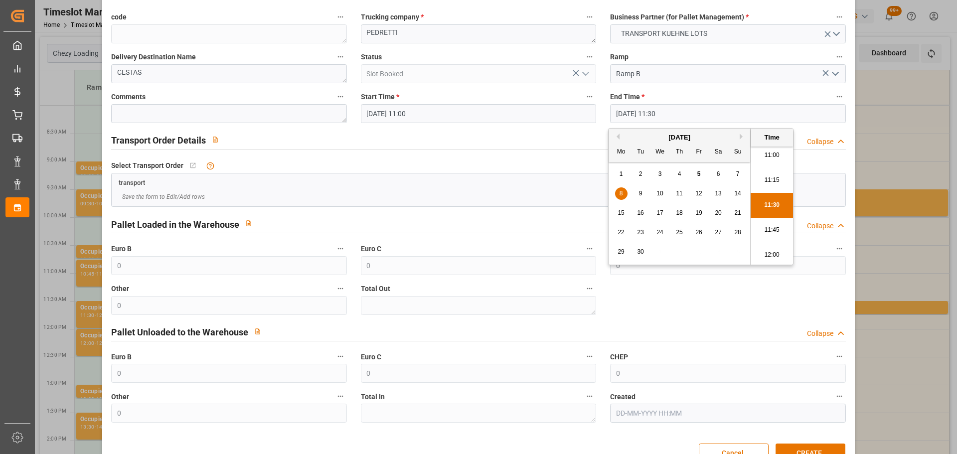
type input "08-09-2025 11:15"
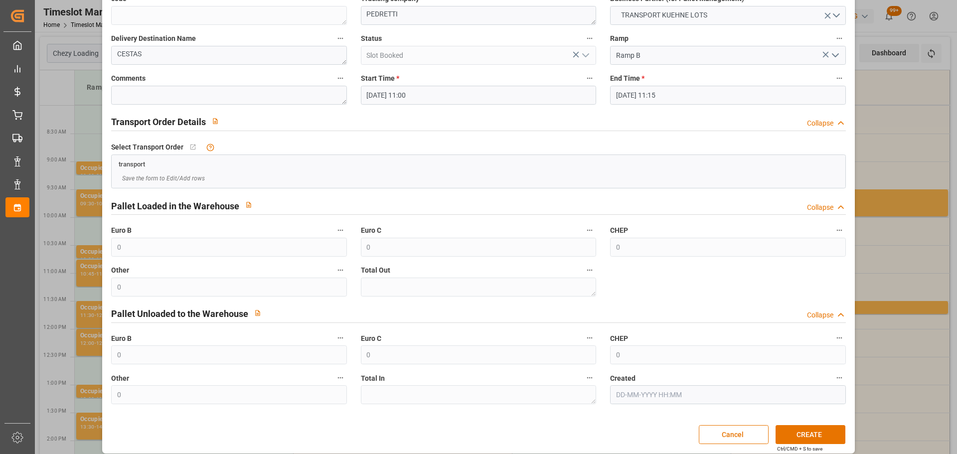
scroll to position [76, 0]
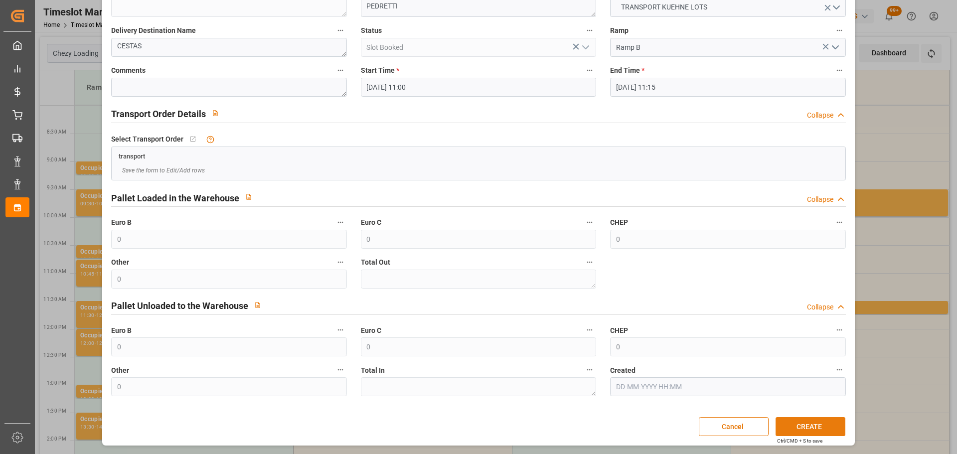
click at [796, 420] on button "CREATE" at bounding box center [810, 426] width 70 height 19
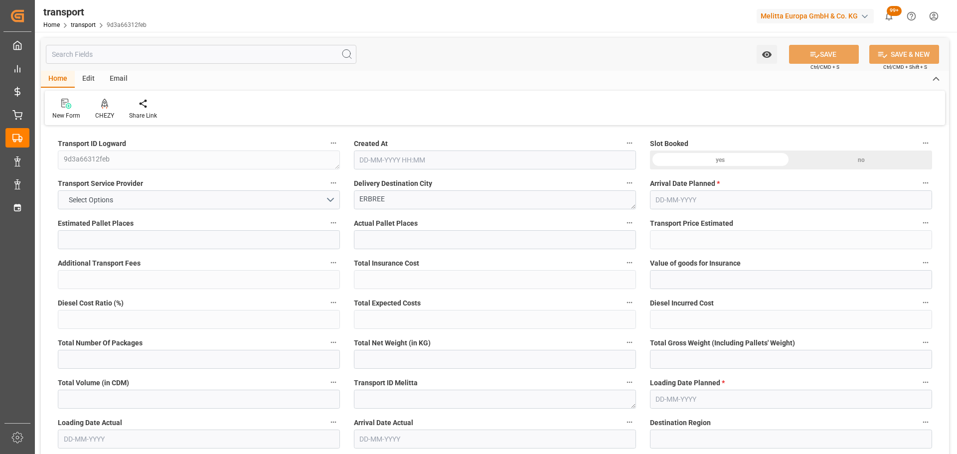
type input "1"
type input "162.01"
type input "0"
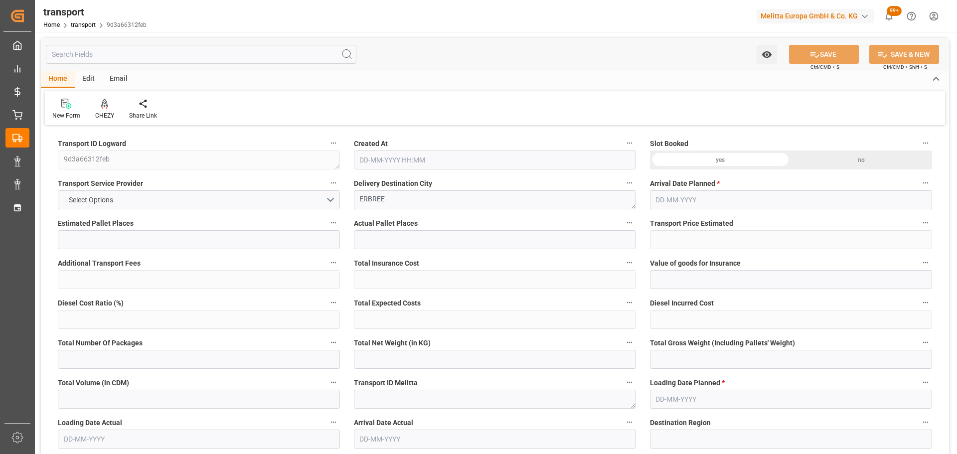
type input "162.01"
type input "0"
type input "458.136"
type input "512"
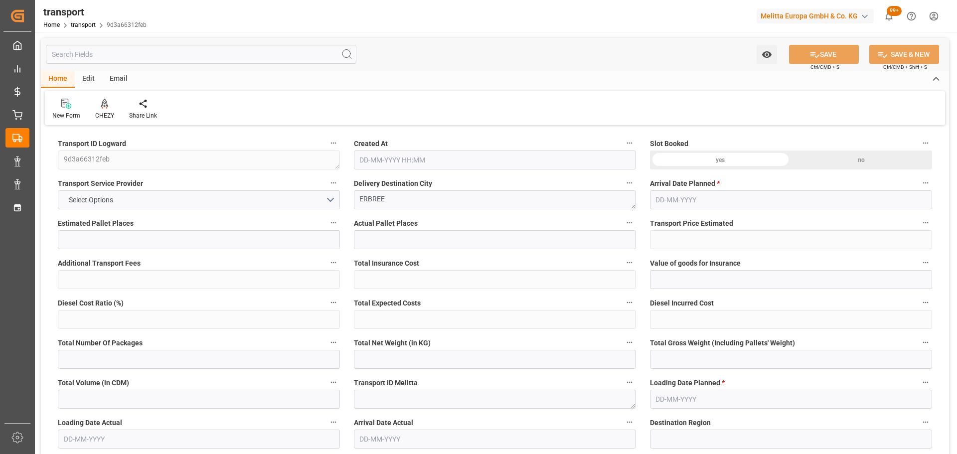
type input "1058.4"
type input "35"
type input "1"
type input "0"
type input "1"
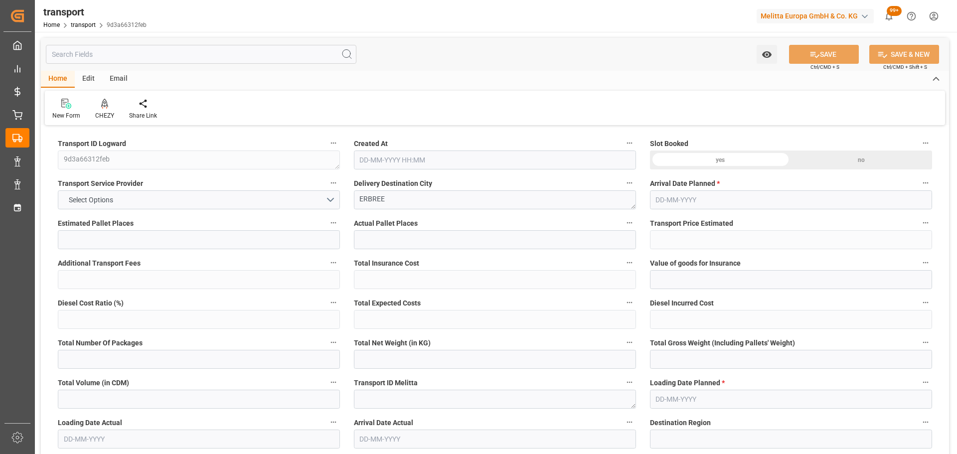
type input "101"
type input "464.184"
type input "0"
type input "4710.8598"
type input "0"
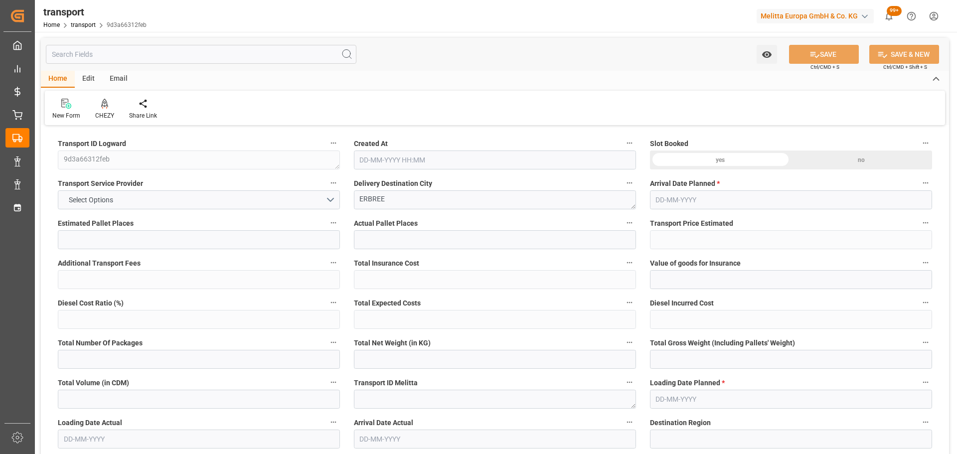
type input "0"
type input "21"
type input "35"
type input "05-09-2025 11:18"
type input "[DATE]"
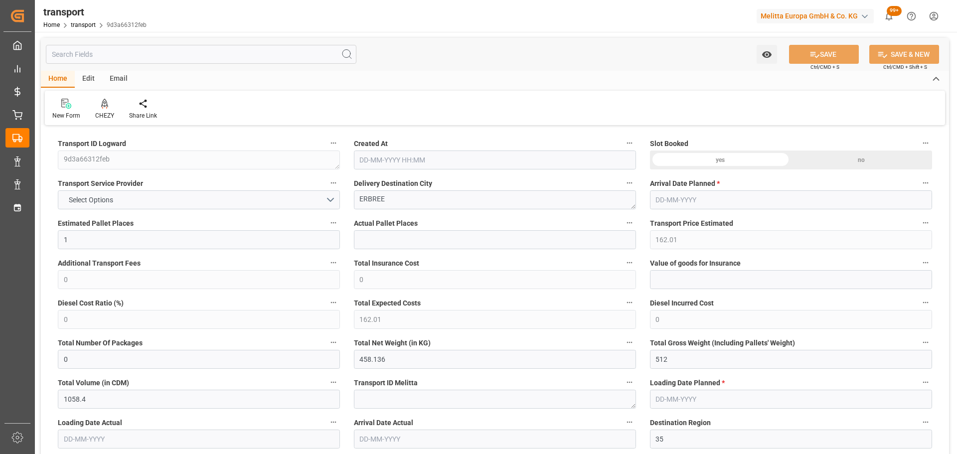
type input "[DATE]"
click at [103, 110] on div "CHEZY" at bounding box center [105, 109] width 34 height 22
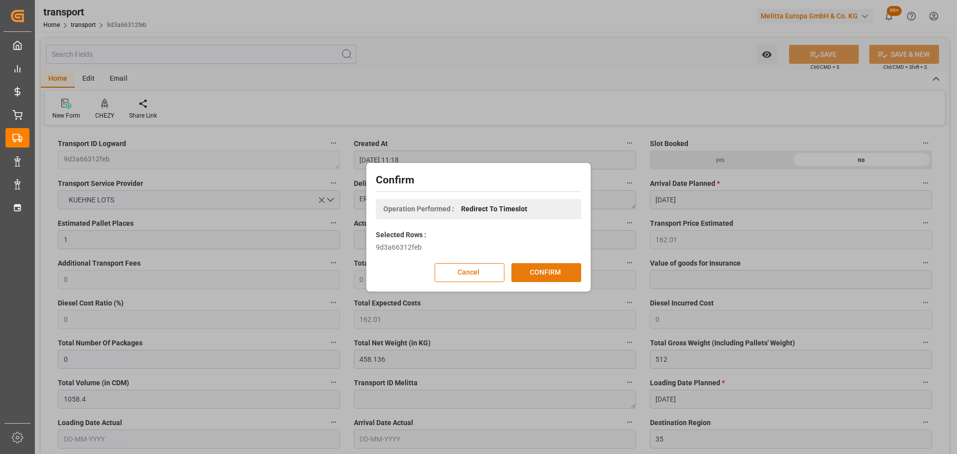
click at [560, 271] on button "CONFIRM" at bounding box center [546, 272] width 70 height 19
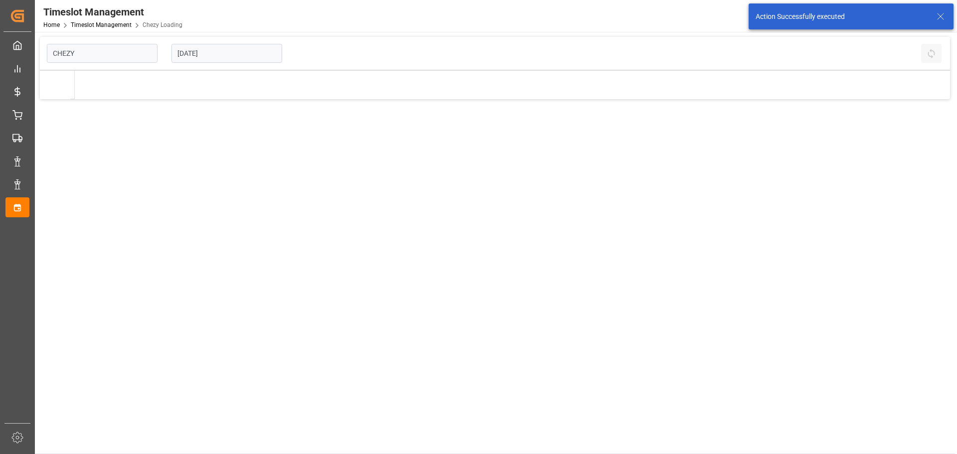
type input "Chezy Loading"
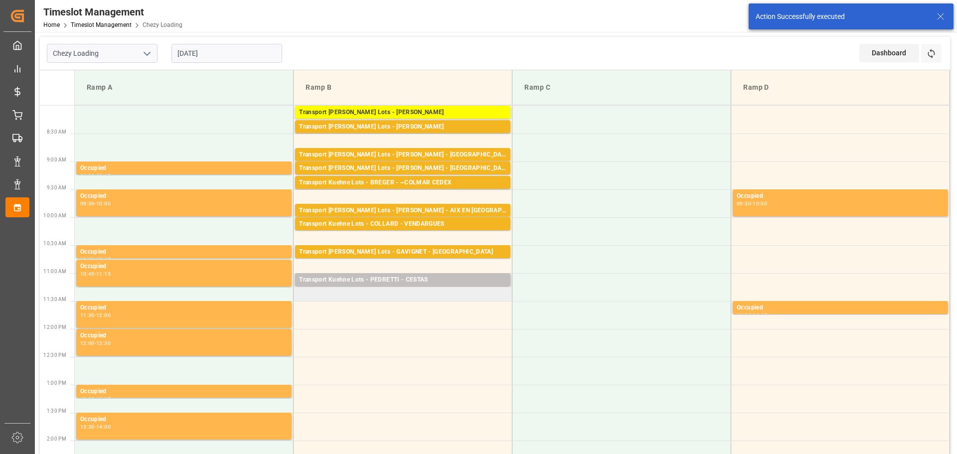
click at [304, 295] on td "Transport [PERSON_NAME] Lots - [PERSON_NAME] - CESTAS Pallets: 4,TU: 415,City: …" at bounding box center [402, 287] width 219 height 28
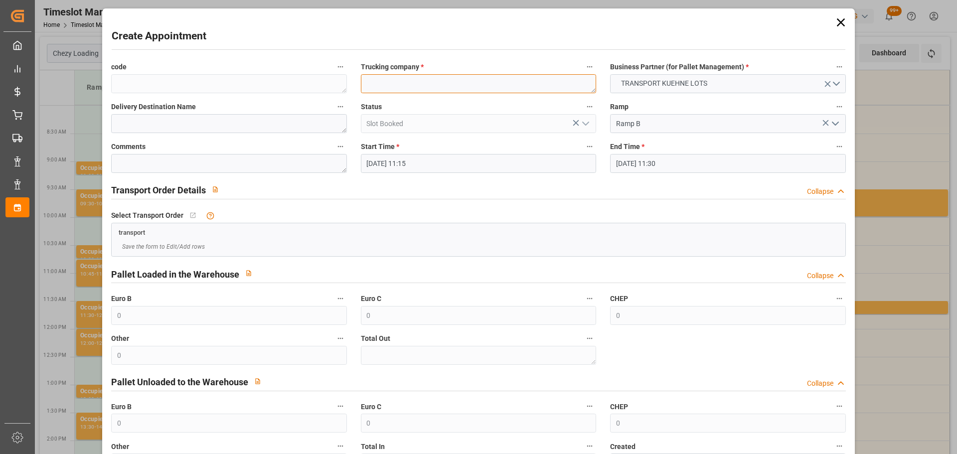
click at [389, 87] on textarea at bounding box center [478, 83] width 235 height 19
type textarea "PEDRETTI"
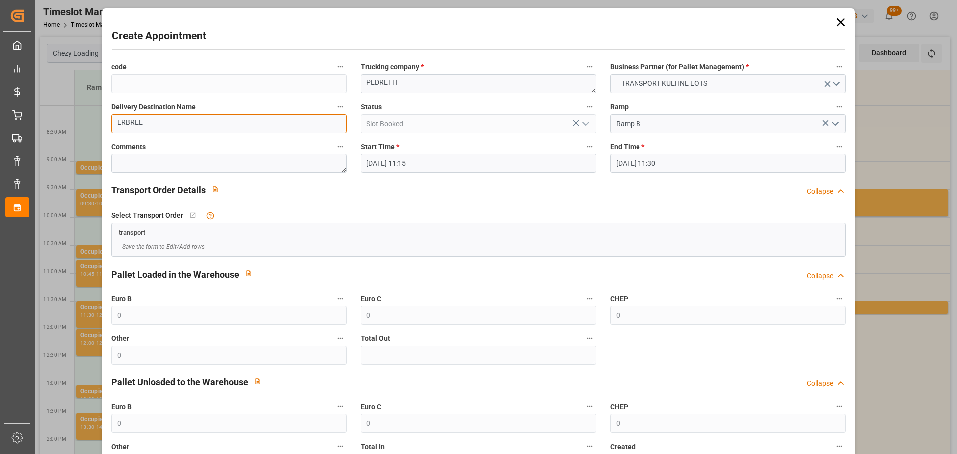
scroll to position [76, 0]
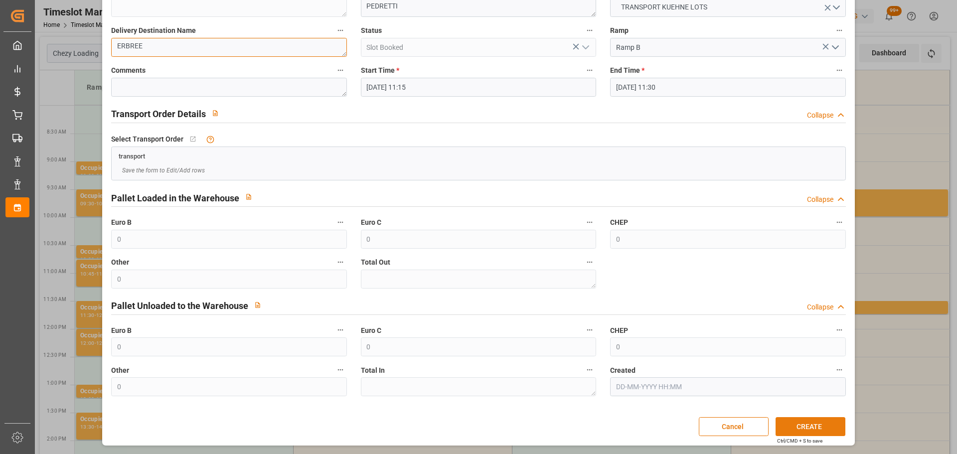
type textarea "ERBREE"
click at [786, 422] on button "CREATE" at bounding box center [810, 426] width 70 height 19
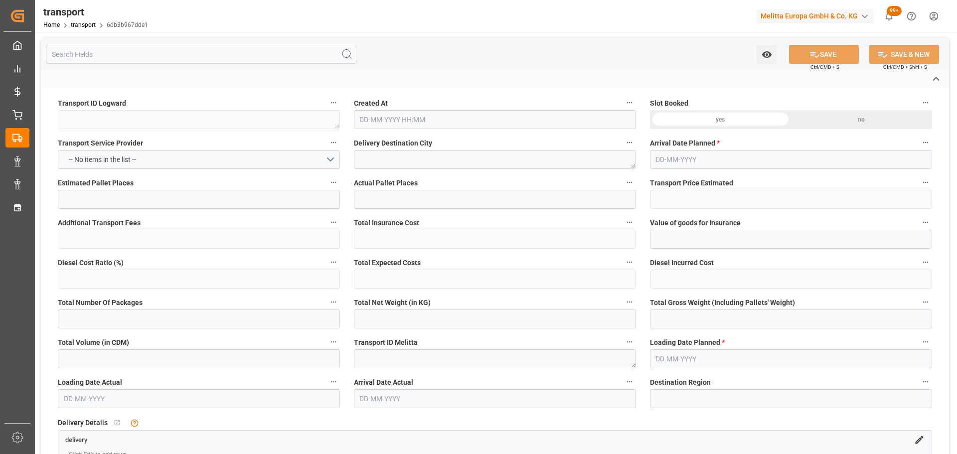
type textarea "6db3b967dde1"
type textarea "DONZERE"
type textarea "0000709951"
type textarea "FR-02570"
type textarea "FR"
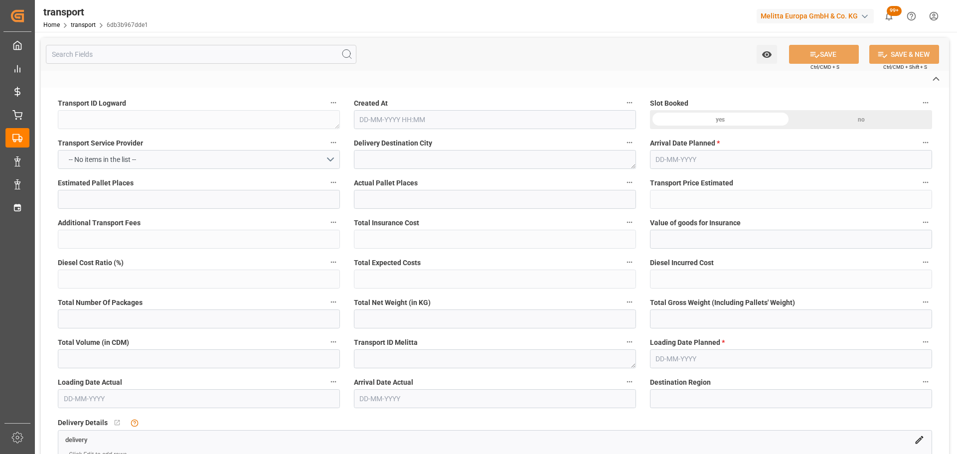
type input "Road"
type input "FR"
type input "02570"
type input "FR"
type input "26290"
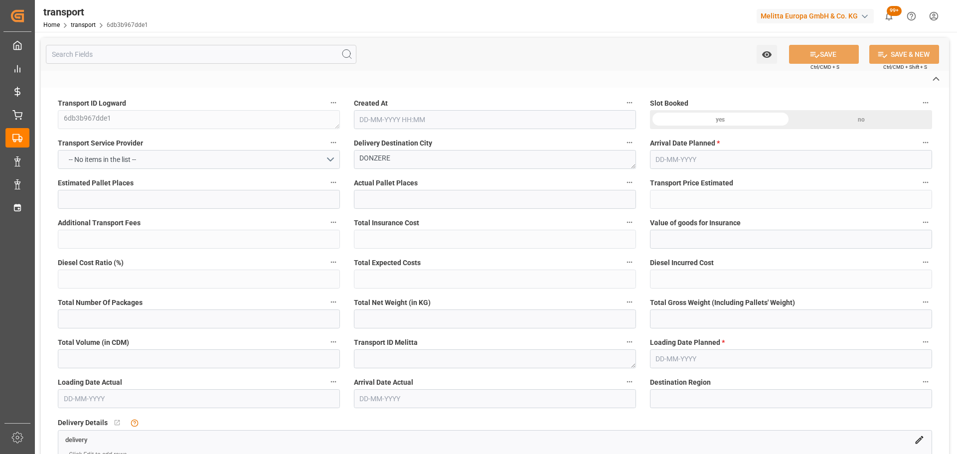
type input "Small Shipment"
type input "3.5-7.5 t"
type input "EURO 6"
type input "Diesel"
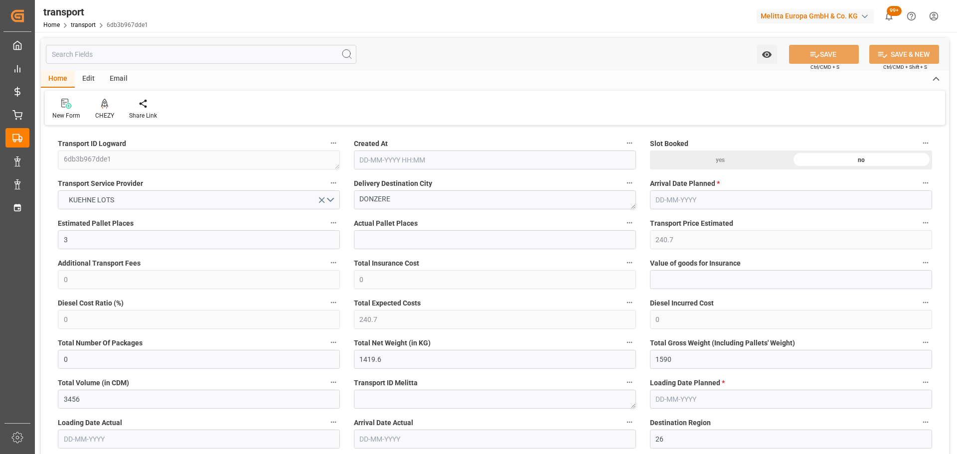
type input "3"
type input "240.7"
type input "0"
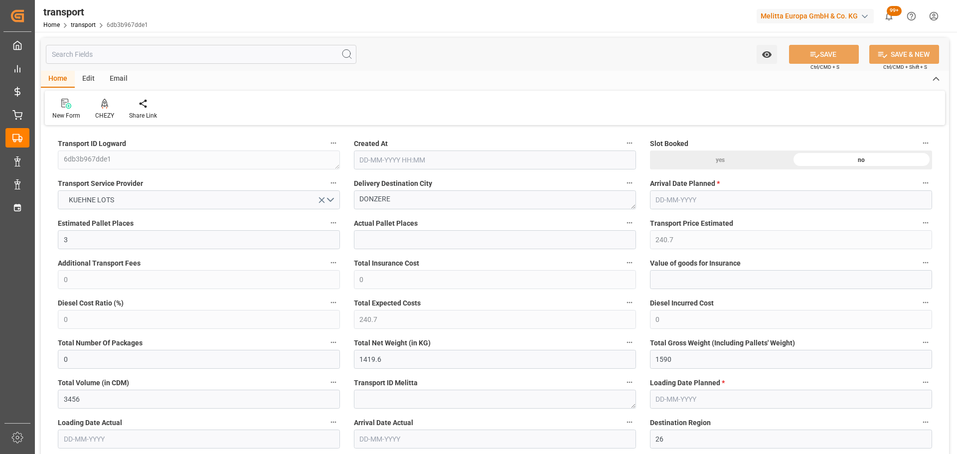
type input "240.7"
type input "0"
type input "1419.6"
type input "1590"
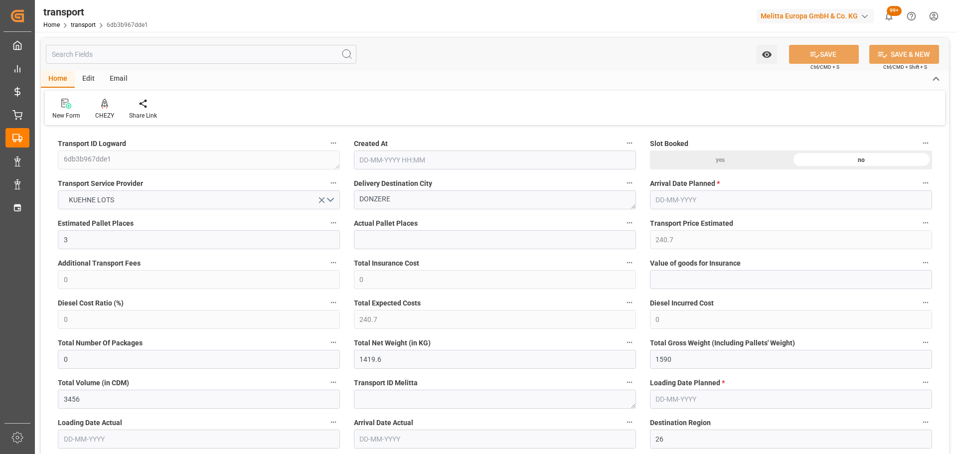
type input "3456"
type input "26"
type input "3"
type input "0"
type input "3"
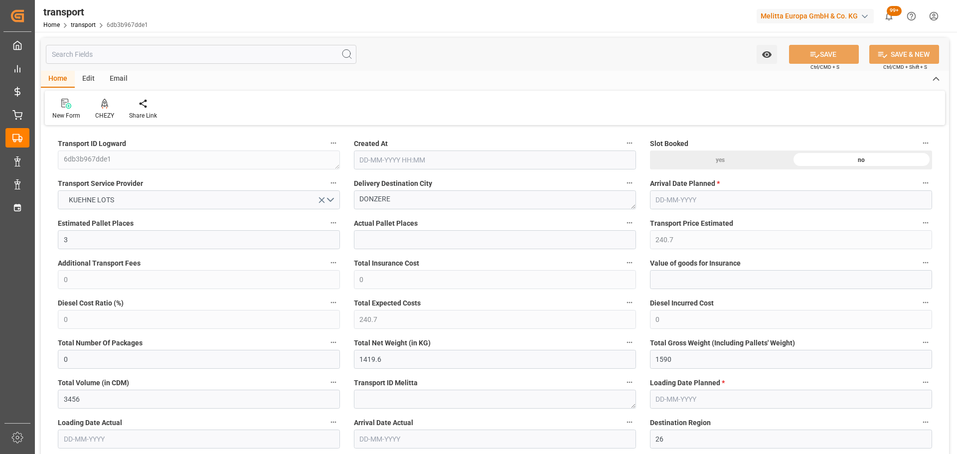
type input "101"
type input "1436.88"
type input "0"
type input "4710.8598"
type input "0"
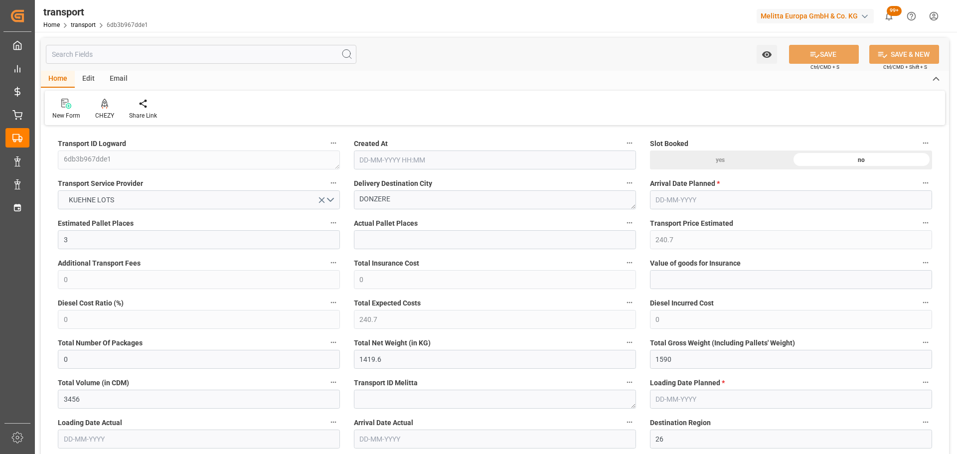
type input "0"
type input "21"
type input "35"
type input "05-09-2025 11:25"
type input "[DATE]"
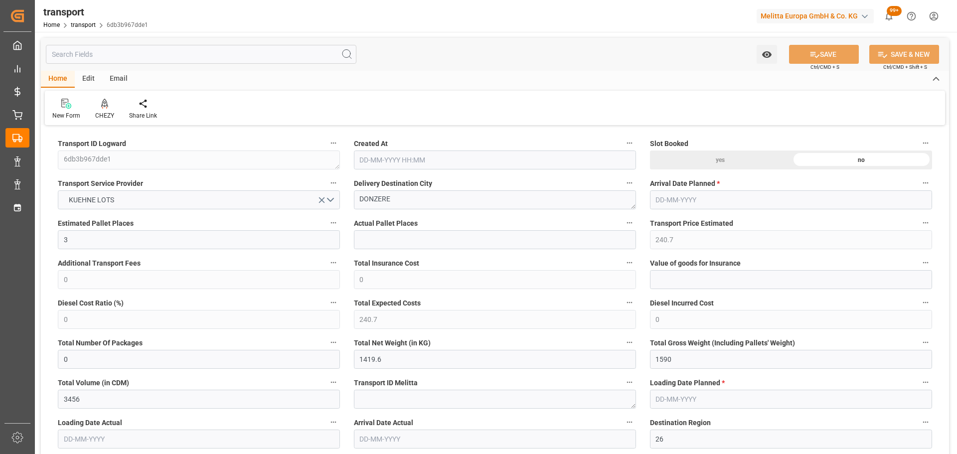
type input "[DATE]"
click at [104, 106] on icon at bounding box center [104, 103] width 7 height 8
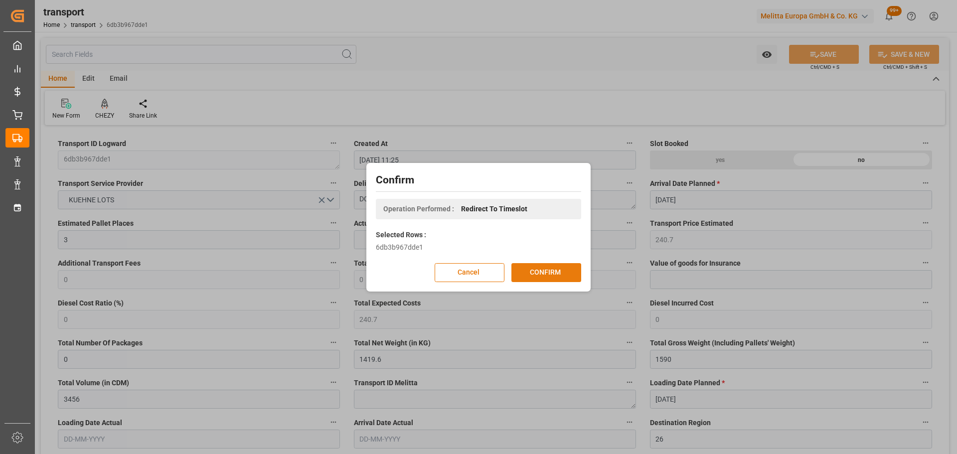
click at [531, 269] on button "CONFIRM" at bounding box center [546, 272] width 70 height 19
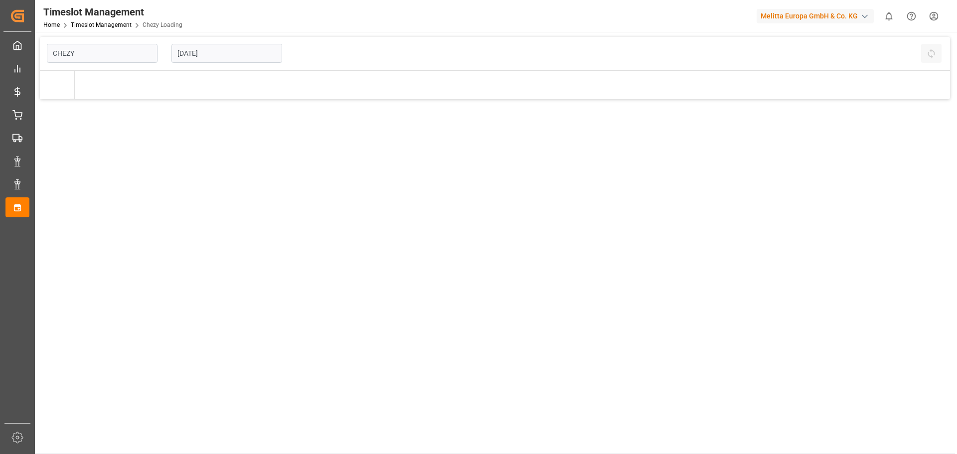
type input "Chezy Loading"
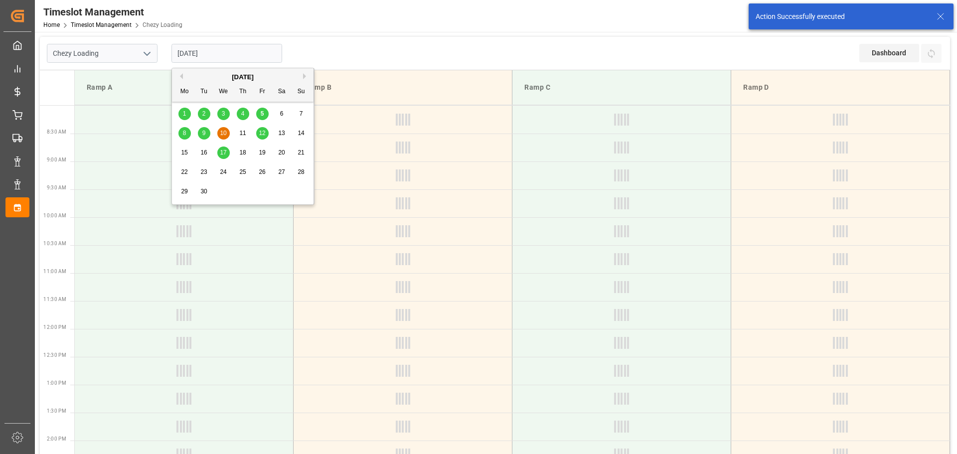
click at [194, 52] on input "[DATE]" at bounding box center [226, 53] width 111 height 19
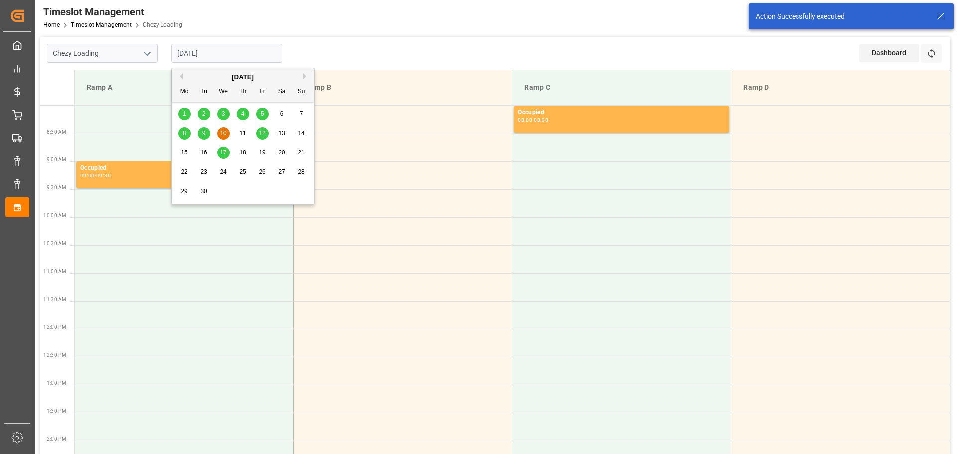
click at [186, 134] on div "8" at bounding box center [184, 134] width 12 height 12
type input "[DATE]"
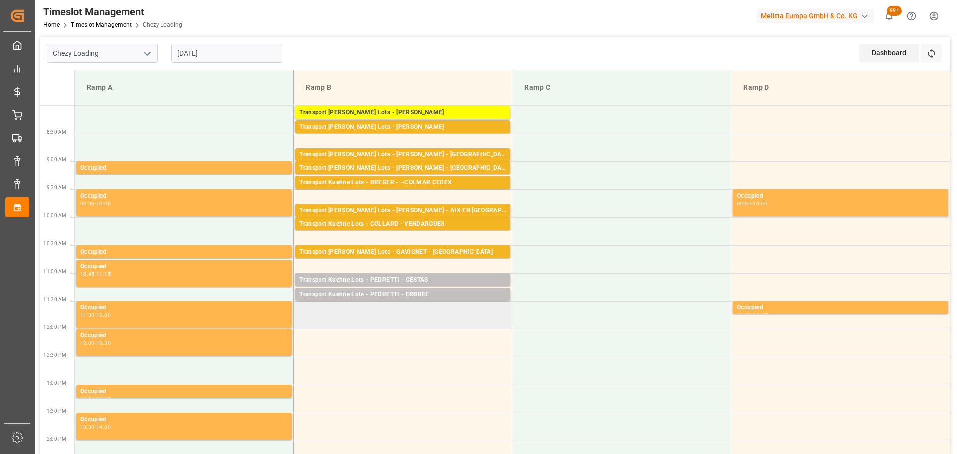
click at [300, 325] on td at bounding box center [402, 315] width 219 height 28
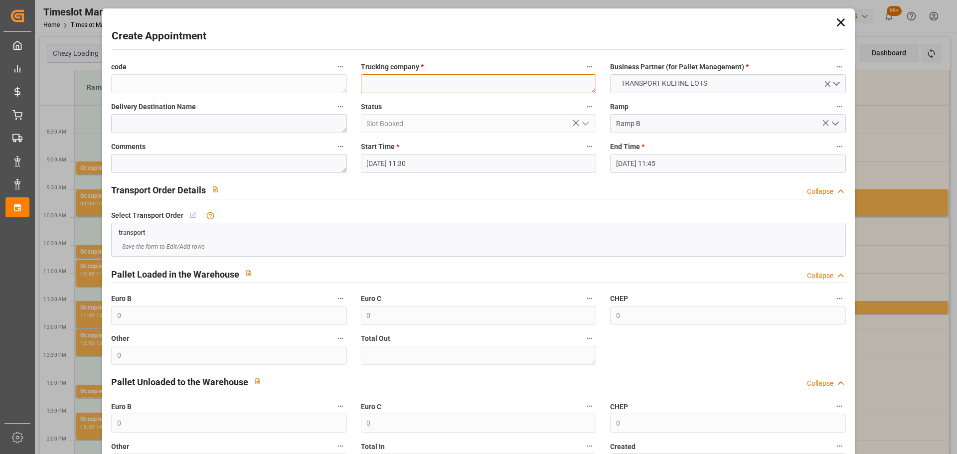
click at [384, 84] on textarea at bounding box center [478, 83] width 235 height 19
type textarea "FOURNIE"
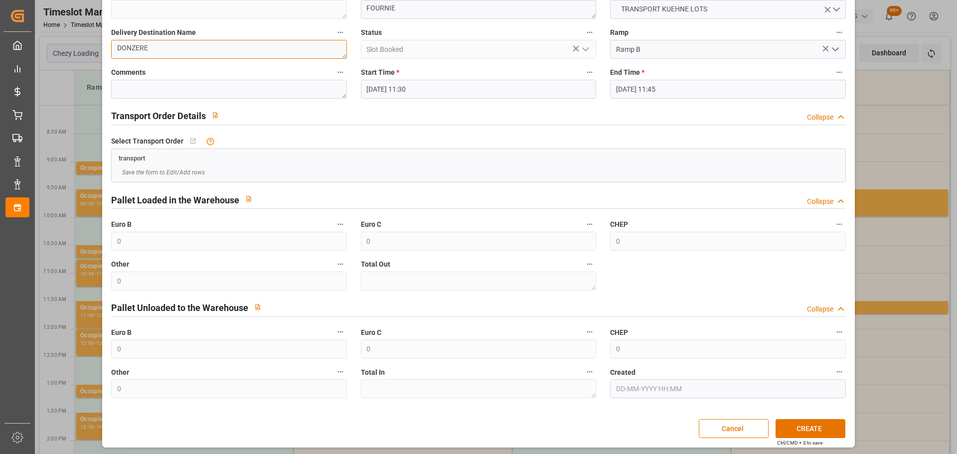
scroll to position [76, 0]
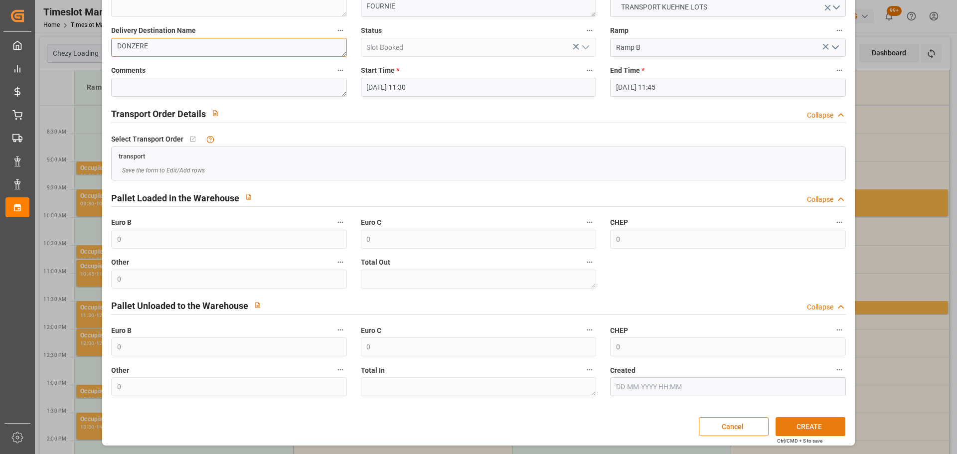
type textarea "DONZERE"
click at [805, 423] on button "CREATE" at bounding box center [810, 426] width 70 height 19
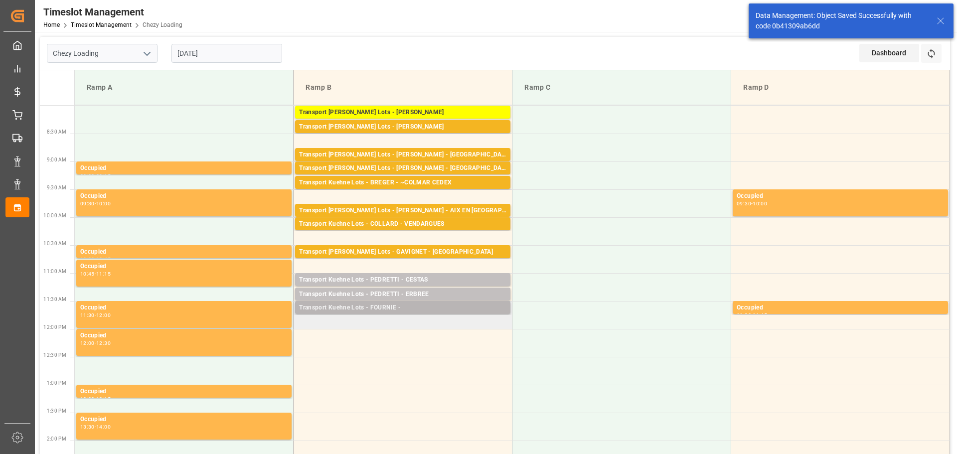
click at [361, 307] on div "Transport Kuehne Lots - FOURNIE -" at bounding box center [402, 308] width 207 height 10
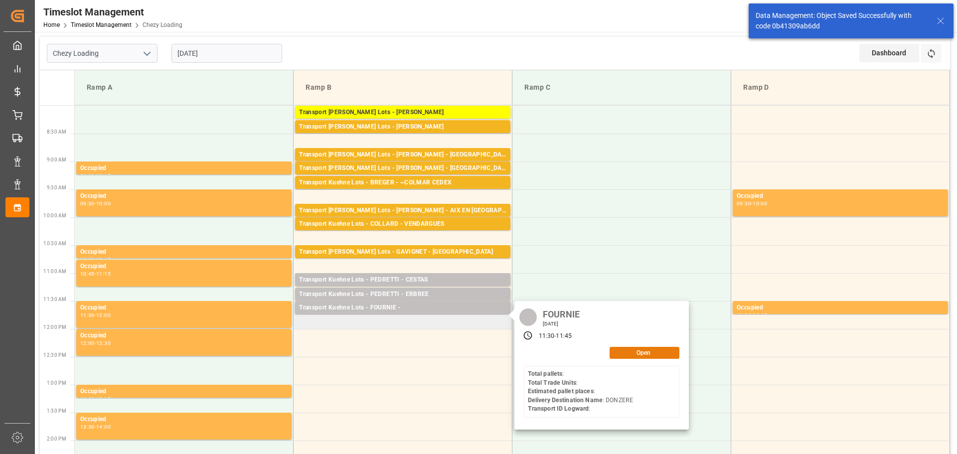
click at [625, 351] on button "Open" at bounding box center [644, 353] width 70 height 12
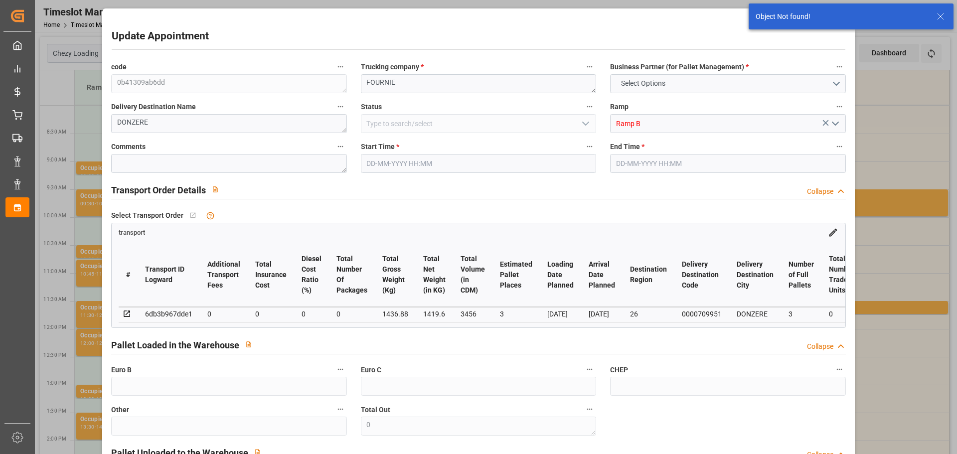
type input "08-09-2025 11:30"
type input "08-09-2025 11:45"
type input "05-09-2025 13:03"
click at [392, 156] on input "08-09-2025 11:30" at bounding box center [478, 163] width 235 height 19
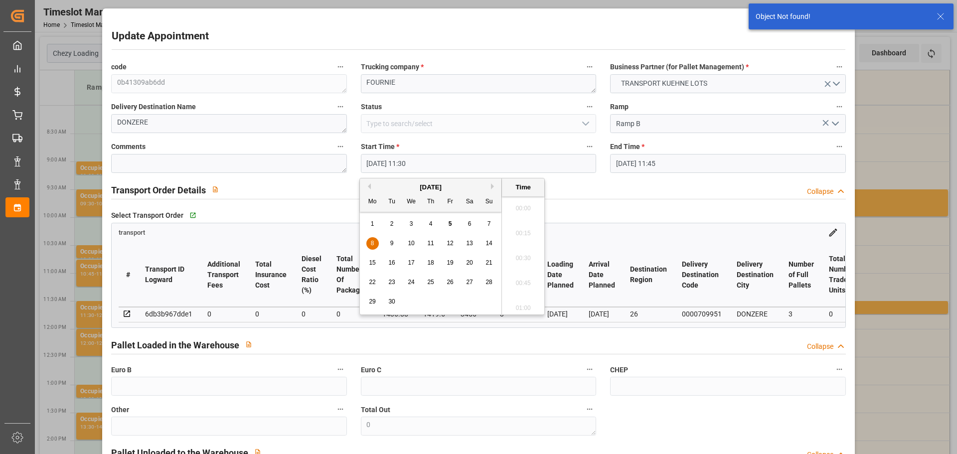
scroll to position [1100, 0]
click at [370, 242] on div "8" at bounding box center [372, 244] width 12 height 12
click at [530, 278] on li "11:45" at bounding box center [523, 280] width 42 height 25
type input "08-09-2025 11:45"
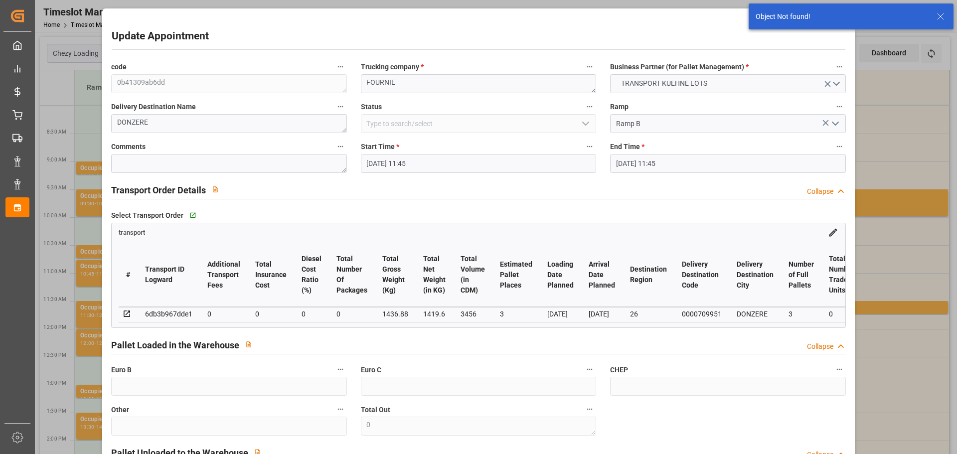
click at [644, 162] on input "08-09-2025 11:45" at bounding box center [727, 163] width 235 height 19
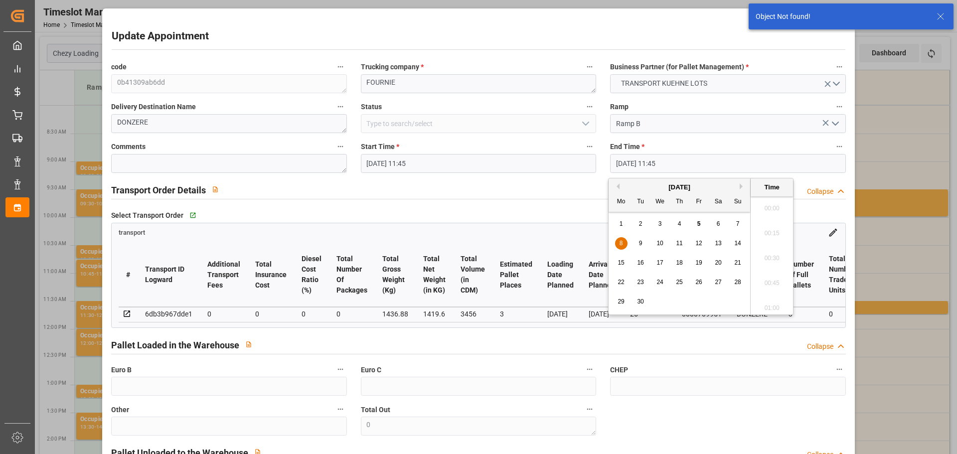
scroll to position [1125, 0]
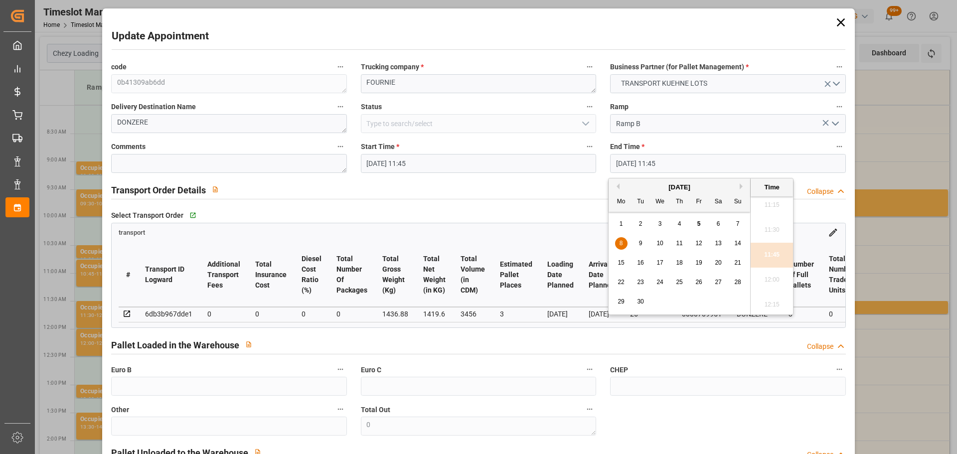
click at [618, 243] on div "8" at bounding box center [621, 244] width 12 height 12
click at [766, 273] on li "12:00" at bounding box center [771, 280] width 42 height 25
type input "08-09-2025 12:00"
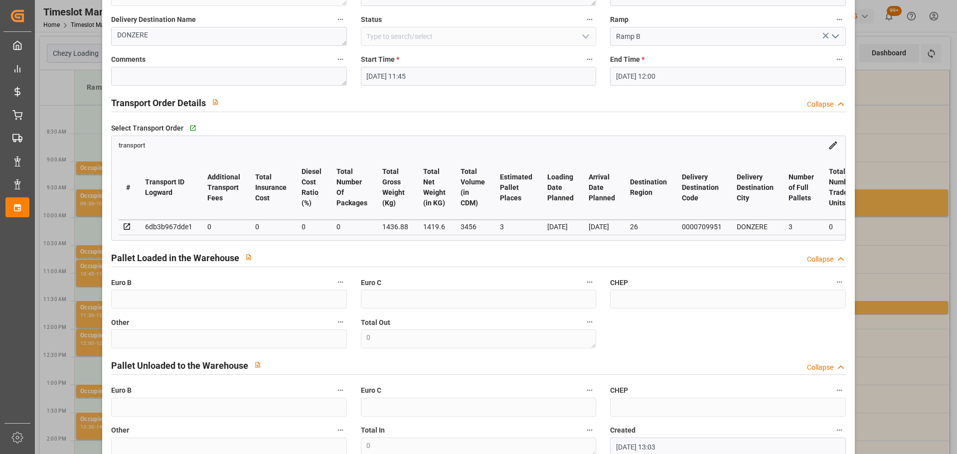
scroll to position [150, 0]
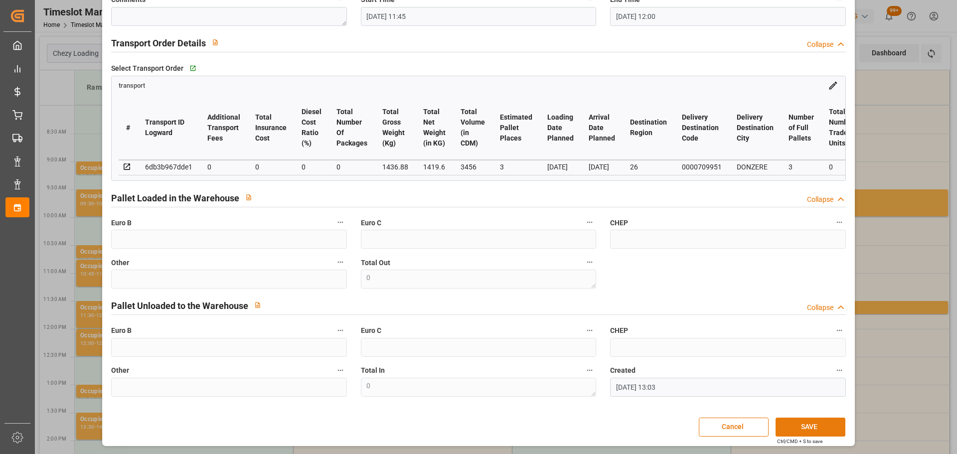
click at [801, 425] on button "SAVE" at bounding box center [810, 427] width 70 height 19
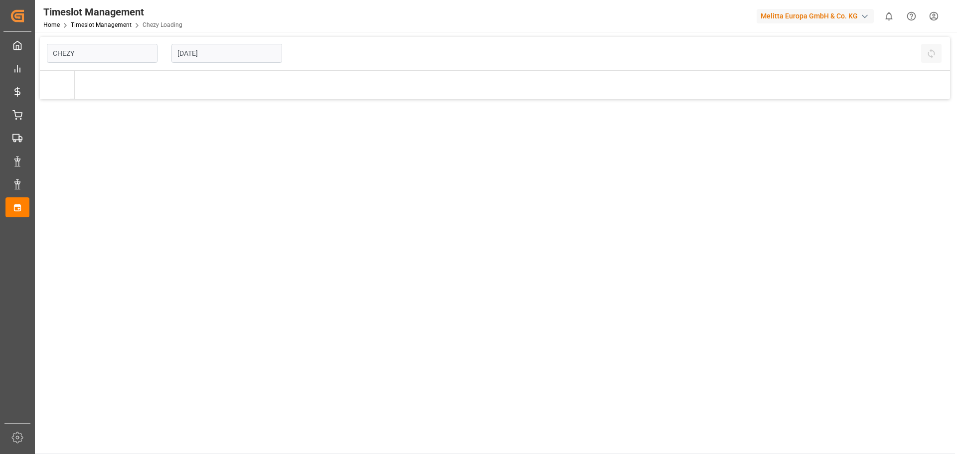
type input "Chezy Loading"
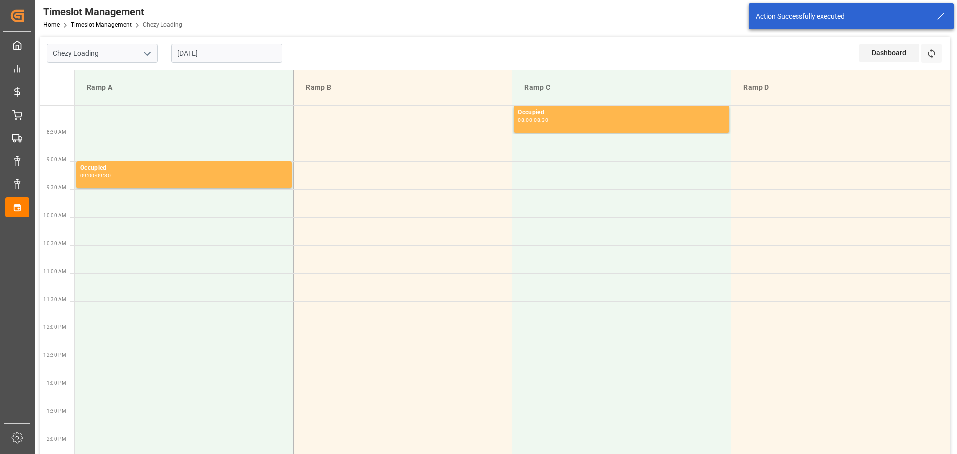
click at [218, 49] on input "[DATE]" at bounding box center [226, 53] width 111 height 19
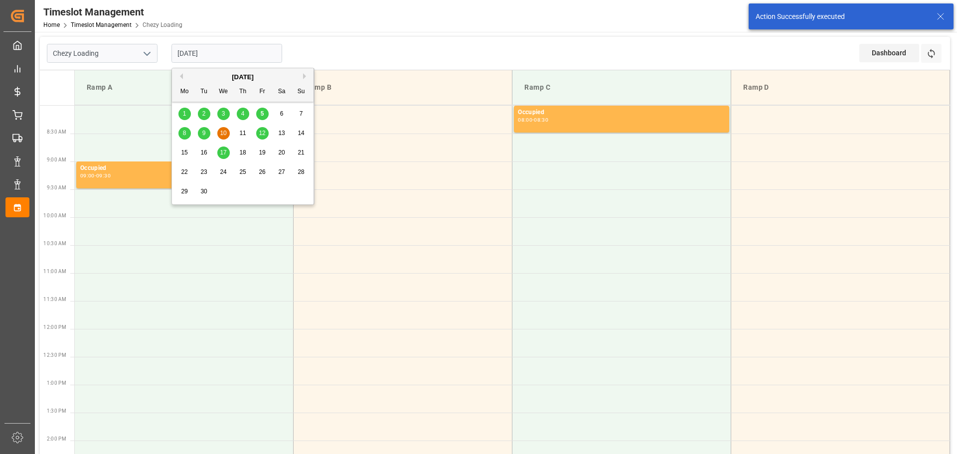
click at [184, 129] on div "8" at bounding box center [184, 134] width 12 height 12
type input "[DATE]"
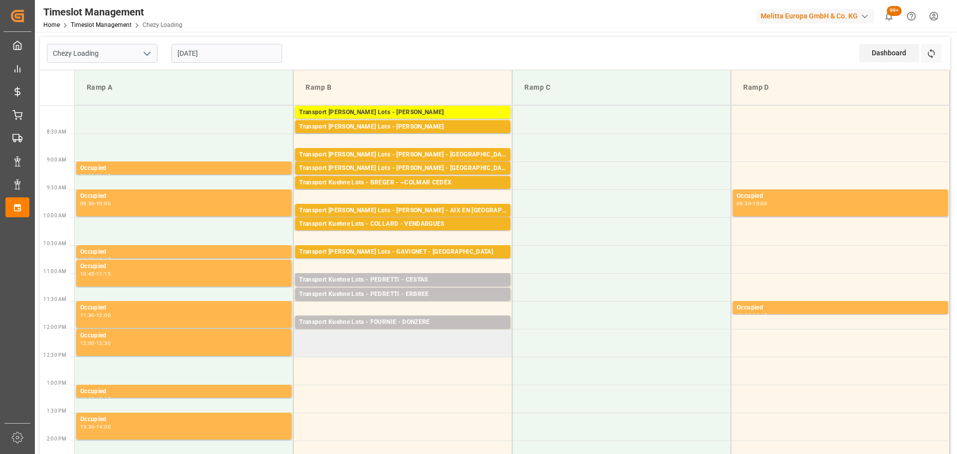
click at [298, 337] on td at bounding box center [402, 343] width 219 height 28
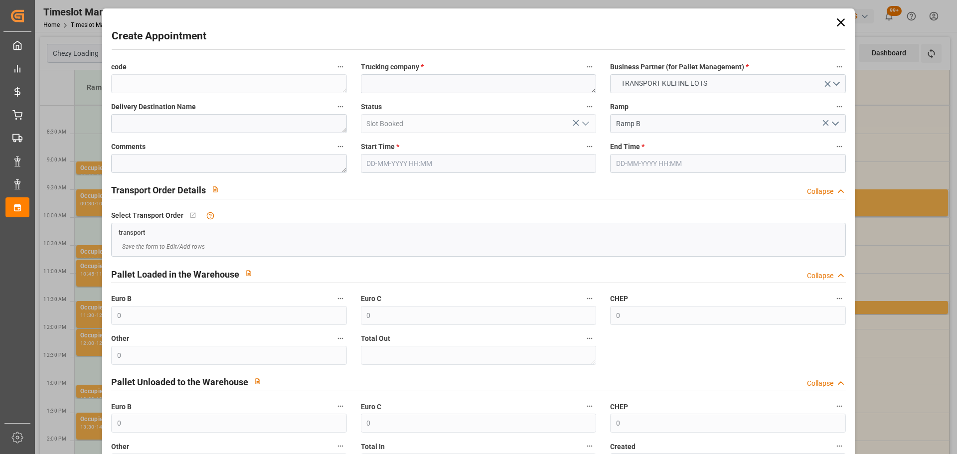
type input "[DATE] 12:00"
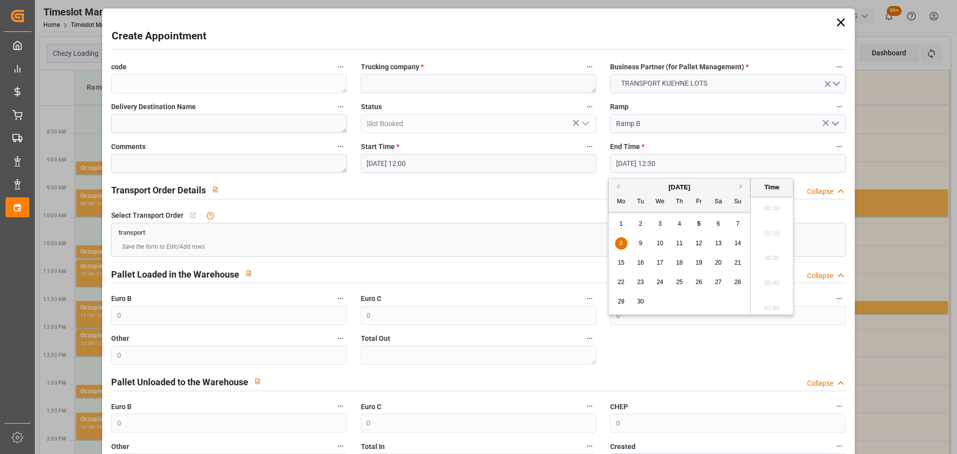
click at [621, 160] on input "[DATE] 12:30" at bounding box center [727, 163] width 235 height 19
drag, startPoint x: 617, startPoint y: 241, endPoint x: 633, endPoint y: 240, distance: 15.5
click at [617, 240] on div "8" at bounding box center [621, 244] width 12 height 12
click at [767, 226] on li "12:15" at bounding box center [771, 230] width 42 height 25
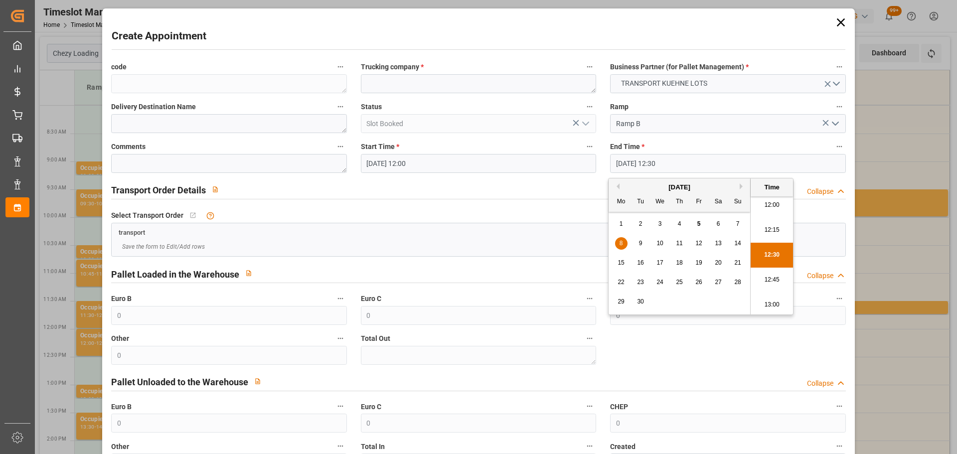
type input "[DATE] 12:15"
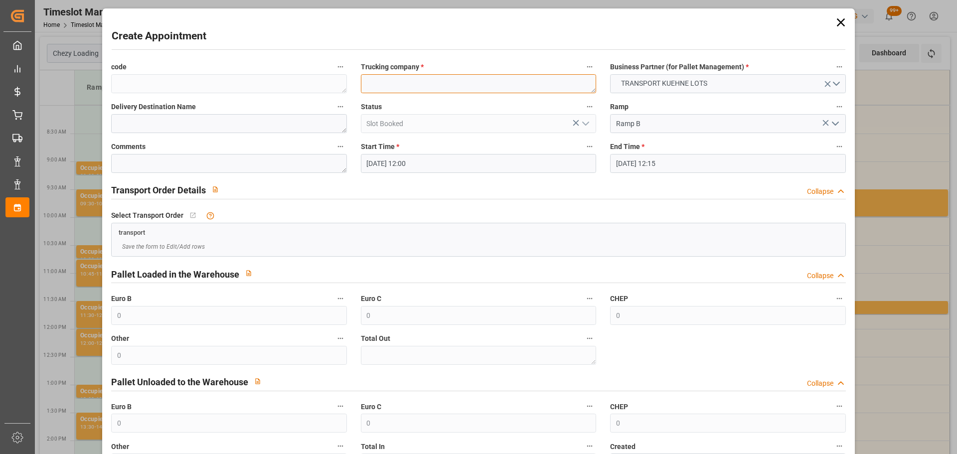
click at [458, 85] on textarea at bounding box center [478, 83] width 235 height 19
type textarea "FOURNIE"
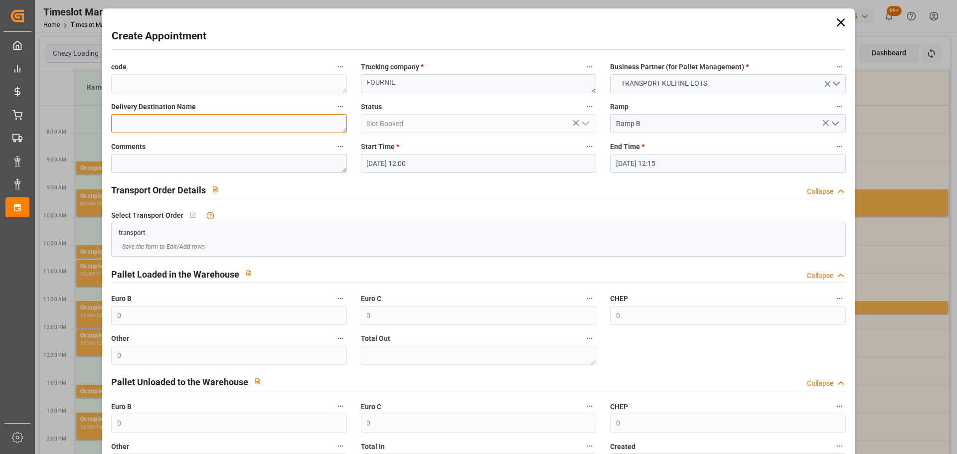
type textarea "L"
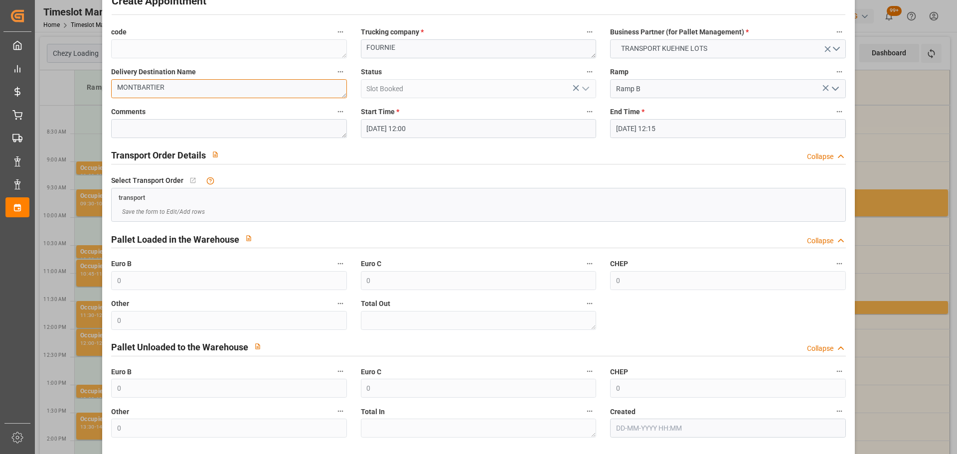
scroll to position [76, 0]
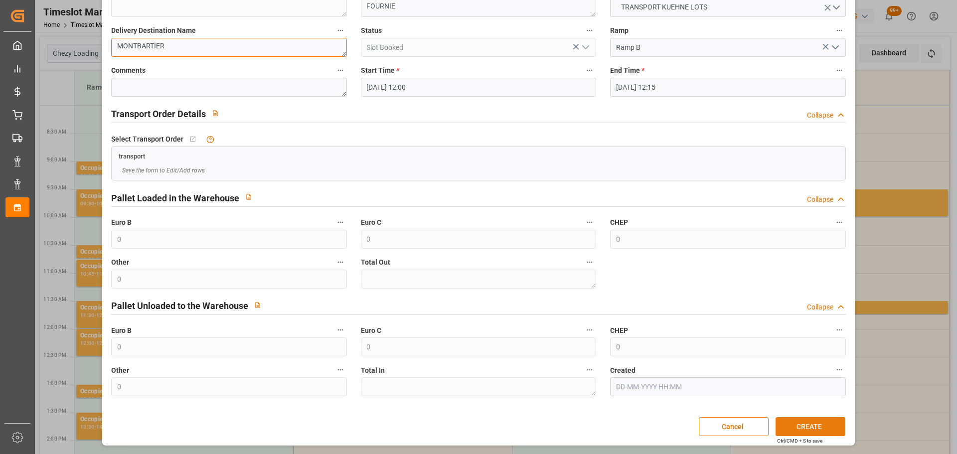
type textarea "MONTBARTIER"
click at [824, 423] on button "CREATE" at bounding box center [810, 426] width 70 height 19
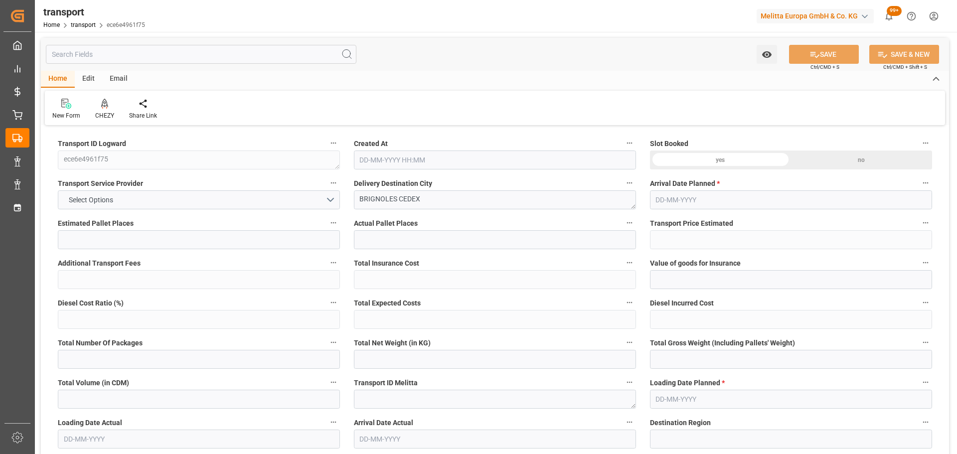
type input "3"
type input "311.11"
type input "0"
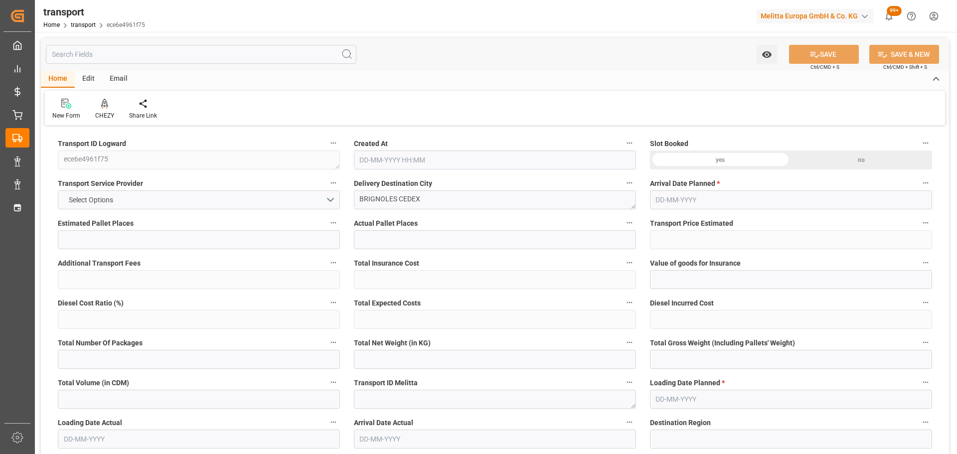
type input "311.11"
type input "0"
type input "1452.696"
type input "1621"
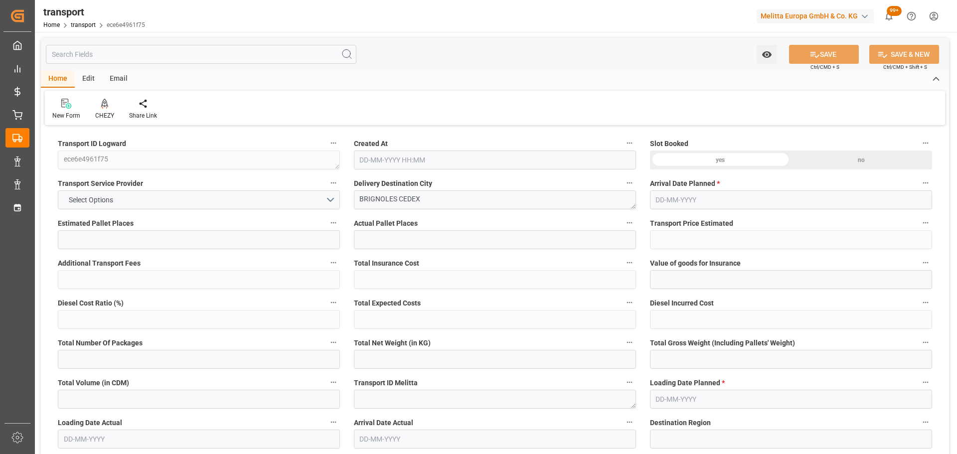
type input "3458.4"
type input "83"
type input "3"
type input "0"
type input "3"
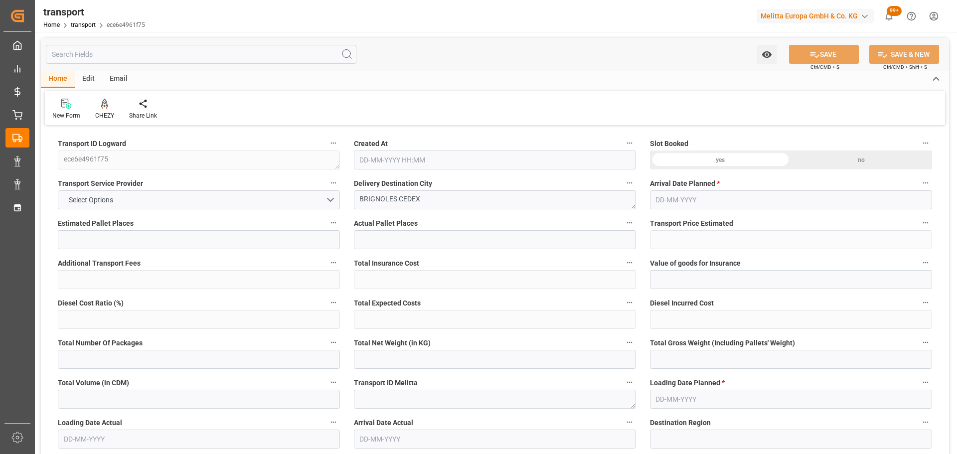
type input "101"
type input "1470.744"
type input "0"
type input "4710.8598"
type input "0"
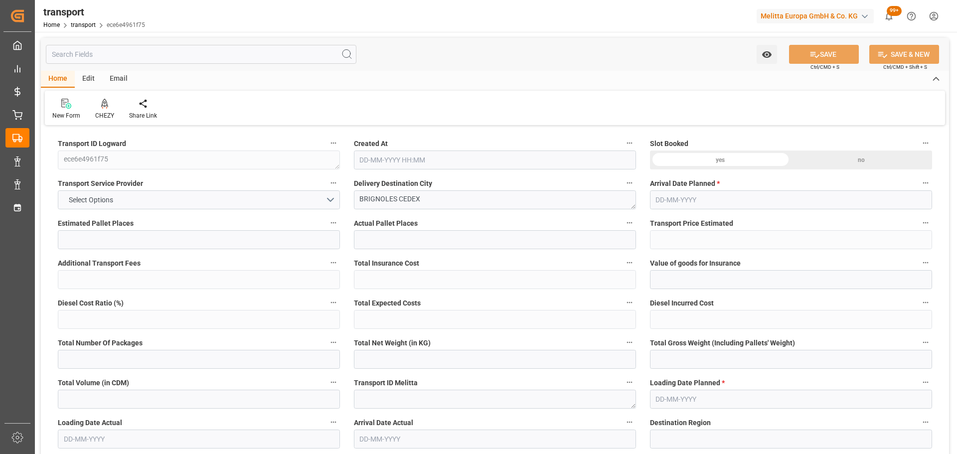
type input "0"
type input "21"
type input "35"
type input "[DATE] 11:19"
type input "[DATE]"
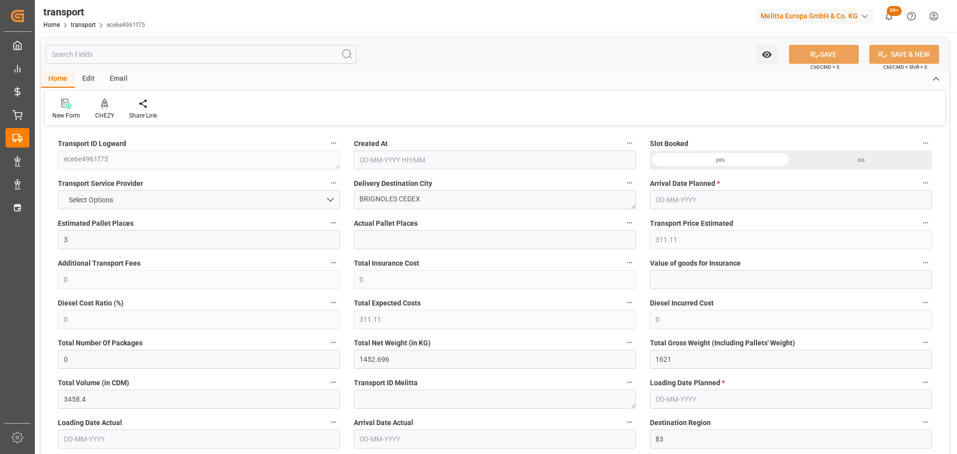
type input "[DATE]"
click at [106, 105] on icon at bounding box center [104, 104] width 7 height 10
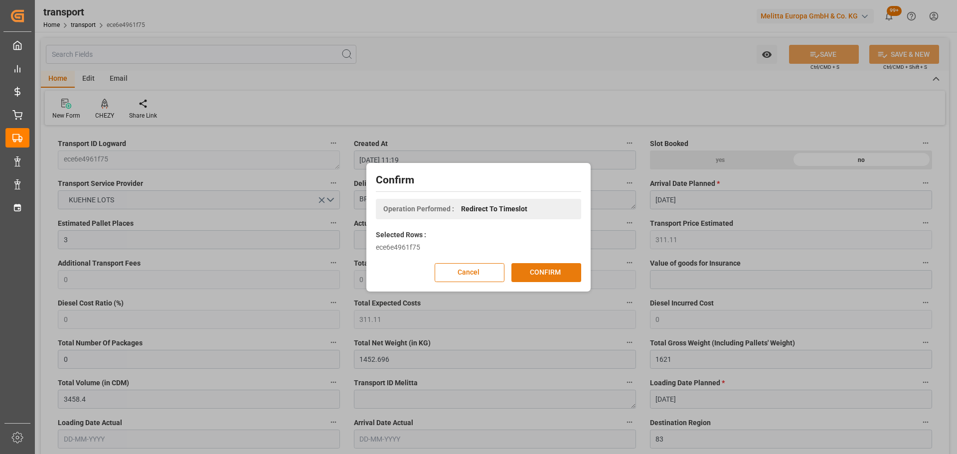
click at [533, 271] on button "CONFIRM" at bounding box center [546, 272] width 70 height 19
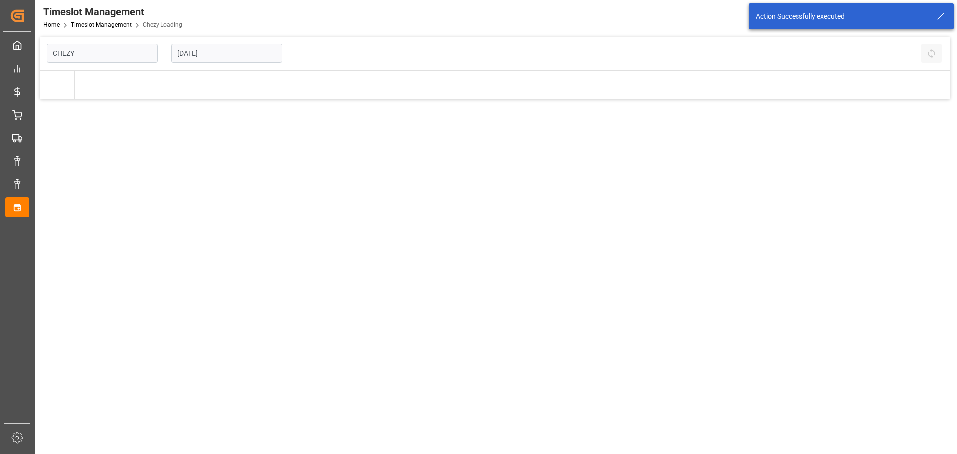
type input "Chezy Loading"
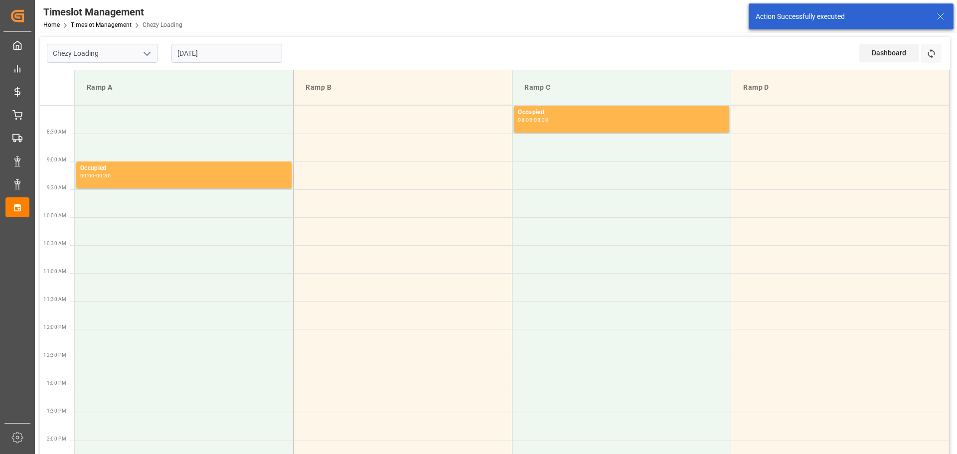
click at [190, 57] on input "[DATE]" at bounding box center [226, 53] width 111 height 19
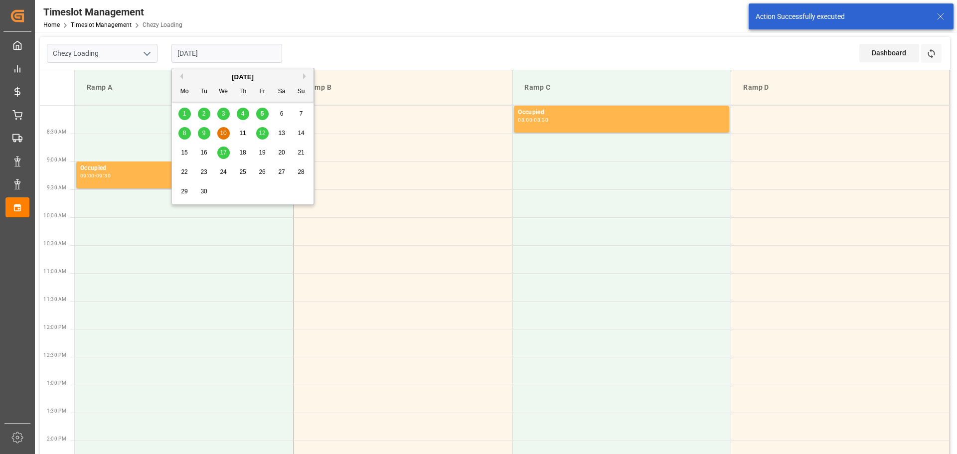
click at [182, 129] on div "8" at bounding box center [184, 134] width 12 height 12
type input "[DATE]"
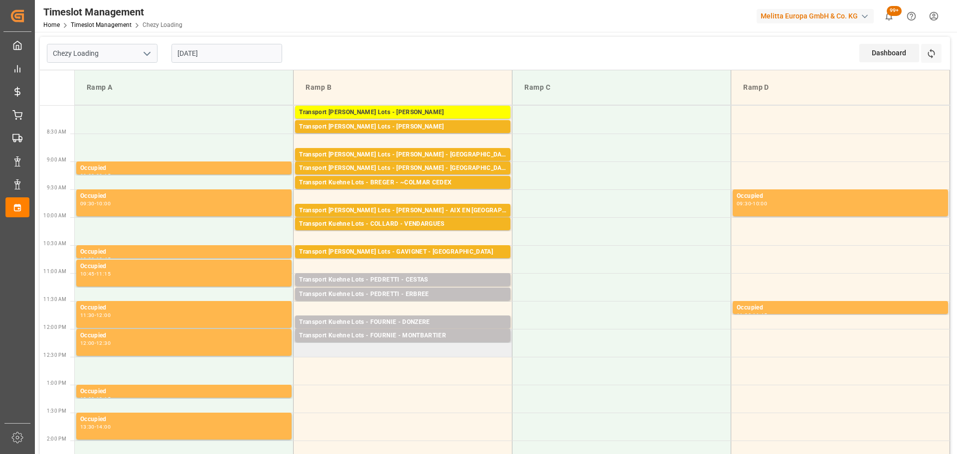
click at [303, 352] on td "Transport Kuehne Lots - FOURNIE - MONTBARTIER Pallets: 4,TU: ,City: MONTBARTIER…" at bounding box center [402, 343] width 219 height 28
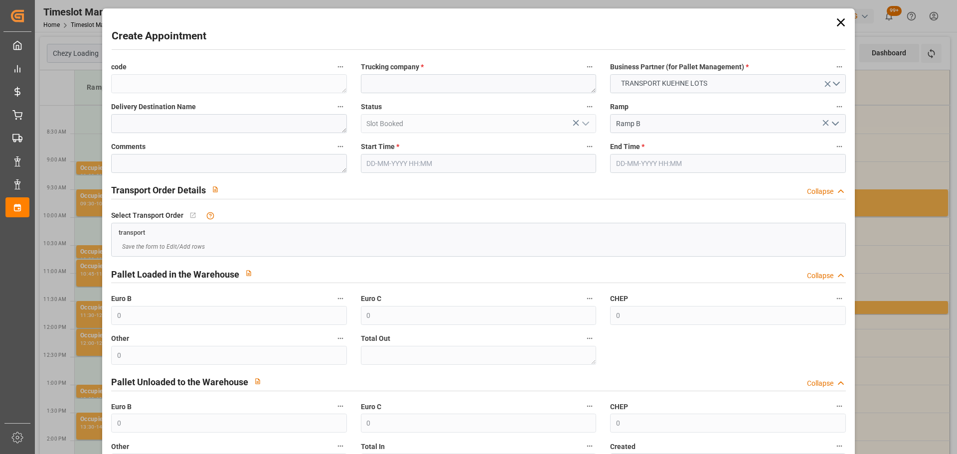
type input "08-09-2025 12:15"
type input "08-09-2025 12:30"
drag, startPoint x: 395, startPoint y: 87, endPoint x: 394, endPoint y: 69, distance: 18.5
click at [394, 84] on textarea at bounding box center [478, 83] width 235 height 19
type textarea "FOURNIE"
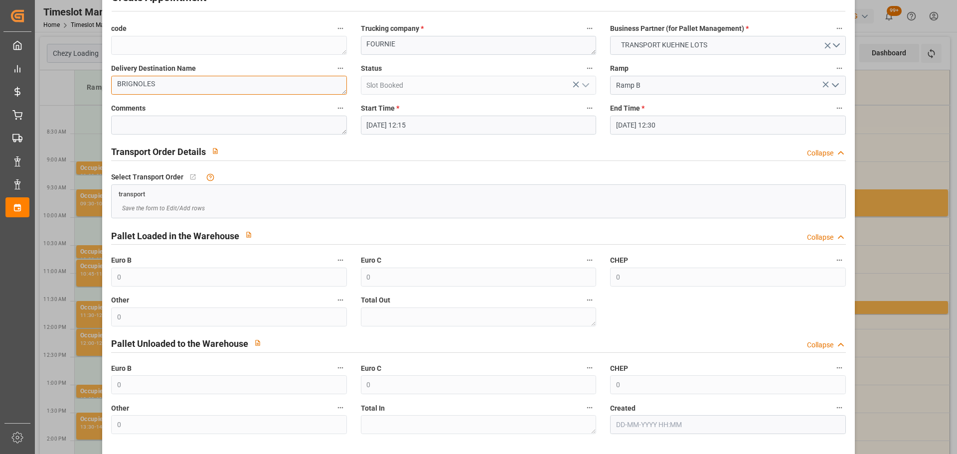
scroll to position [76, 0]
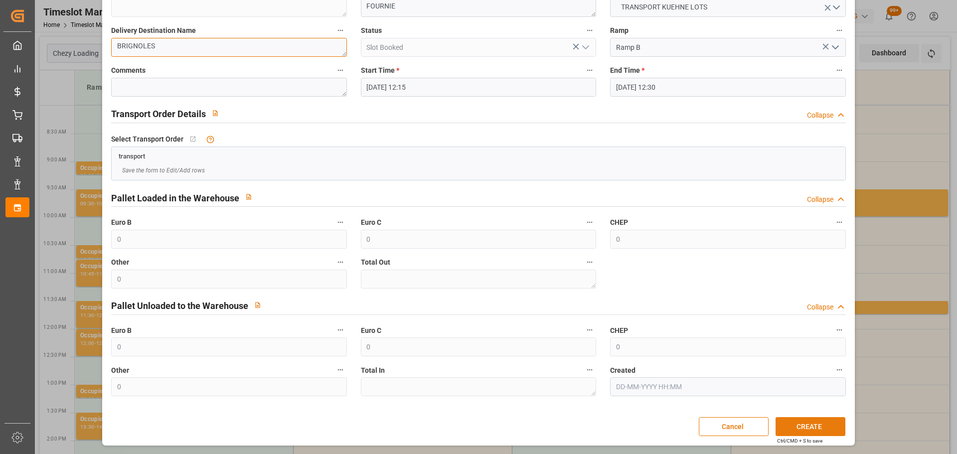
type textarea "BRIGNOLES"
click at [789, 421] on button "CREATE" at bounding box center [810, 426] width 70 height 19
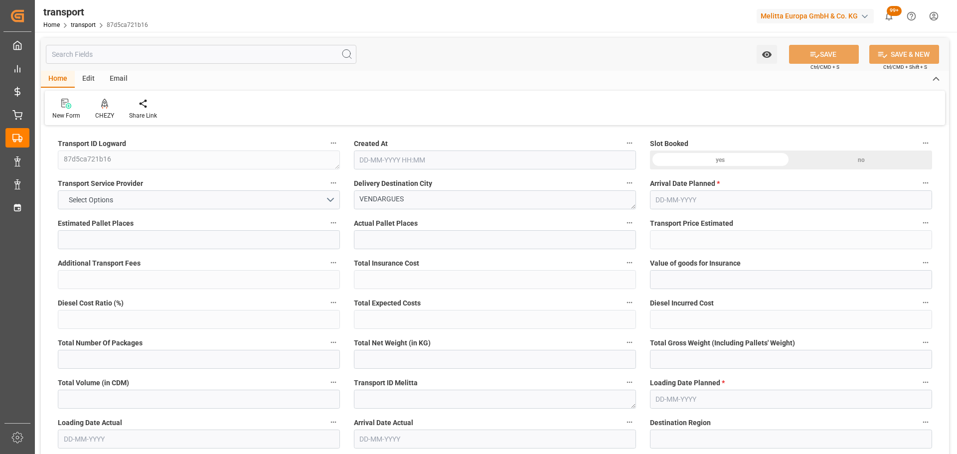
type input "6"
type input "395.98"
type input "0"
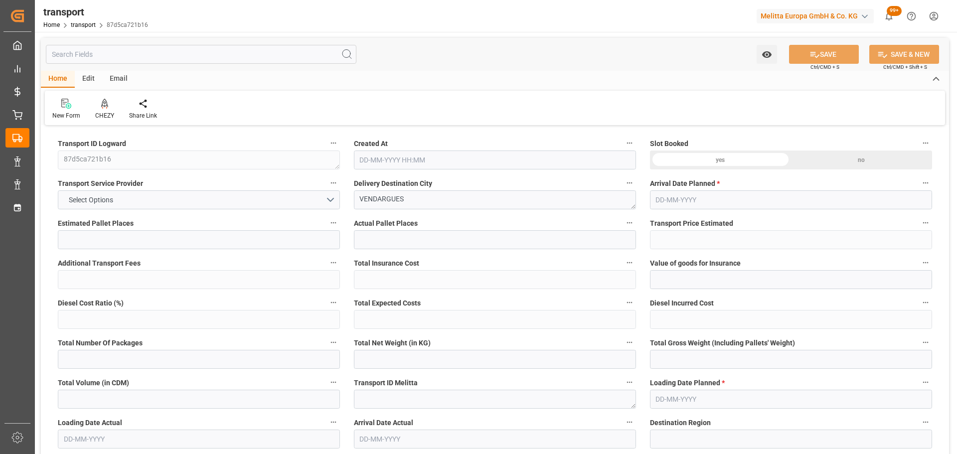
type input "395.98"
type input "0"
type input "1410.792"
type input "2031.344"
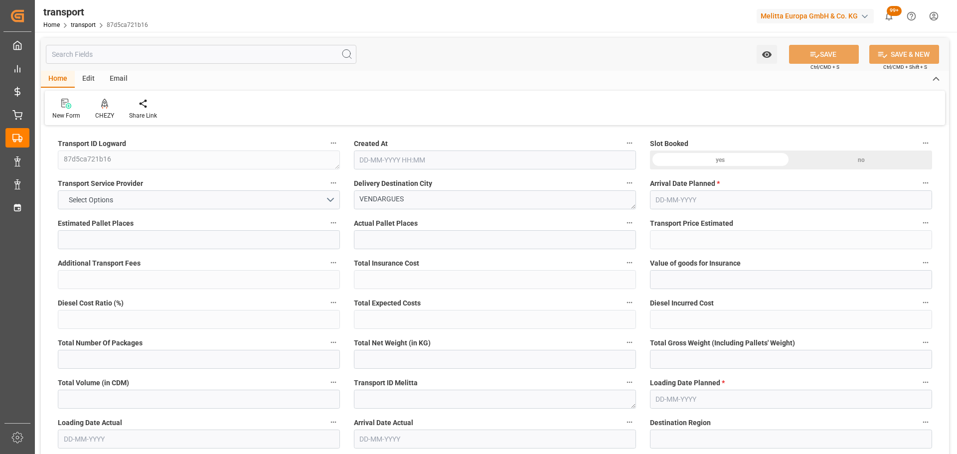
type input "6314.4"
type input "34"
type input "3"
type input "372"
type input "6"
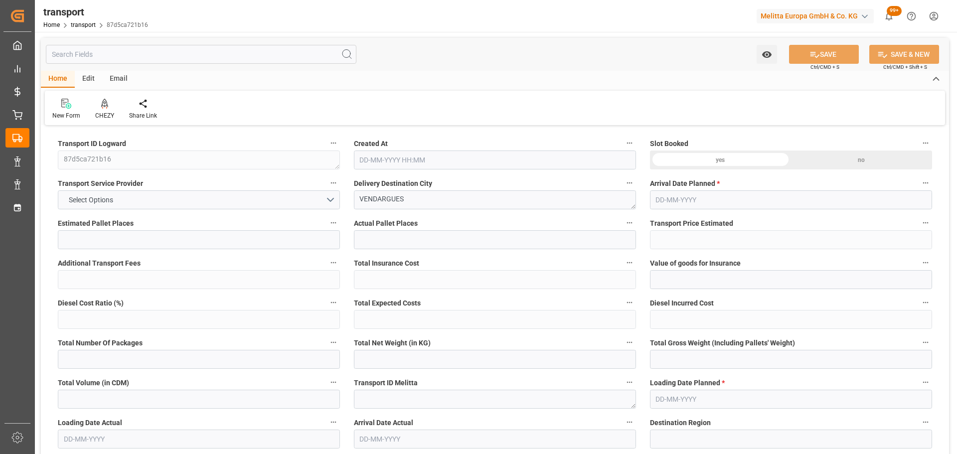
type input "101"
type input "1799.16"
type input "0"
type input "4710.8598"
type input "0"
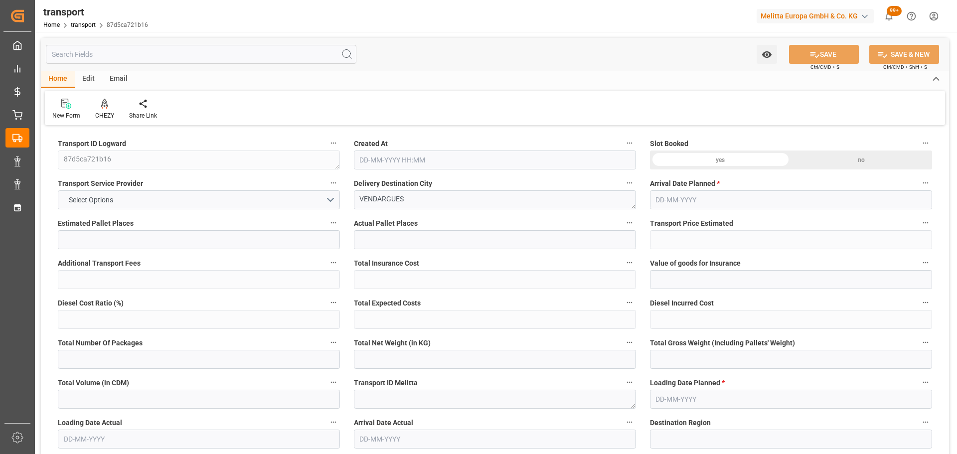
type input "0"
type input "21"
type input "35"
type input "[DATE] 11:19"
type input "[DATE]"
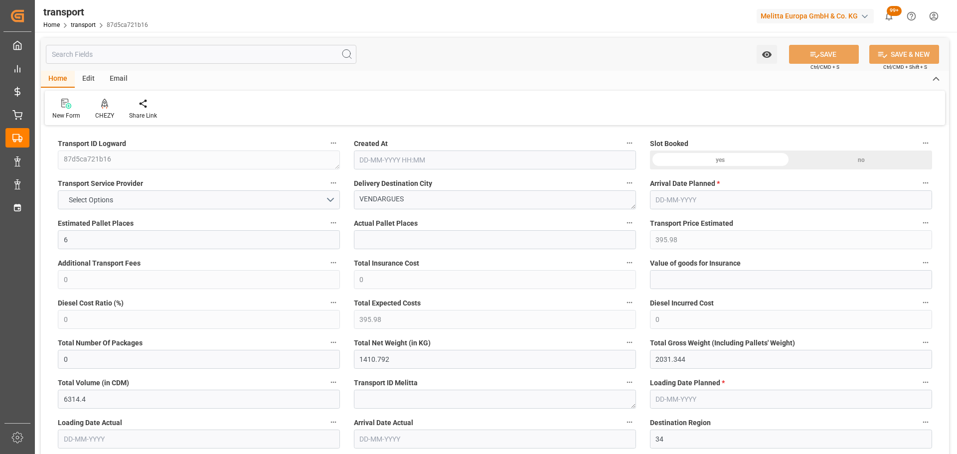
type input "[DATE]"
click at [105, 103] on icon at bounding box center [104, 103] width 7 height 8
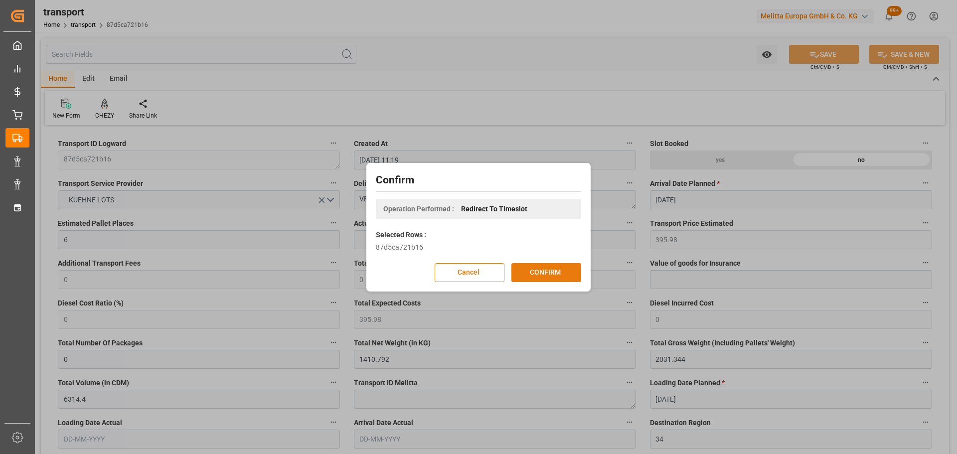
click at [530, 269] on button "CONFIRM" at bounding box center [546, 272] width 70 height 19
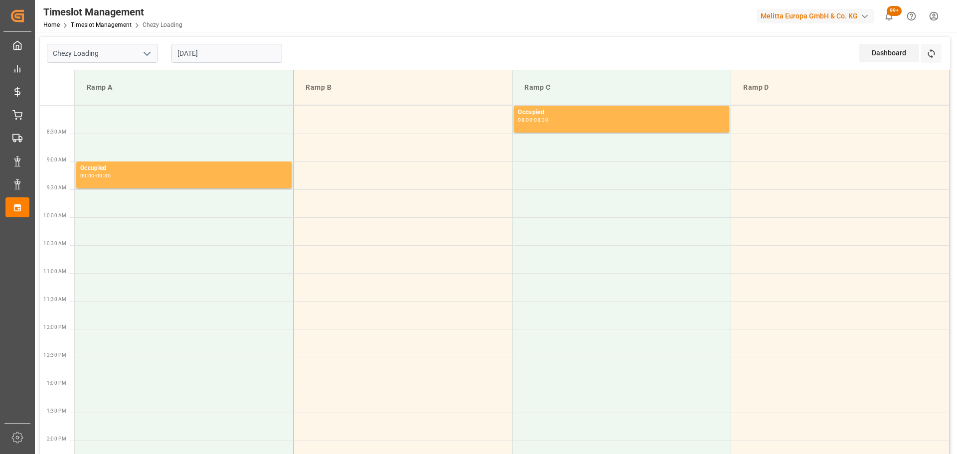
click at [212, 55] on input "[DATE]" at bounding box center [226, 53] width 111 height 19
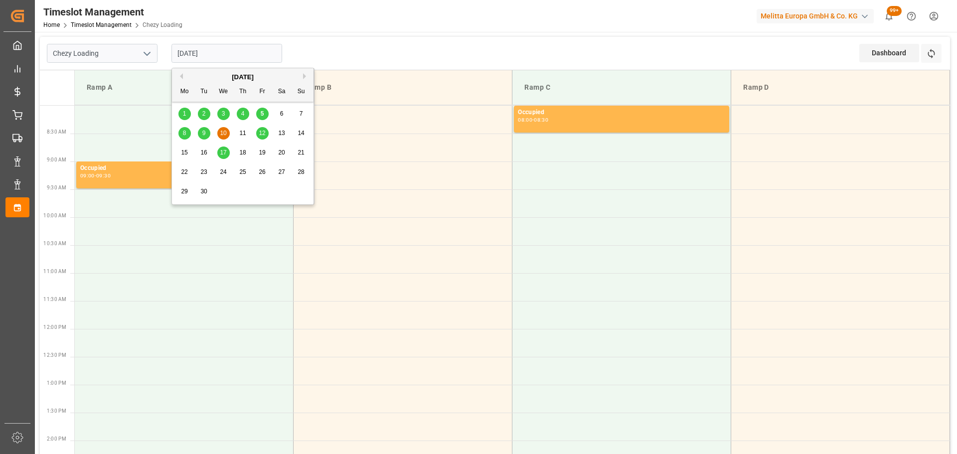
click at [184, 132] on span "8" at bounding box center [184, 133] width 3 height 7
type input "08-09-2025"
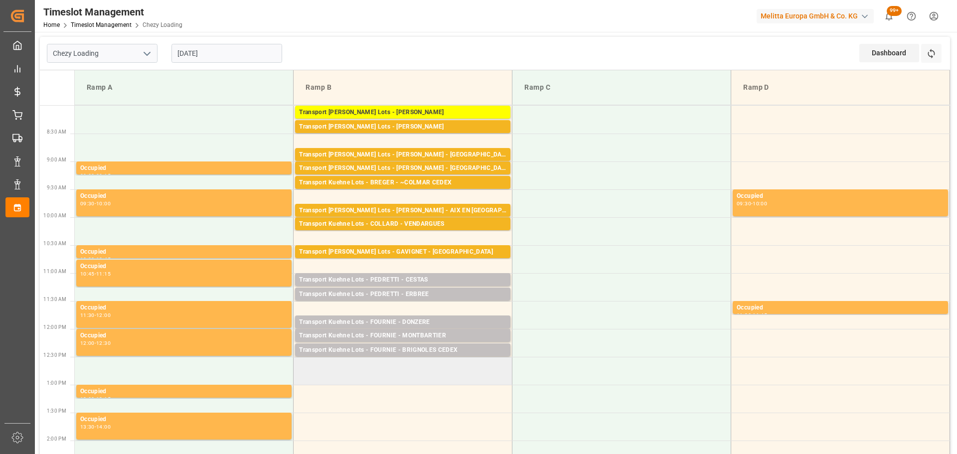
click at [304, 366] on td at bounding box center [402, 371] width 219 height 28
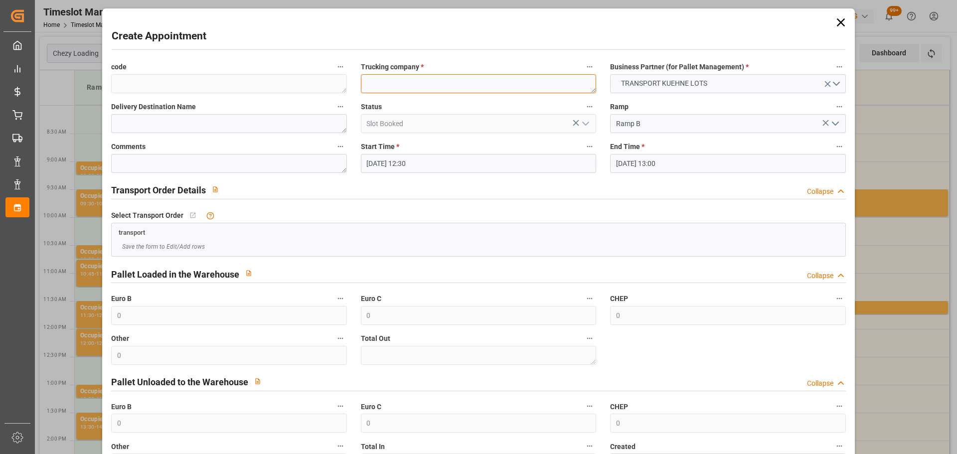
click at [400, 89] on textarea at bounding box center [478, 83] width 235 height 19
type textarea "FOURNIE"
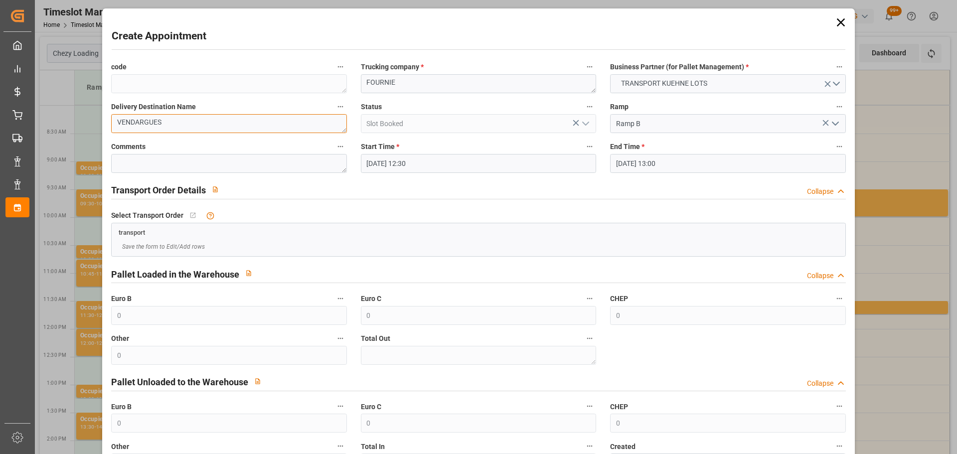
type textarea "VENDARGUES"
click at [660, 164] on input "08-09-2025 13:00" at bounding box center [727, 163] width 235 height 19
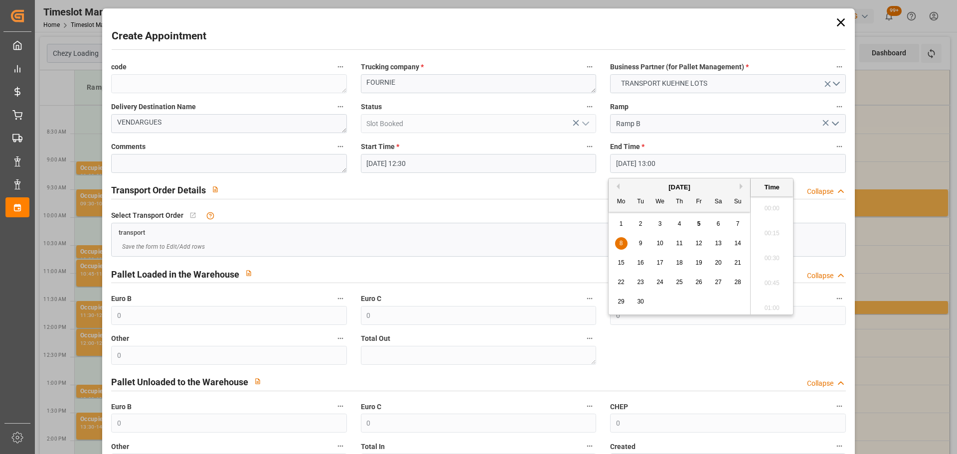
scroll to position [1249, 0]
click at [621, 245] on span "8" at bounding box center [620, 243] width 3 height 7
click at [773, 232] on li "12:45" at bounding box center [771, 230] width 42 height 25
type input "08-09-2025 12:45"
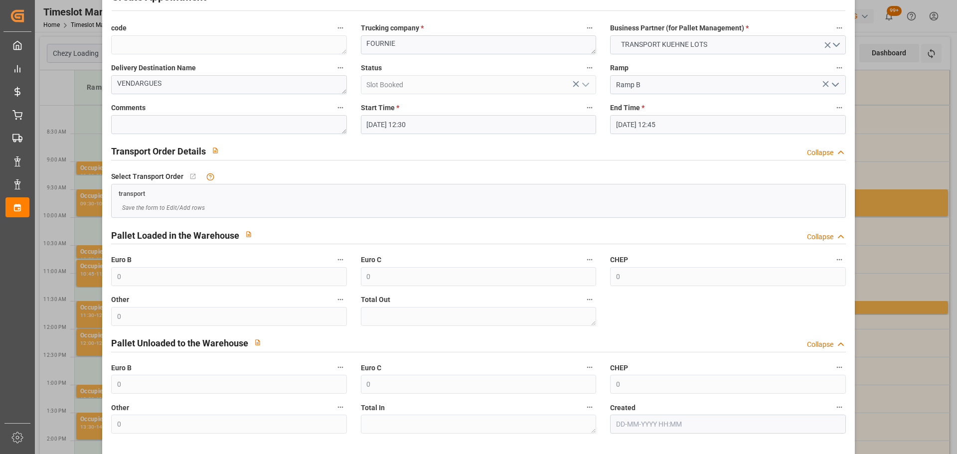
scroll to position [76, 0]
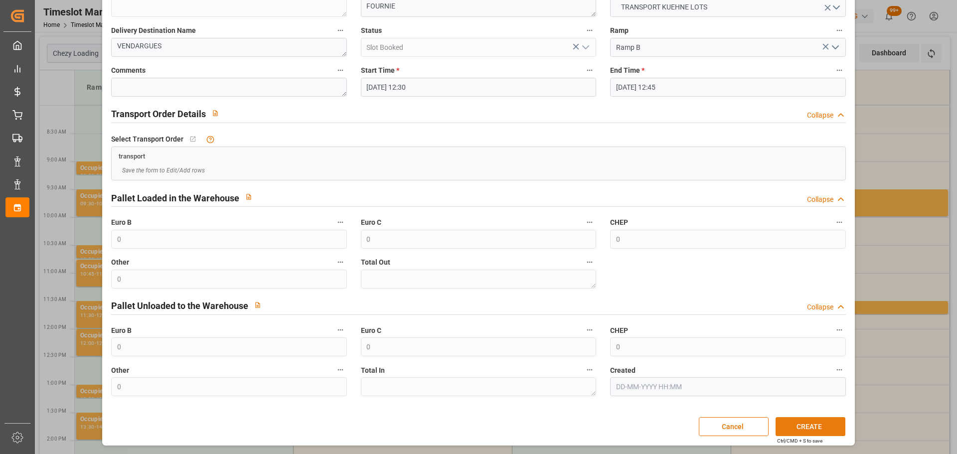
click at [805, 424] on button "CREATE" at bounding box center [810, 426] width 70 height 19
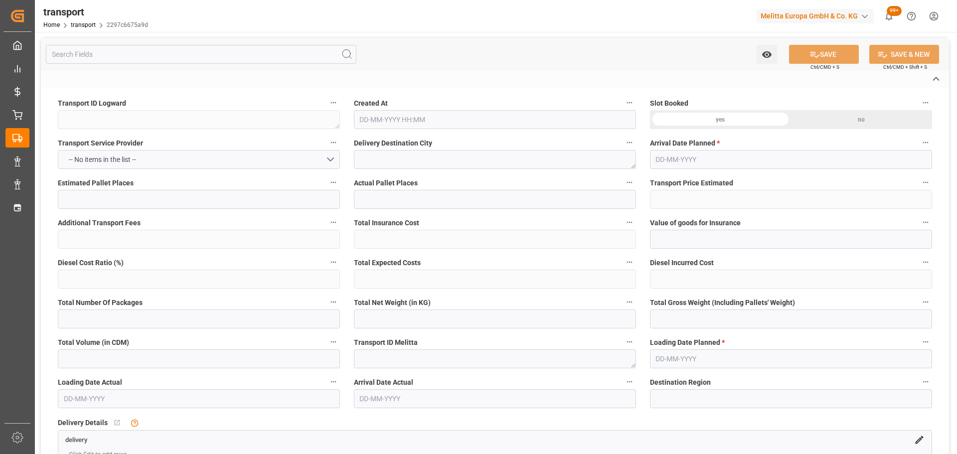
type textarea "2297c6675a9d"
type textarea "ROULLET-SAINT-ESTEPHE"
type textarea "0000709134"
type textarea "FR-02570"
type textarea "FR"
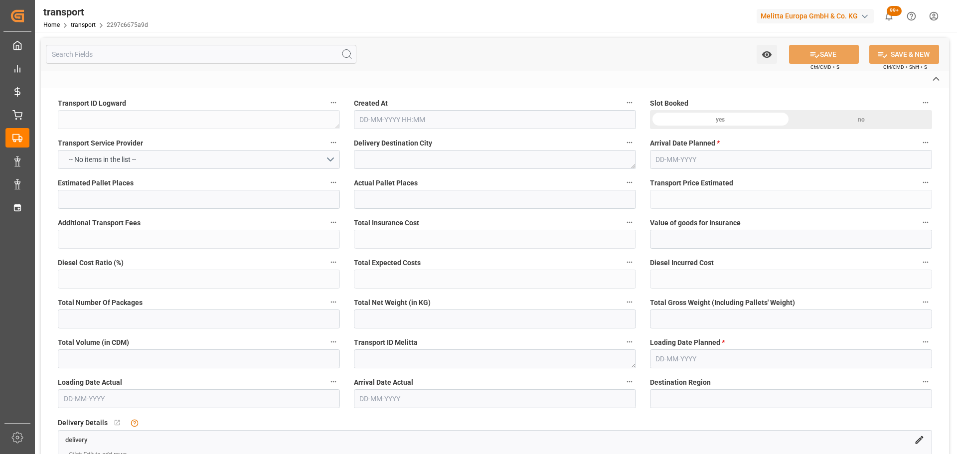
type input "Road"
type input "FR"
type input "02570"
type input "FR"
type input "16440"
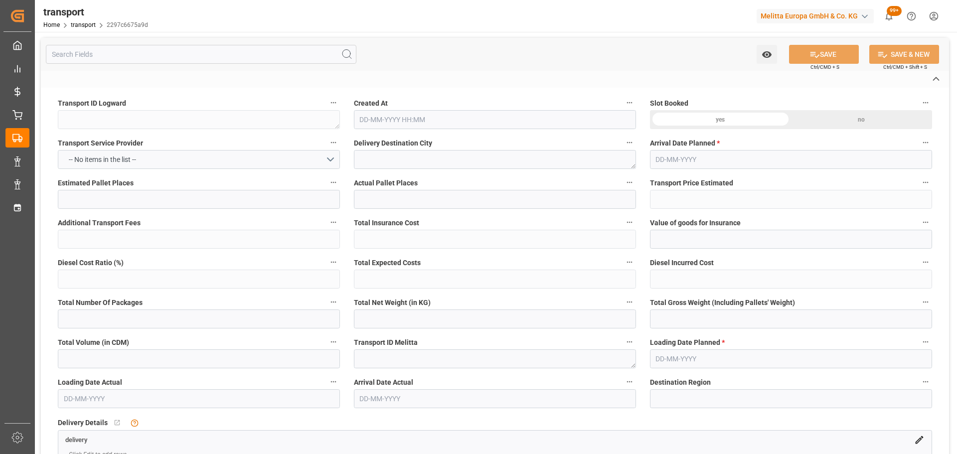
type input "Small Shipment"
type input "3.5-7.5 t"
type input "EURO 6"
type input "Diesel"
type input "4"
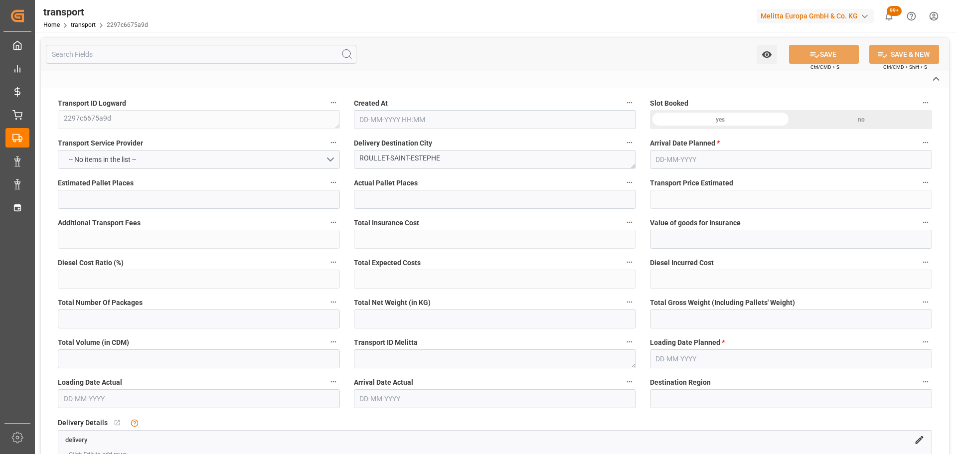
type input "257.23"
type input "0"
type input "257.23"
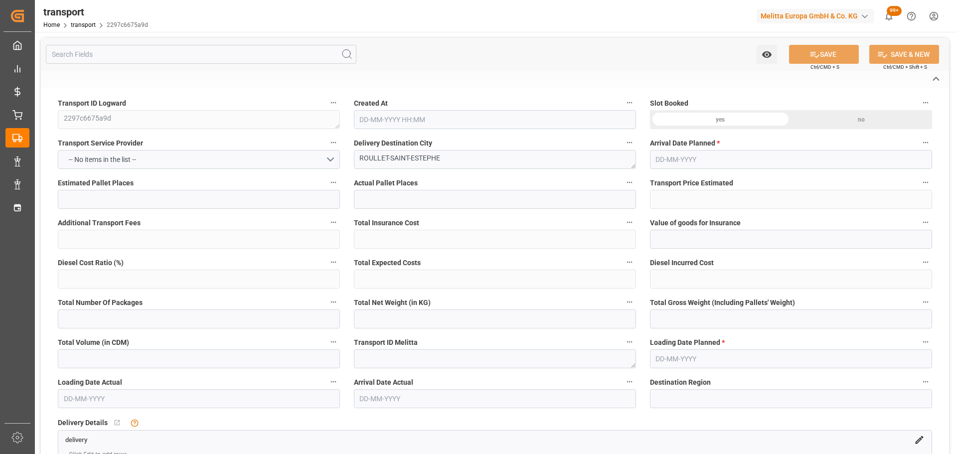
type input "0"
type input "1681.896"
type input "1967"
type input "4178.4"
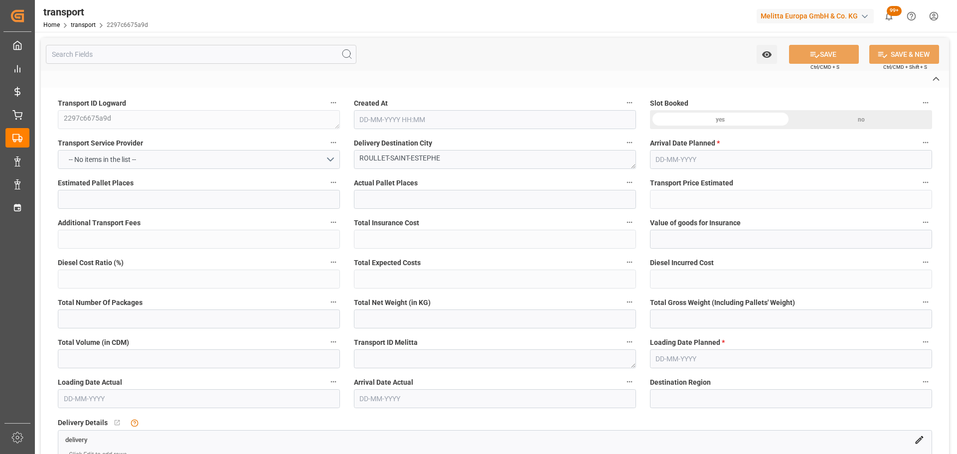
type input "16"
type input "4"
type input "0"
type input "4"
type input "101"
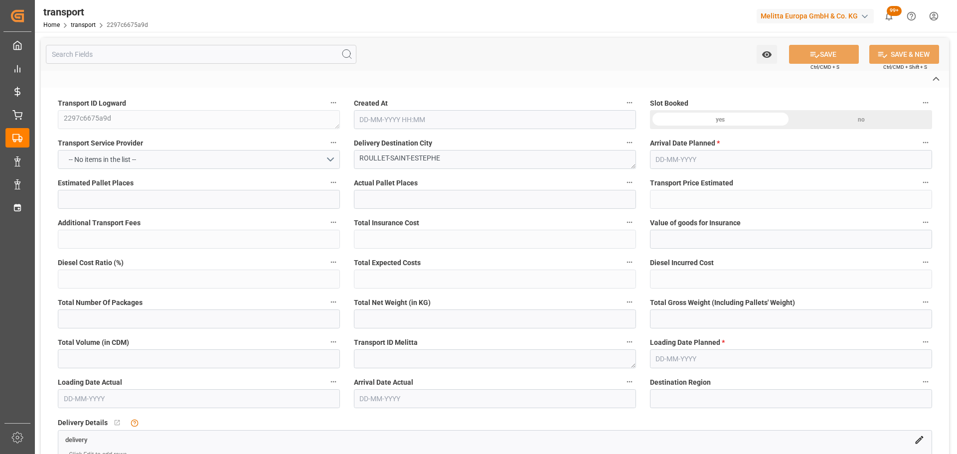
type input "1783.944"
type input "0"
type input "4710.8598"
type input "0"
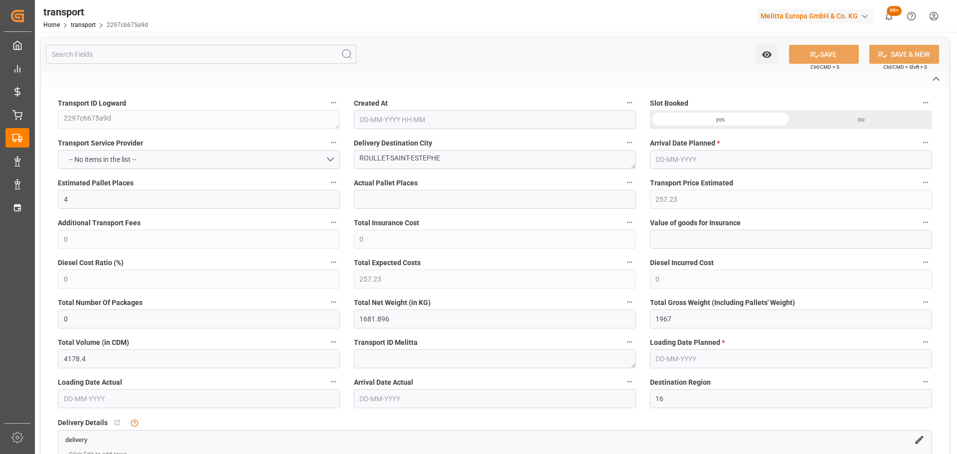
type input "21"
type input "35"
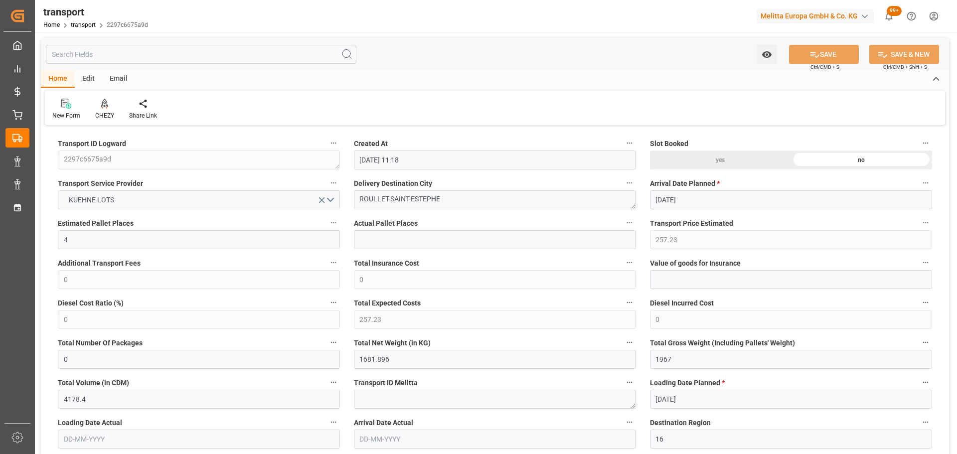
type input "[DATE] 11:18"
type input "12-09-2025"
type input "11-09-2025"
click at [107, 108] on icon at bounding box center [104, 104] width 7 height 10
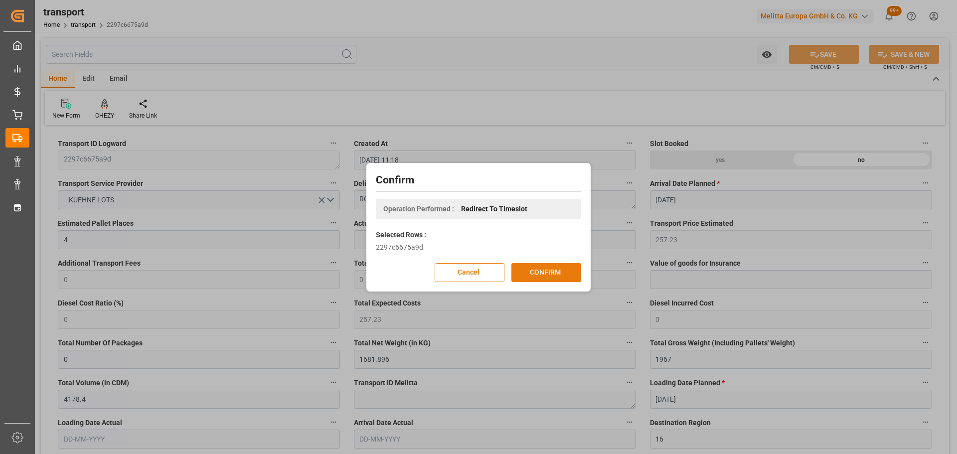
click at [546, 267] on button "CONFIRM" at bounding box center [546, 272] width 70 height 19
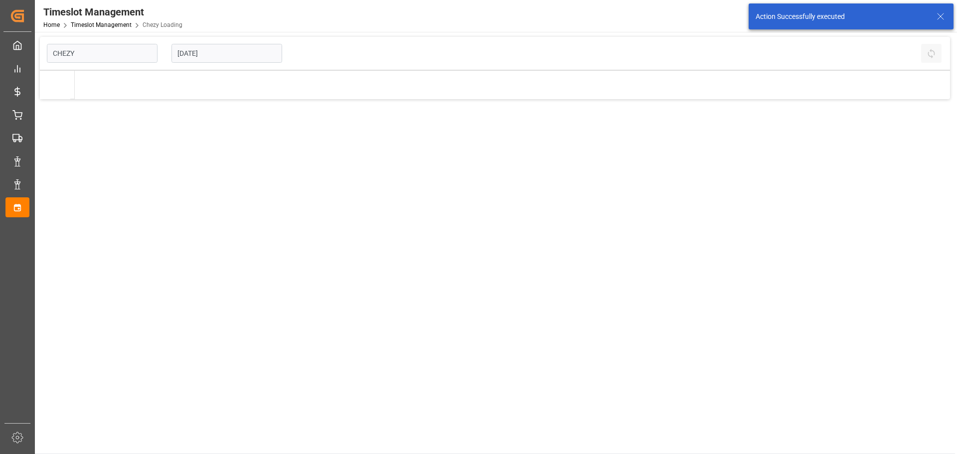
type input "Chezy Loading"
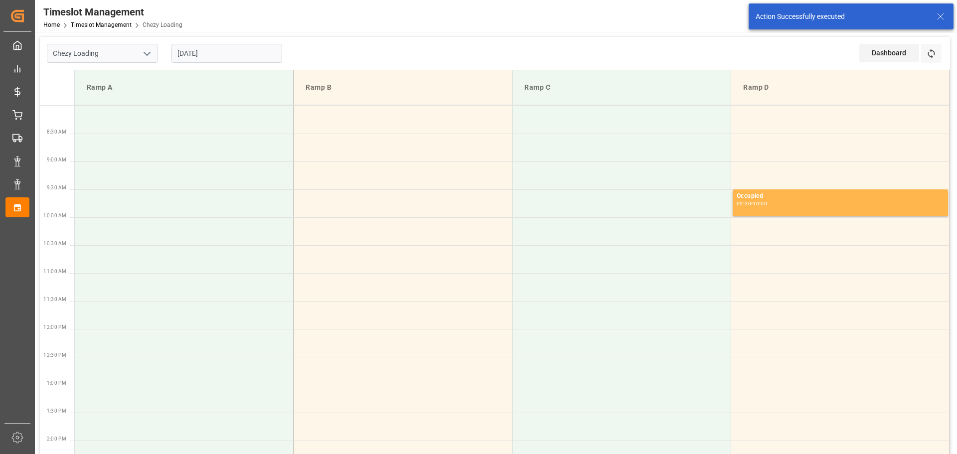
click at [217, 47] on input "[DATE]" at bounding box center [226, 53] width 111 height 19
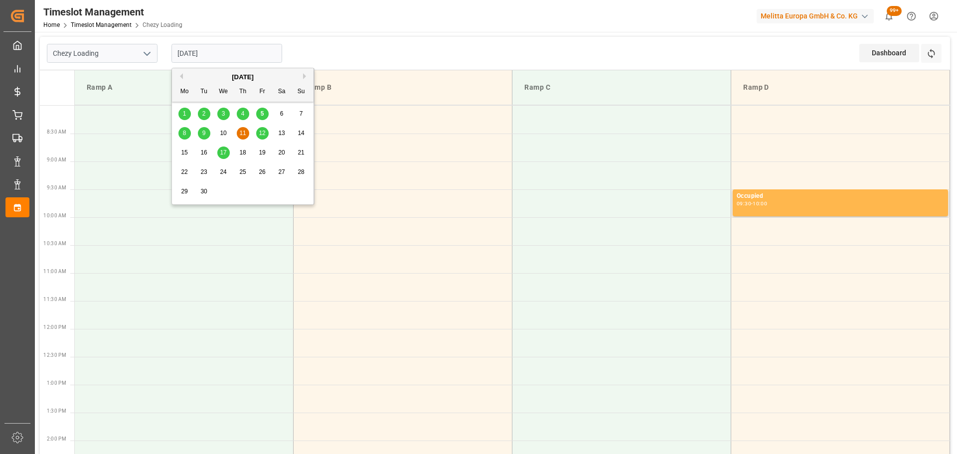
click at [188, 135] on div "8" at bounding box center [184, 134] width 12 height 12
type input "[DATE]"
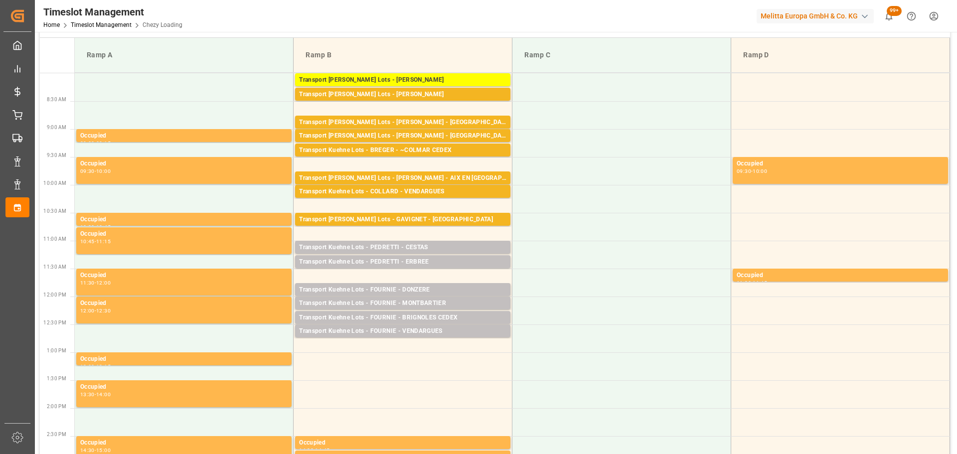
scroll to position [50, 0]
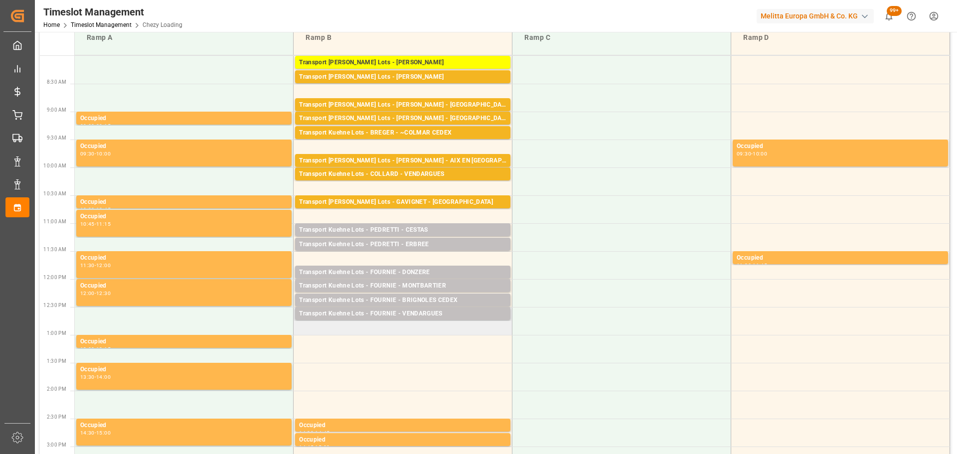
click at [300, 329] on td "Transport Kuehne Lots - FOURNIE - VENDARGUES Pallets: 3,TU: 372,City: VENDARGUE…" at bounding box center [402, 321] width 219 height 28
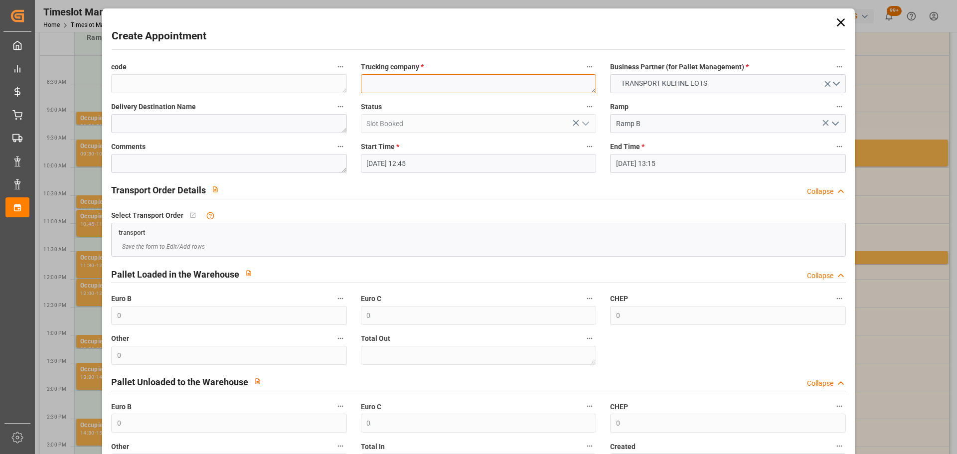
click at [389, 86] on textarea at bounding box center [478, 83] width 235 height 19
type textarea "FOURNIE"
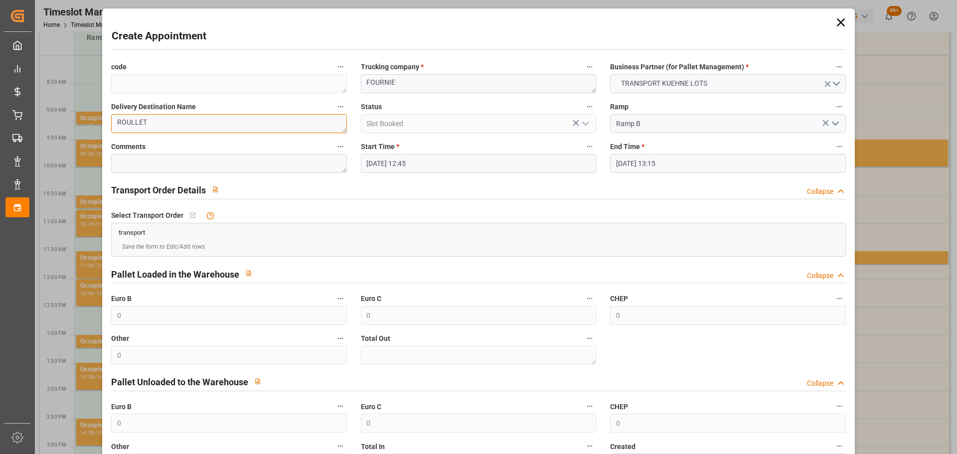
type textarea "ROULLET"
click at [621, 161] on input "08-09-2025 13:15" at bounding box center [727, 163] width 235 height 19
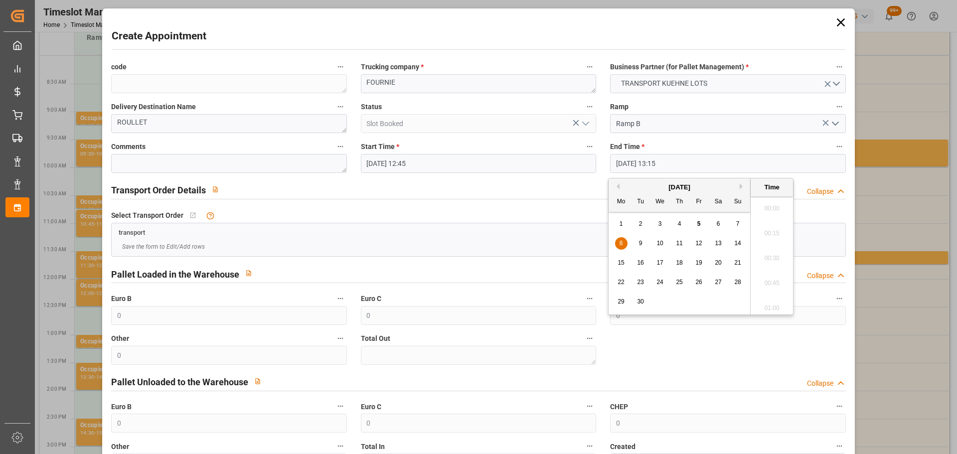
scroll to position [1274, 0]
click at [621, 244] on span "8" at bounding box center [620, 243] width 3 height 7
click at [777, 227] on li "13:00" at bounding box center [771, 230] width 42 height 25
type input "08-09-2025 13:00"
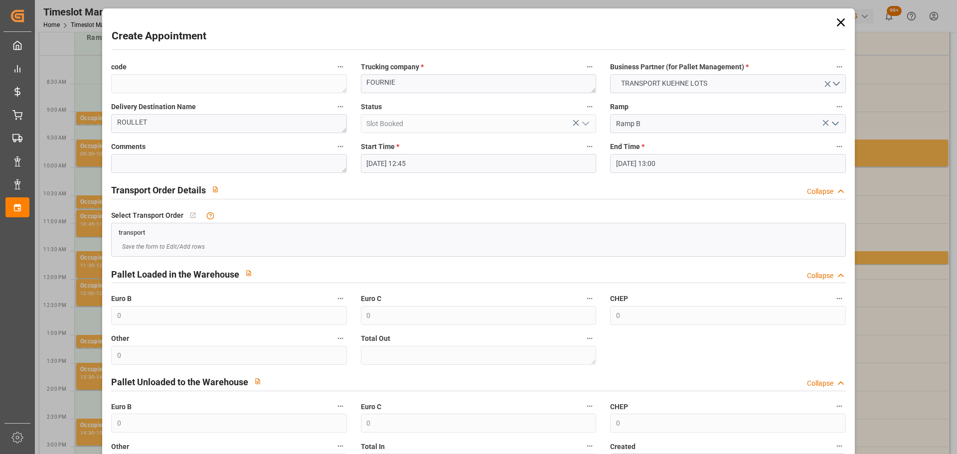
scroll to position [76, 0]
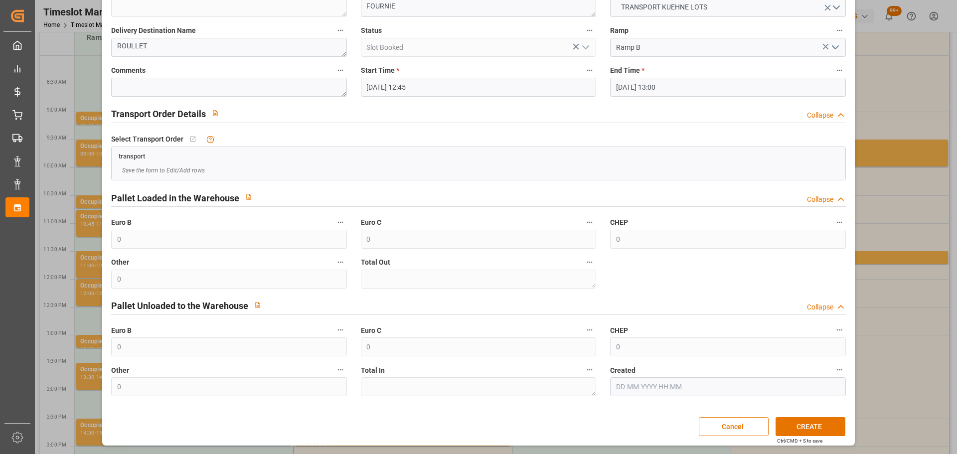
drag, startPoint x: 790, startPoint y: 422, endPoint x: 790, endPoint y: 416, distance: 5.5
click at [790, 421] on button "CREATE" at bounding box center [810, 426] width 70 height 19
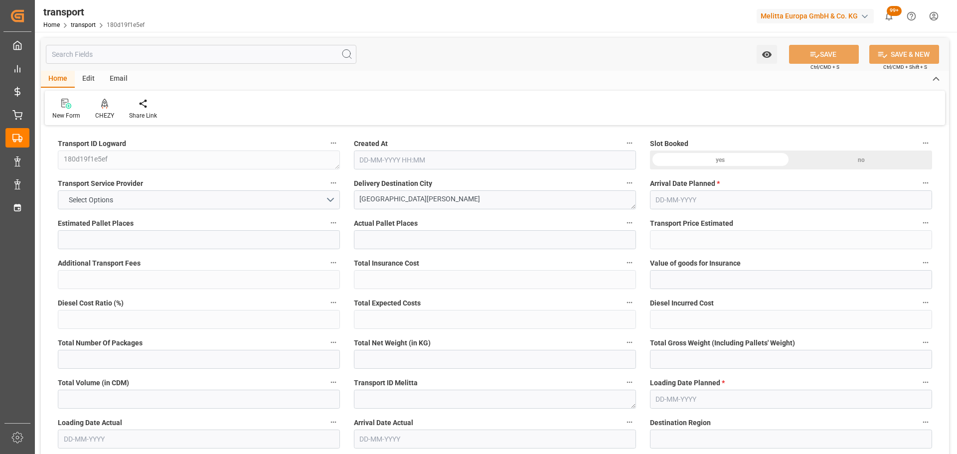
type input "1"
type input "206.67"
type input "0"
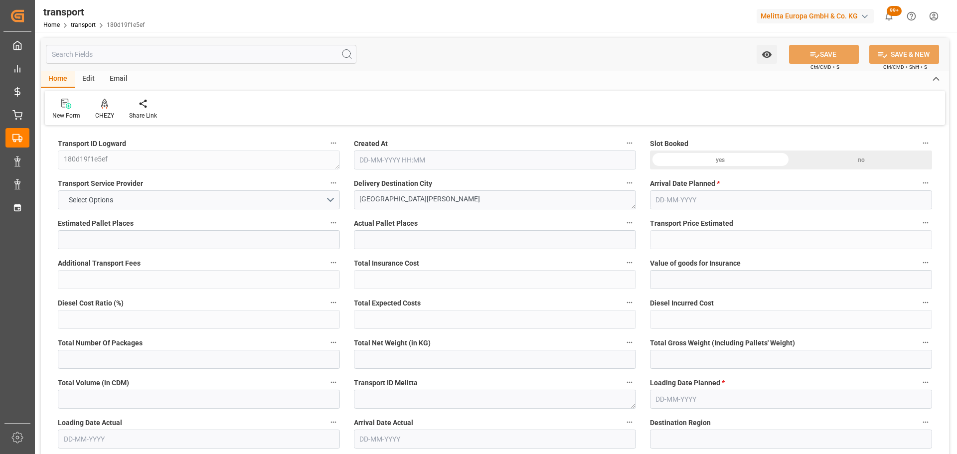
type input "206.67"
type input "0"
type input "84.096"
type input "150"
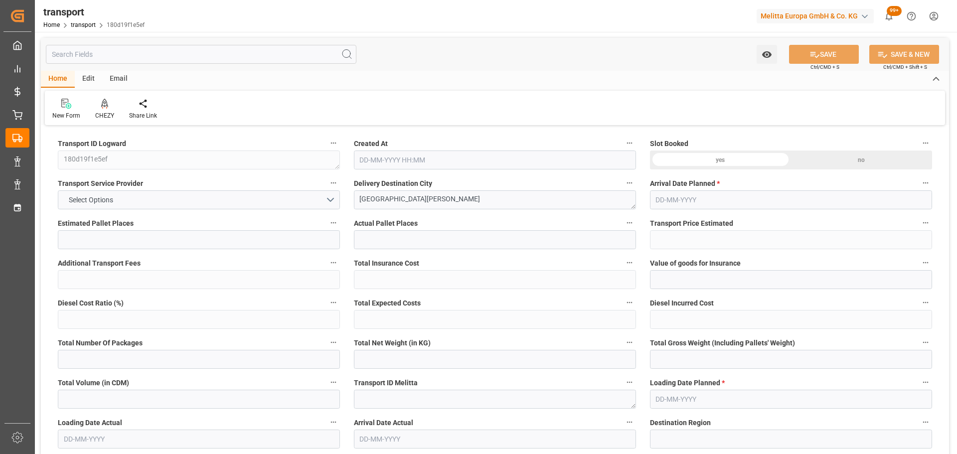
type input "624.384"
type input "40"
type input "1"
type input "0"
type input "1"
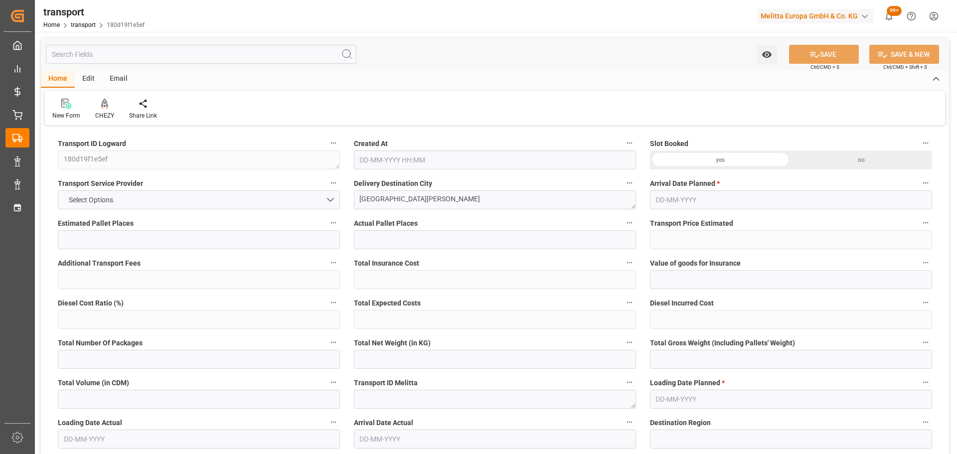
type input "101"
type input "122.112"
type input "0"
type input "4710.8598"
type input "0"
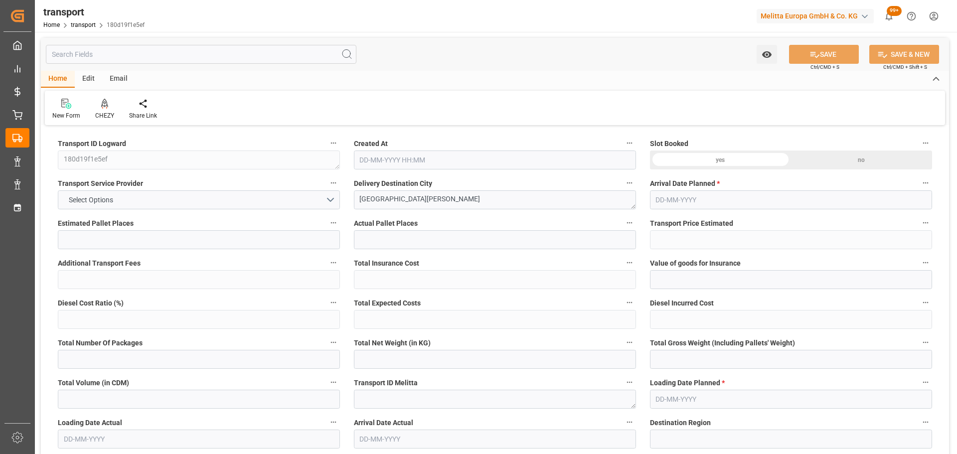
type input "0"
type input "21"
type input "35"
type input "05-09-2025 11:18"
type input "[DATE]"
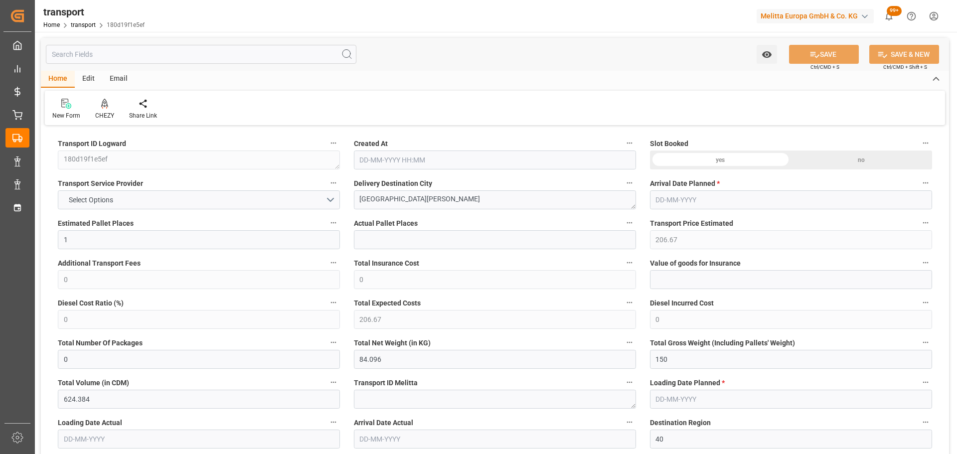
type input "08-09-2025"
click at [107, 107] on icon at bounding box center [104, 103] width 7 height 8
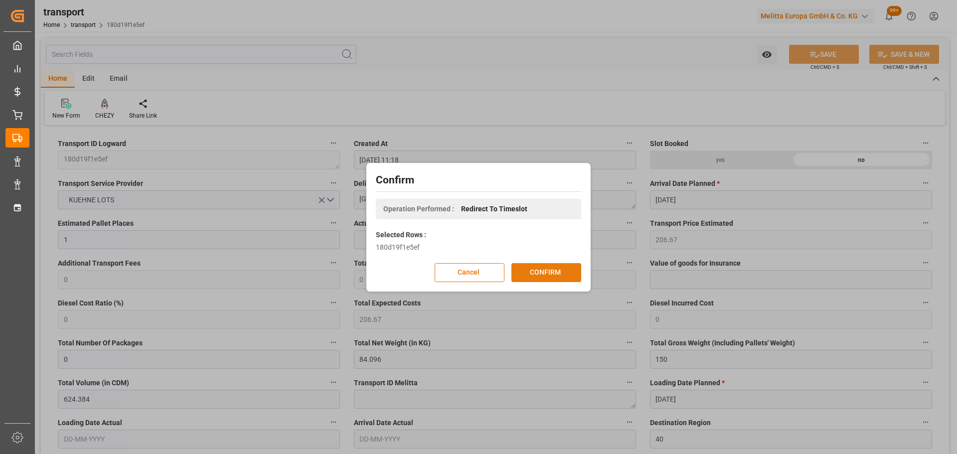
click at [537, 272] on button "CONFIRM" at bounding box center [546, 272] width 70 height 19
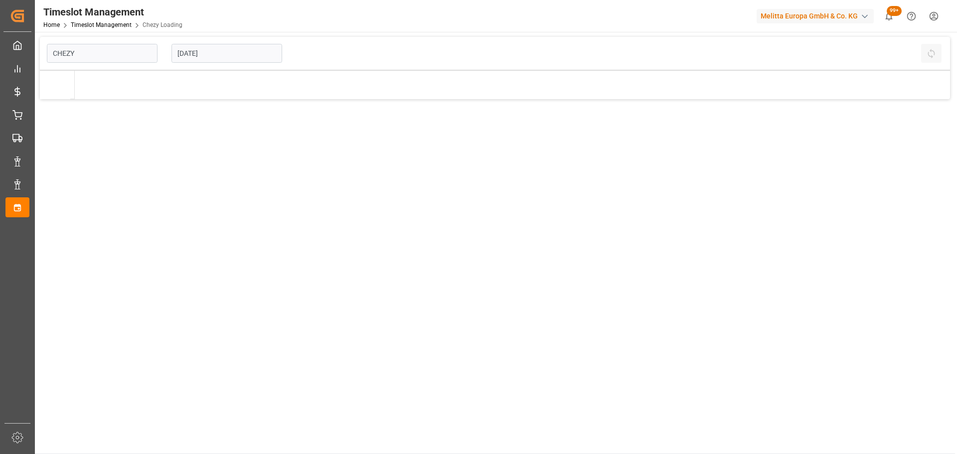
type input "Chezy Loading"
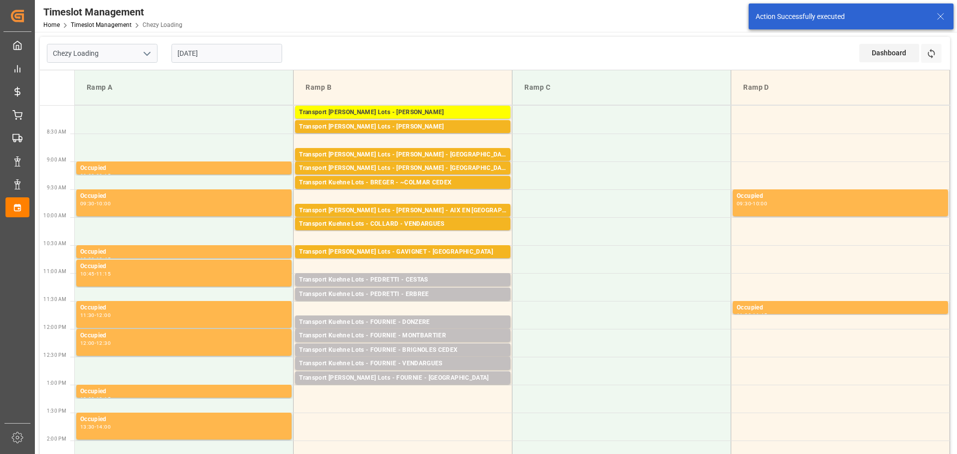
click at [299, 393] on td at bounding box center [402, 399] width 219 height 28
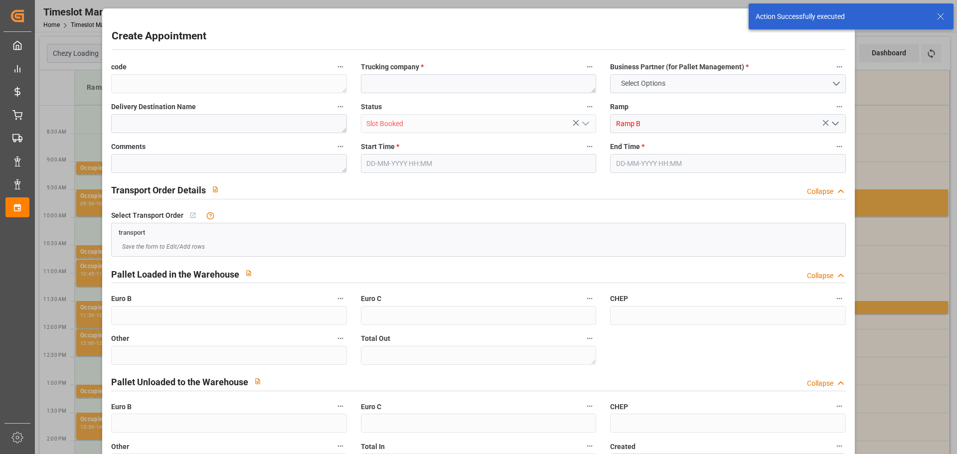
type input "0"
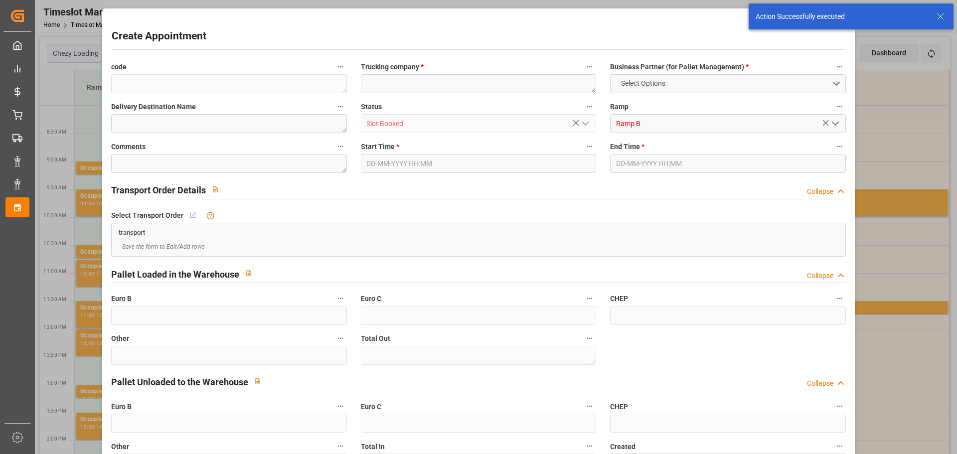
type input "0"
type input "08-09-2025 13:00"
type input "08-09-2025 13:15"
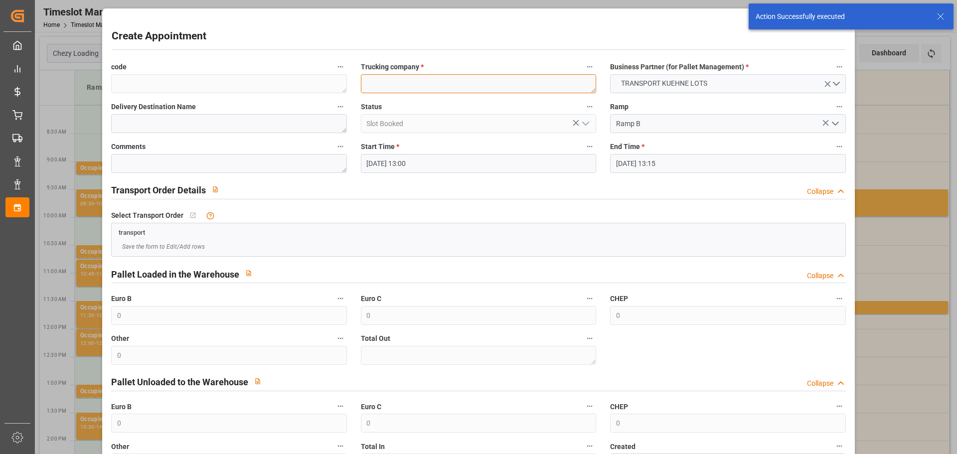
click at [387, 86] on textarea at bounding box center [478, 83] width 235 height 19
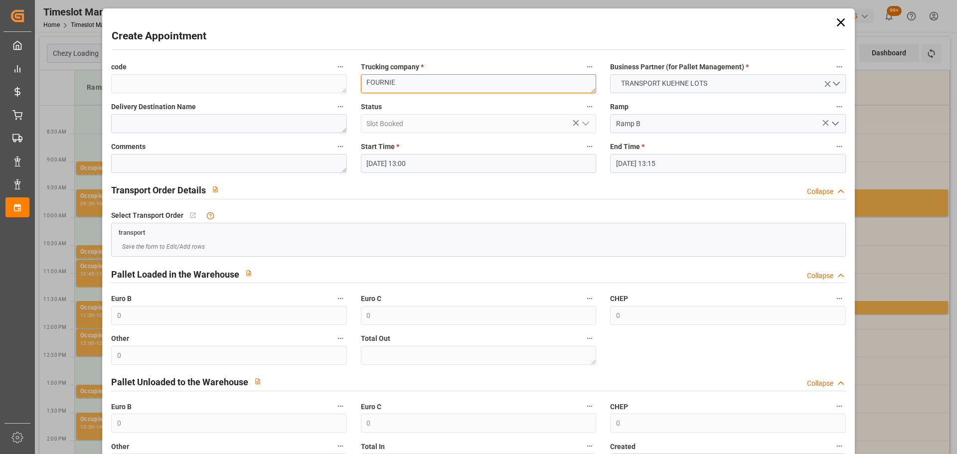
type textarea "FOURNIE"
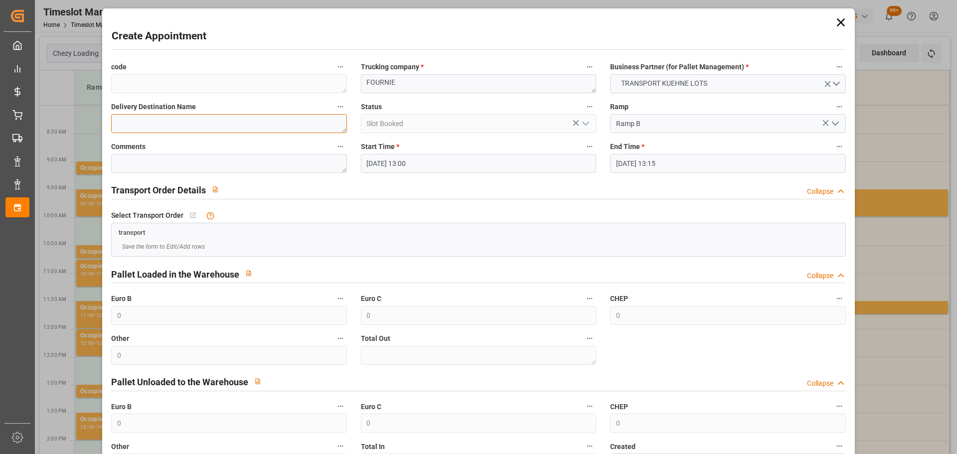
click at [241, 125] on textarea at bounding box center [228, 123] width 235 height 19
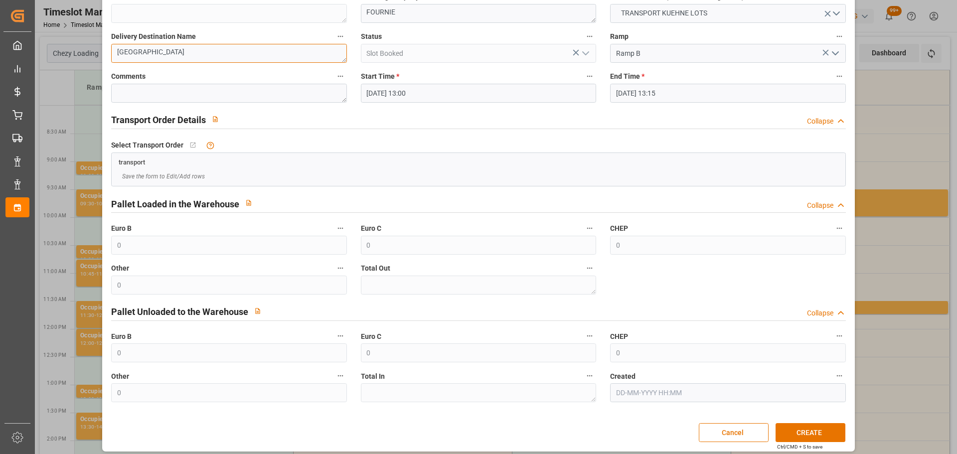
scroll to position [76, 0]
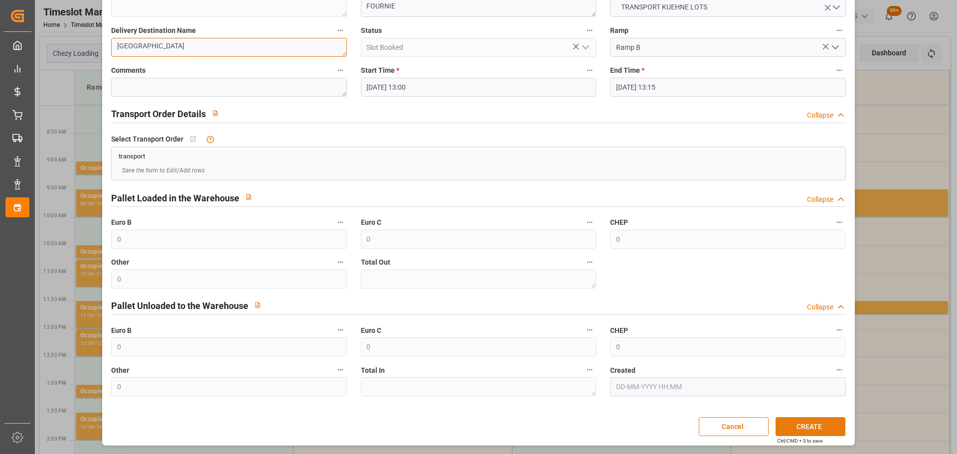
type textarea "MONT DE MARDAN"
click at [794, 424] on button "CREATE" at bounding box center [810, 426] width 70 height 19
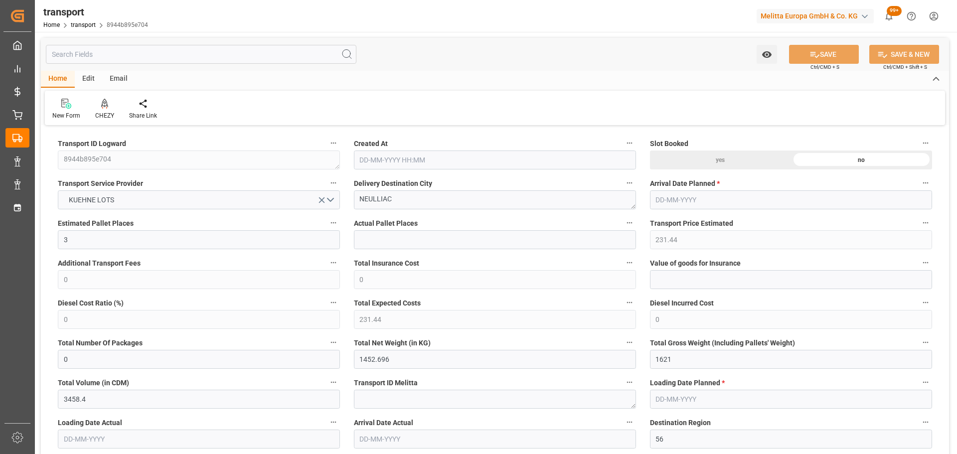
type input "[DATE] 11:19"
type input "[DATE]"
click at [109, 108] on div at bounding box center [104, 103] width 19 height 10
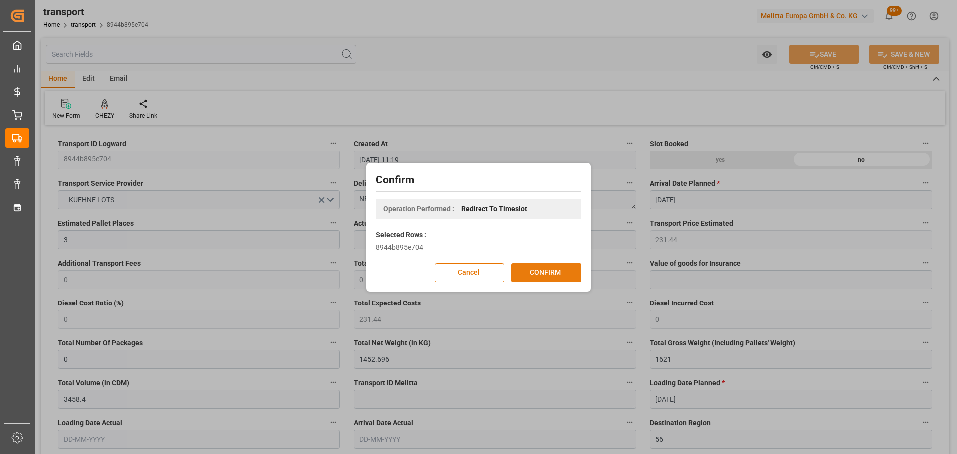
click at [534, 275] on button "CONFIRM" at bounding box center [546, 272] width 70 height 19
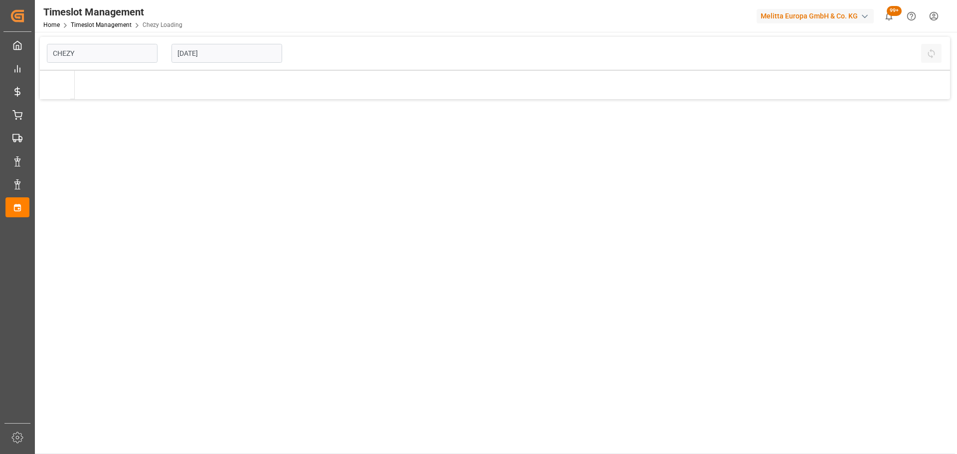
type input "Chezy Loading"
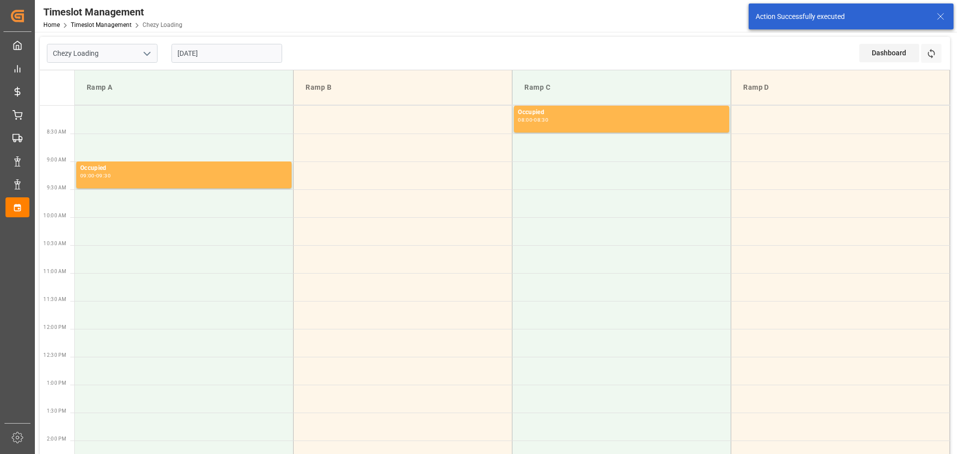
click at [201, 48] on input "[DATE]" at bounding box center [226, 53] width 111 height 19
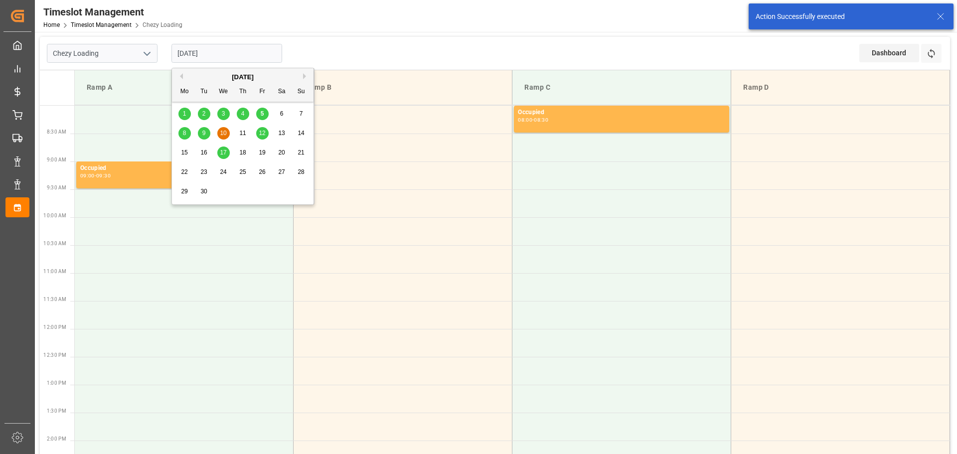
click at [203, 131] on span "9" at bounding box center [203, 133] width 3 height 7
type input "[DATE]"
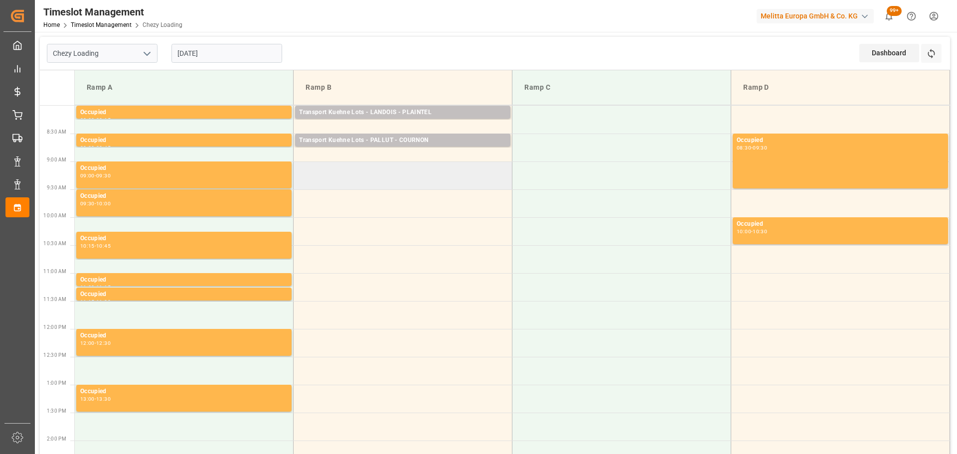
click at [297, 168] on td at bounding box center [402, 175] width 219 height 28
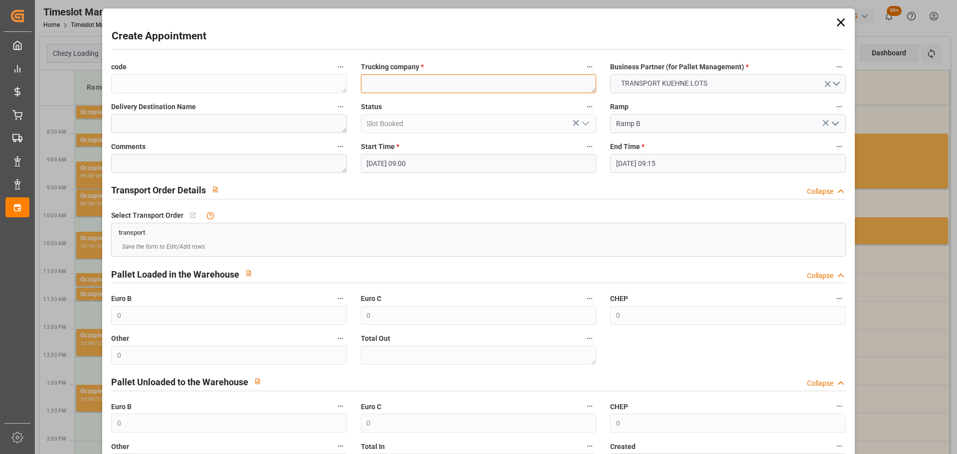
click at [391, 89] on textarea at bounding box center [478, 83] width 235 height 19
type textarea "LANDOIS"
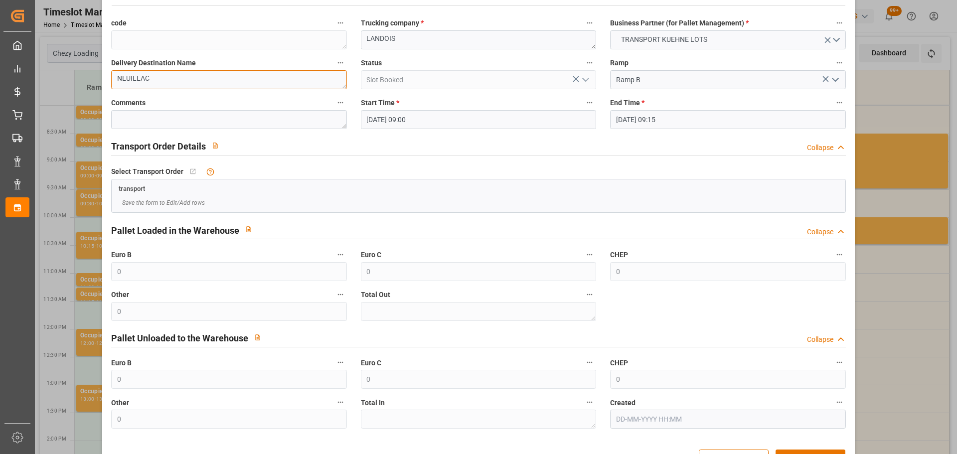
scroll to position [76, 0]
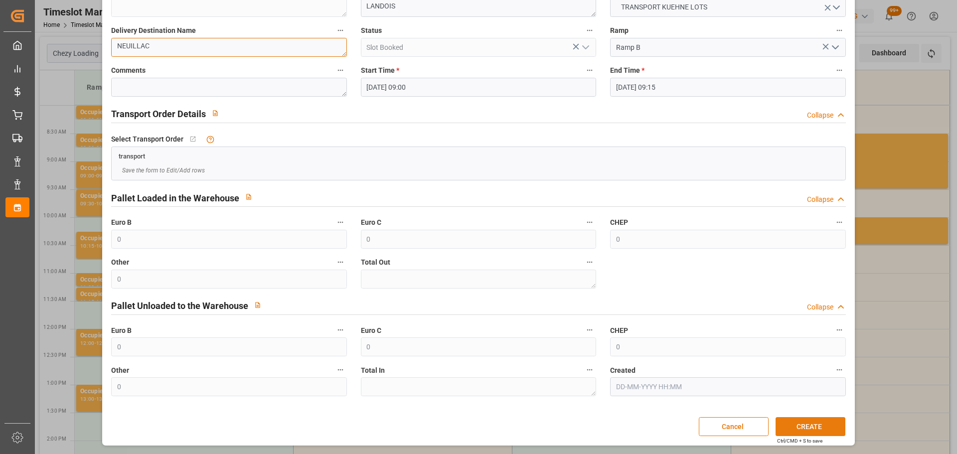
type textarea "NEUILLAC"
click at [793, 424] on button "CREATE" at bounding box center [810, 426] width 70 height 19
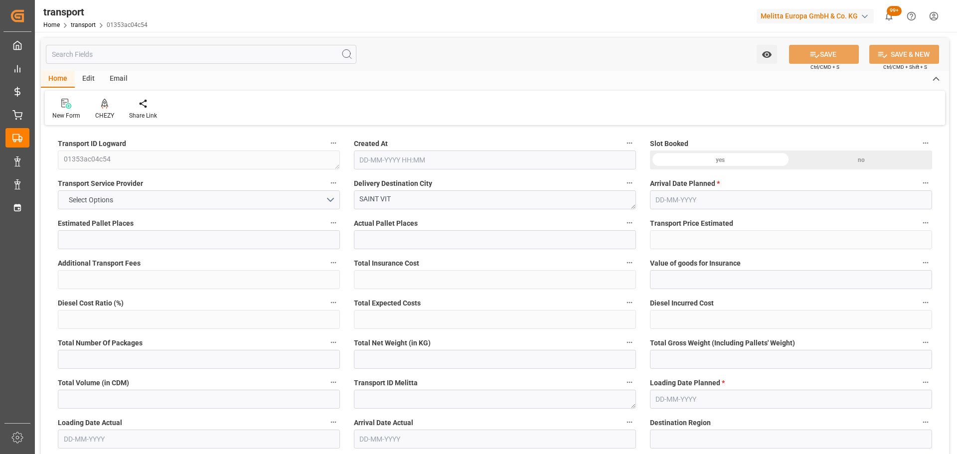
type input "9"
type input "308.96"
type input "0"
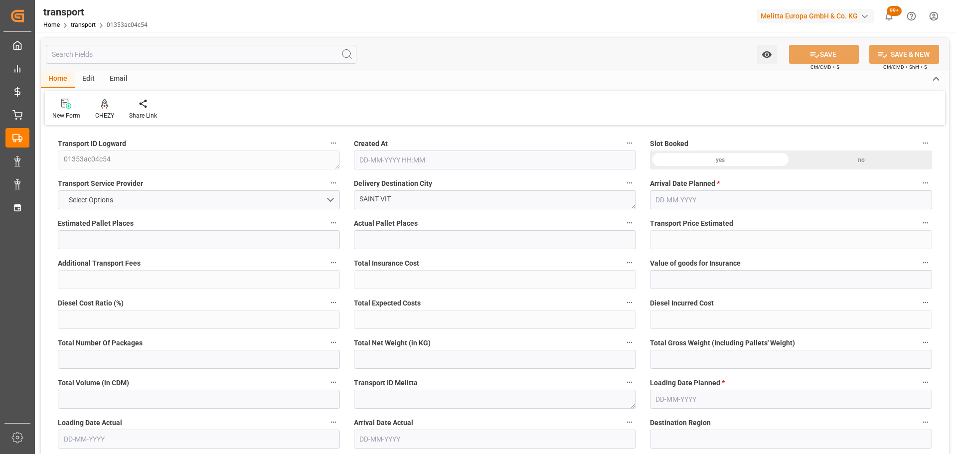
type input "308.96"
type input "0"
type input "2473.668"
type input "3421"
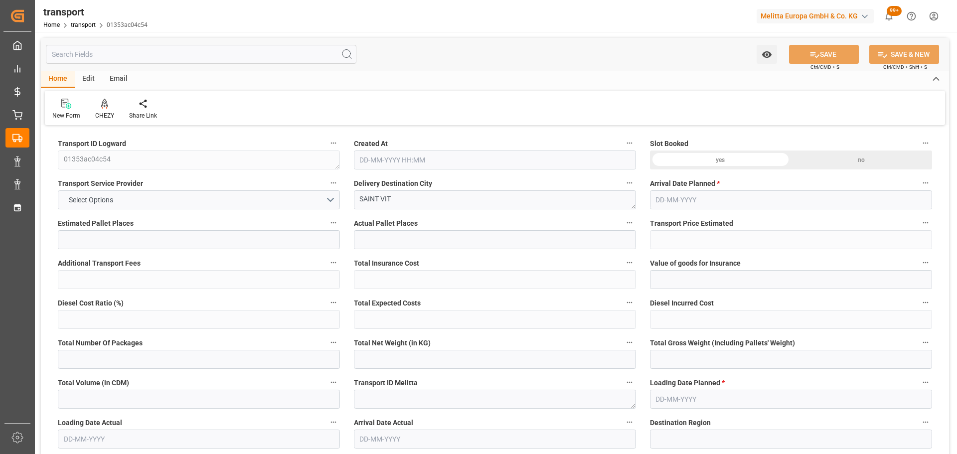
type input "9570.108"
type input "25"
type input "9"
type input "0"
type input "9"
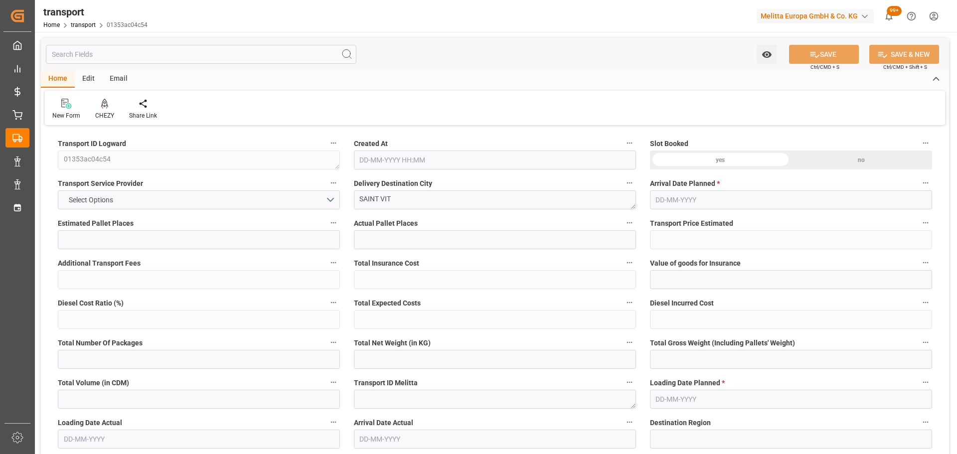
type input "101"
type input "3025.572"
type input "0"
type input "4710.8598"
type input "0"
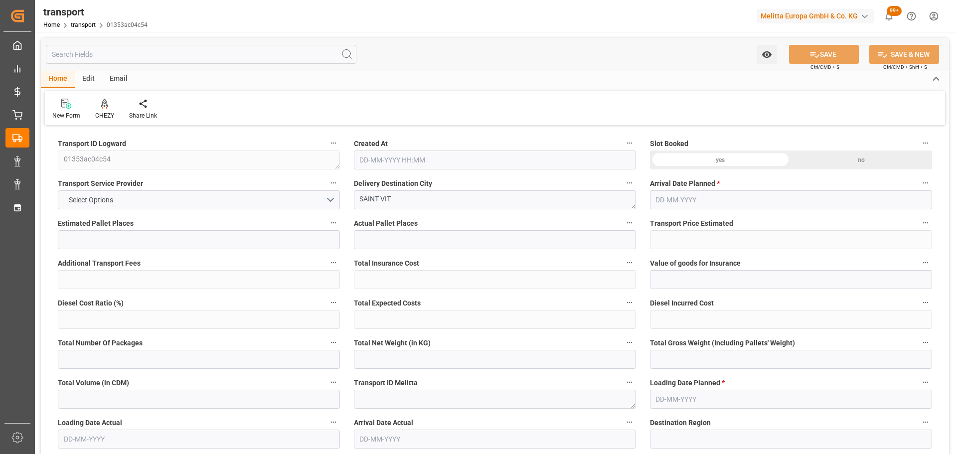
type input "0"
type input "21"
type input "35"
type input "05-09-2025 11:18"
type input "11-09-2025"
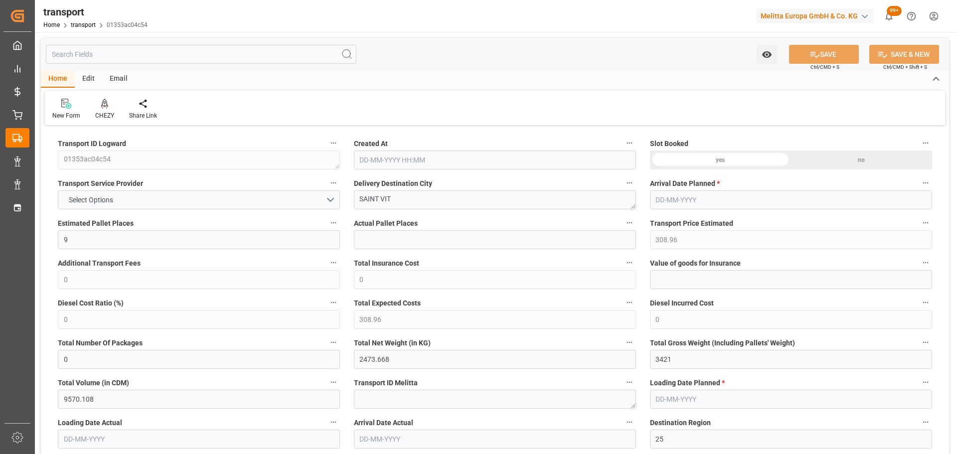
type input "10-09-2025"
click at [103, 103] on icon at bounding box center [104, 103] width 7 height 8
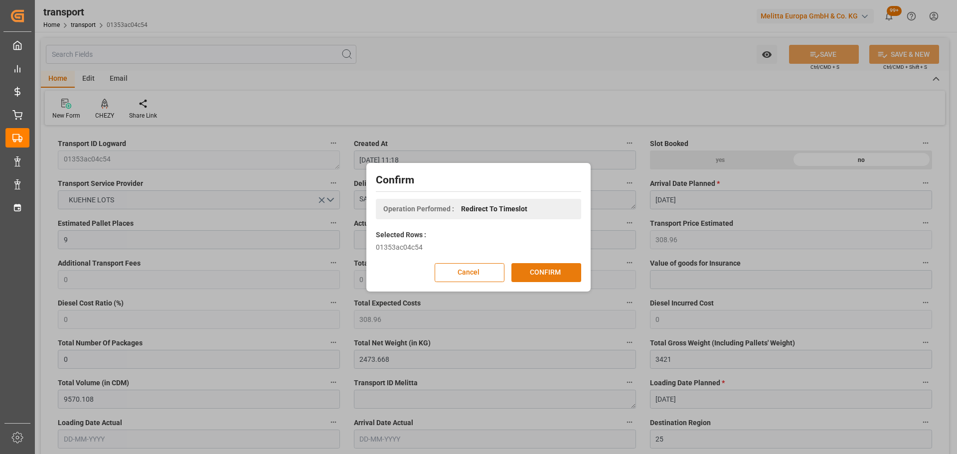
click at [529, 268] on button "CONFIRM" at bounding box center [546, 272] width 70 height 19
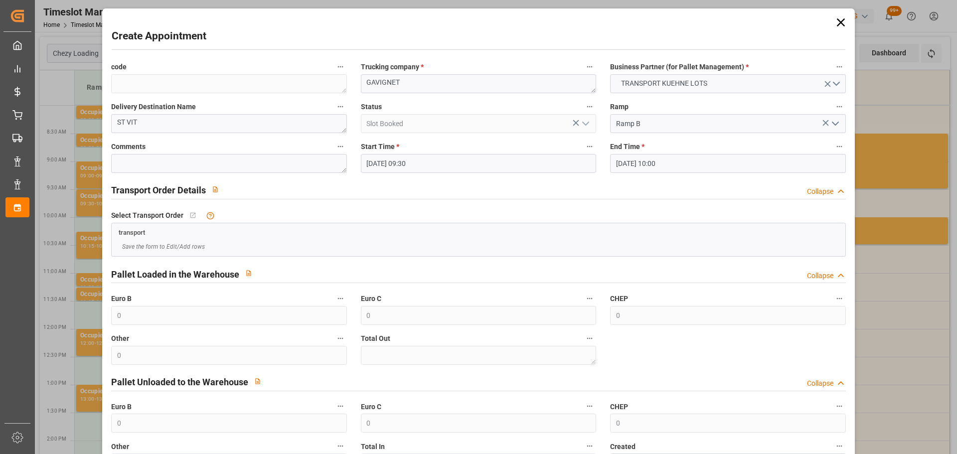
click at [628, 162] on input "[DATE] 10:00" at bounding box center [727, 163] width 235 height 19
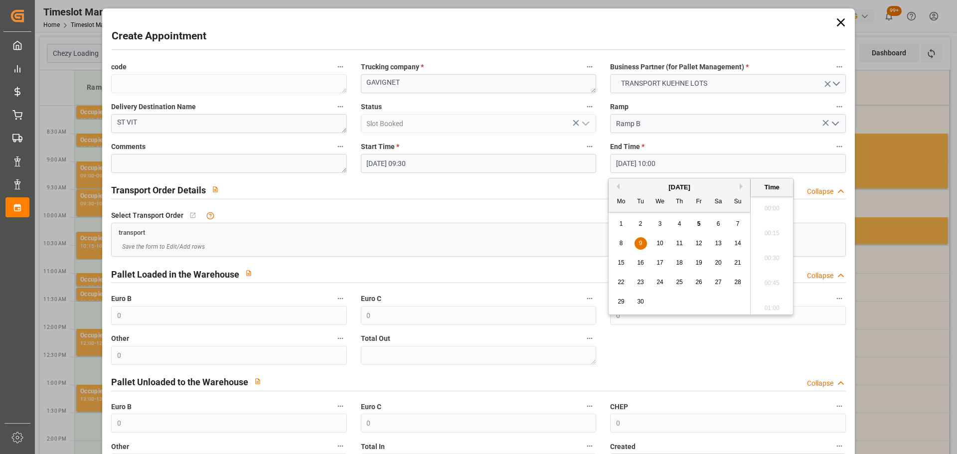
scroll to position [950, 0]
click at [642, 243] on div "9" at bounding box center [640, 244] width 12 height 12
click at [774, 229] on li "09:45" at bounding box center [771, 230] width 42 height 25
type input "[DATE] 09:45"
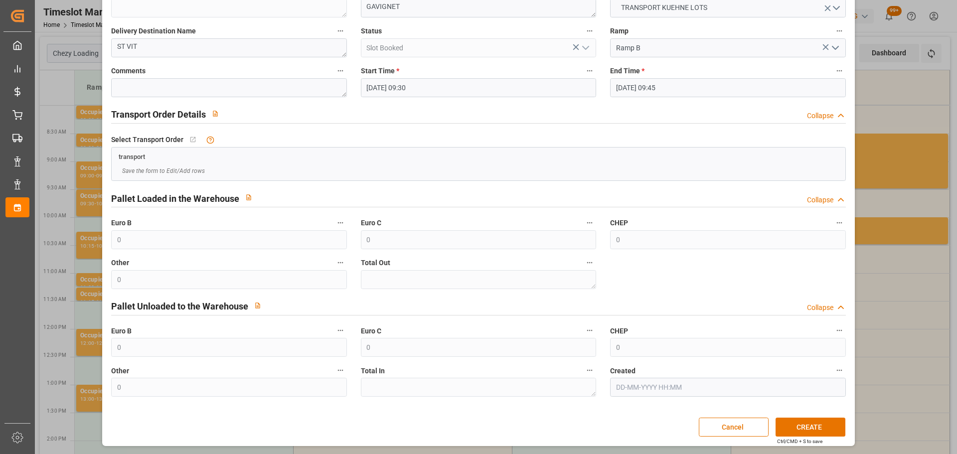
scroll to position [76, 0]
click at [812, 427] on button "CREATE" at bounding box center [810, 426] width 70 height 19
